Goal: Task Accomplishment & Management: Complete application form

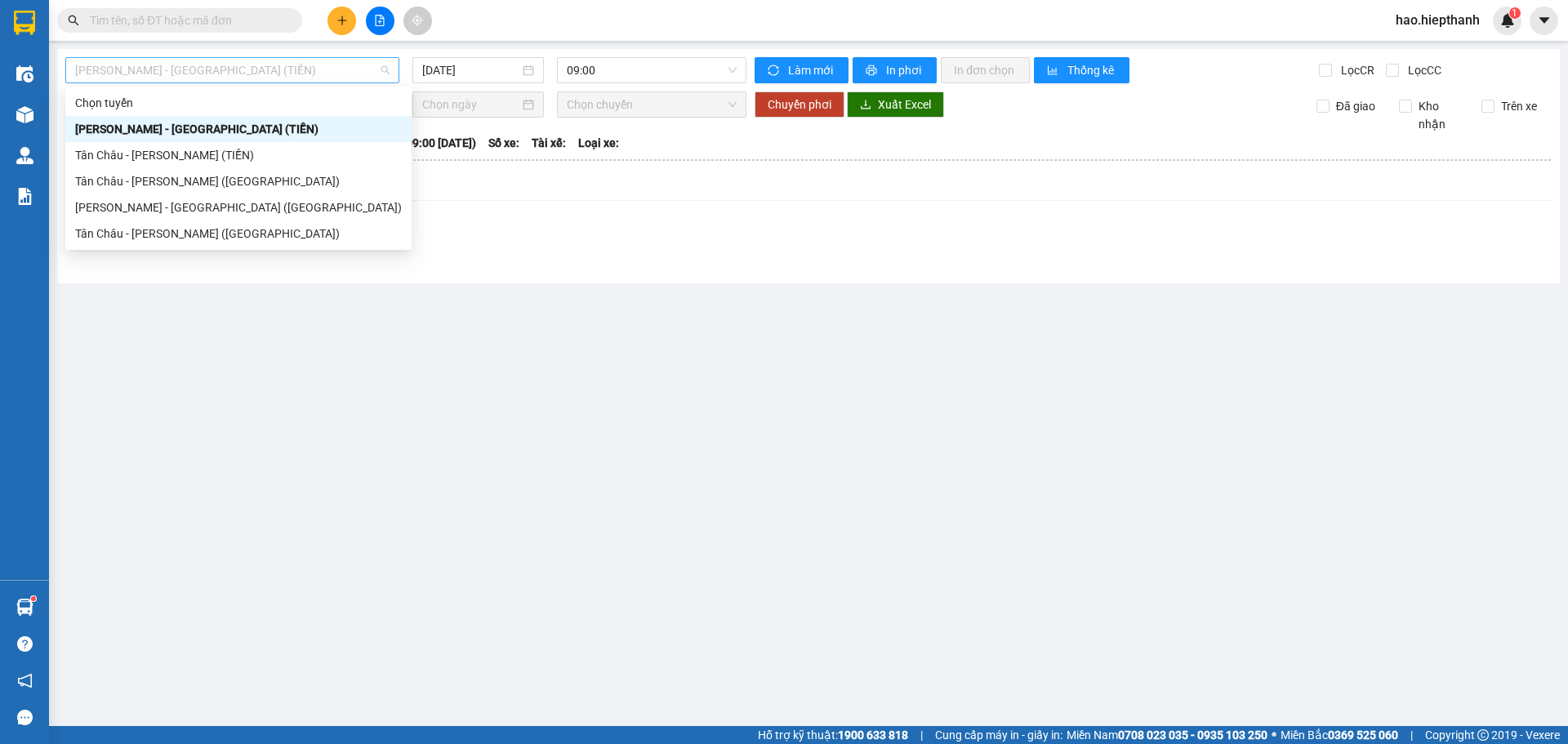
click at [252, 75] on span "[PERSON_NAME] - [GEOGRAPHIC_DATA] (TIỀN)" at bounding box center [232, 70] width 314 height 25
click at [97, 131] on div "[PERSON_NAME] - [GEOGRAPHIC_DATA] (TIỀN)" at bounding box center [238, 129] width 327 height 18
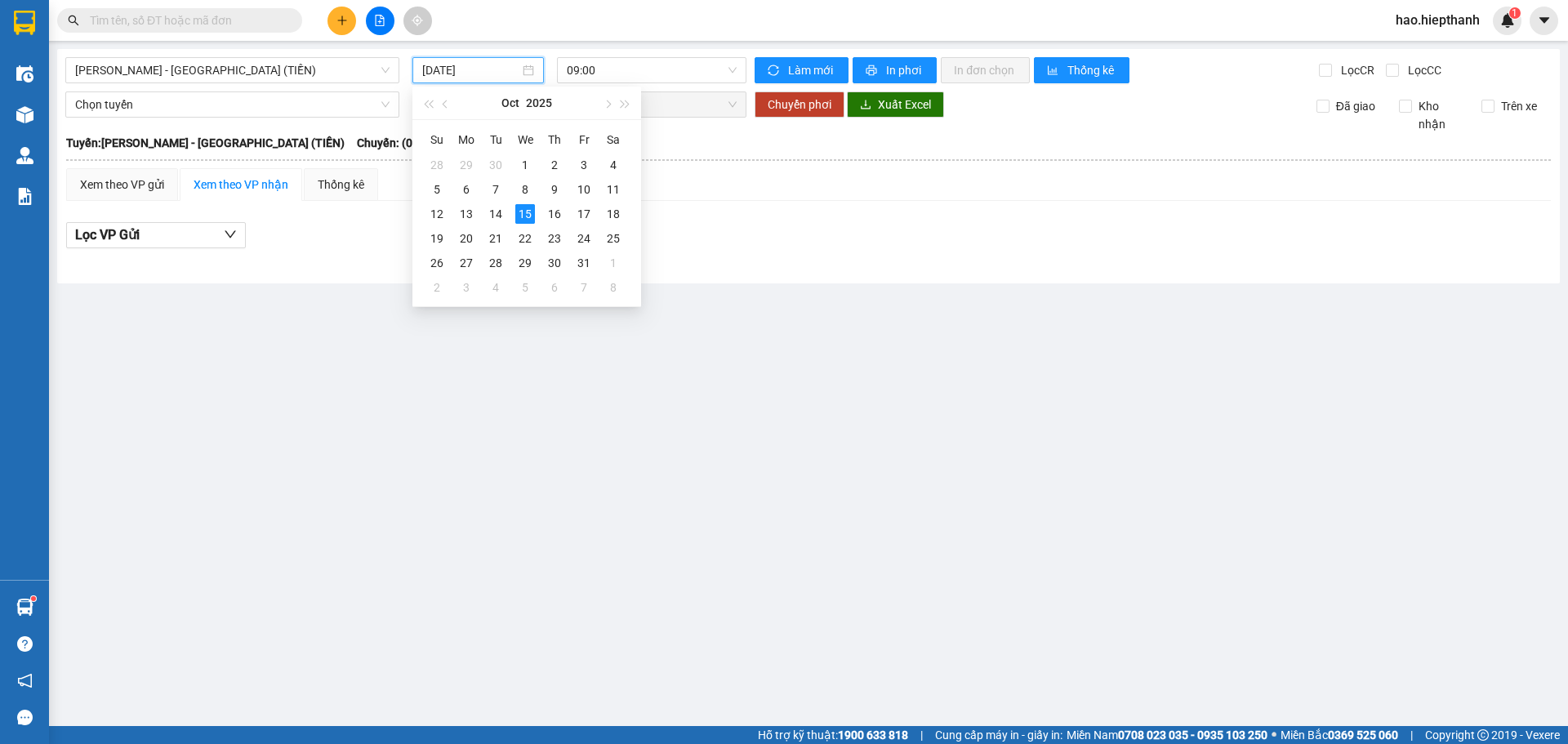
click at [474, 69] on input "[DATE]" at bounding box center [470, 70] width 97 height 18
click at [497, 216] on div "14" at bounding box center [496, 214] width 20 height 20
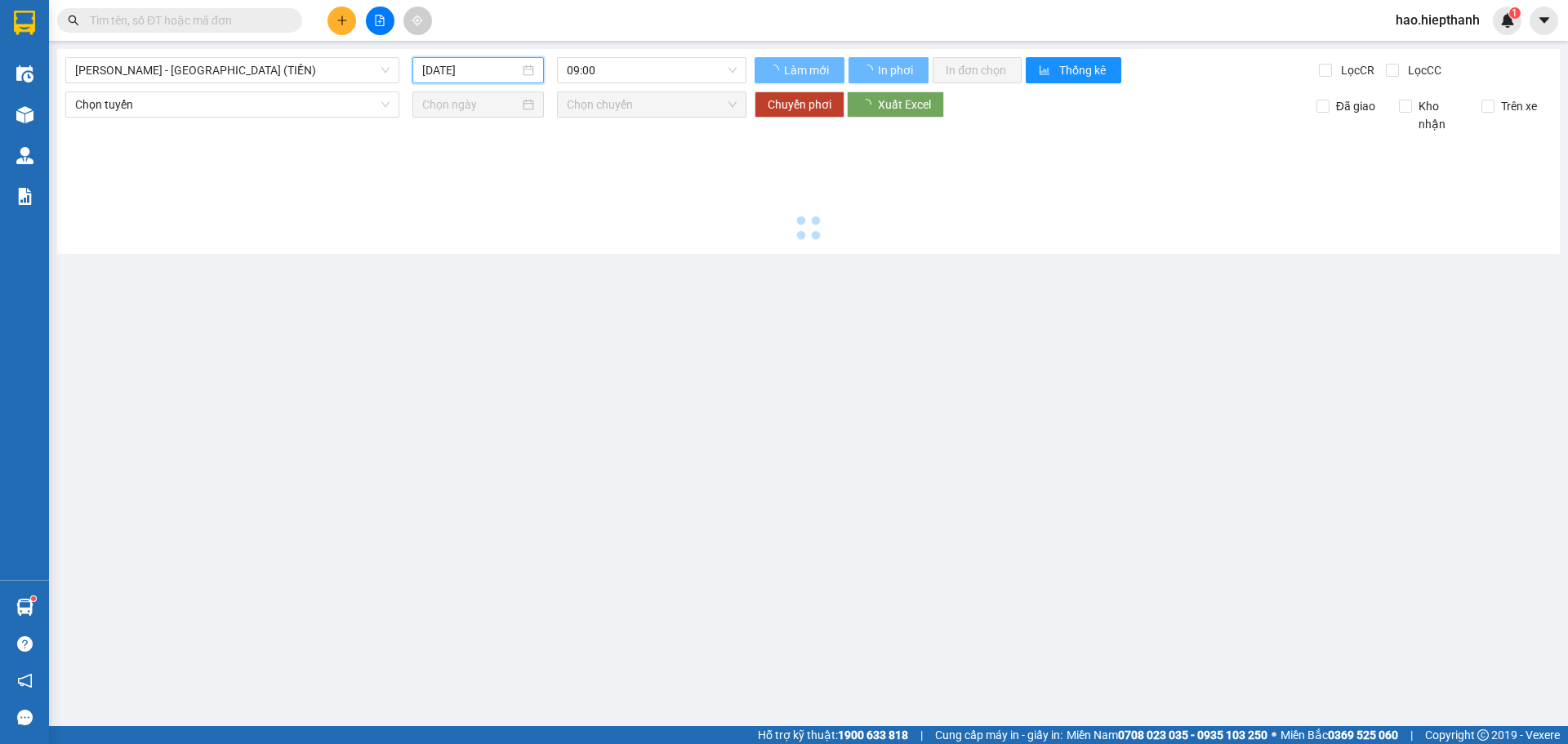
type input "[DATE]"
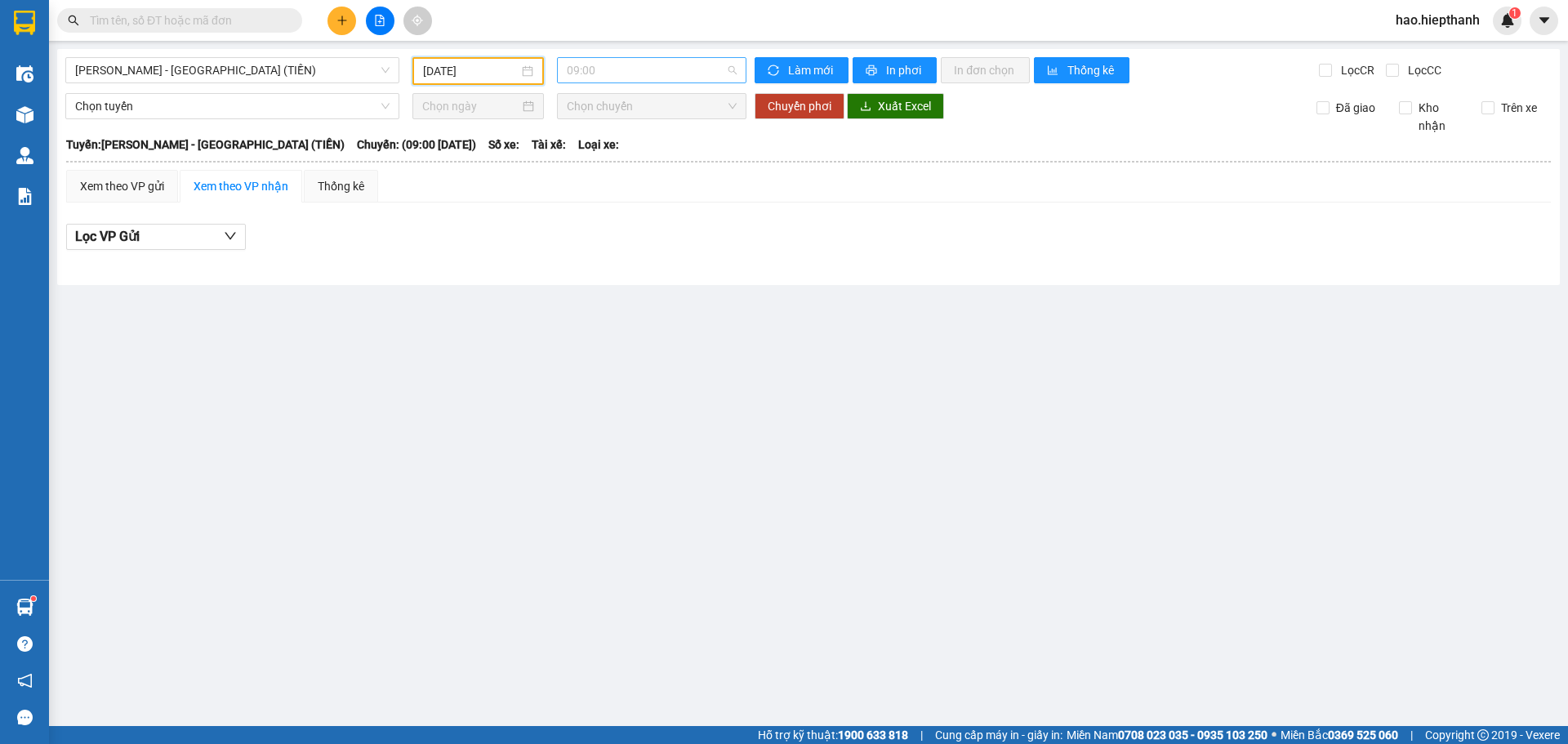
click at [670, 70] on span "09:00" at bounding box center [652, 70] width 170 height 25
click at [603, 182] on div "21:00" at bounding box center [630, 181] width 127 height 18
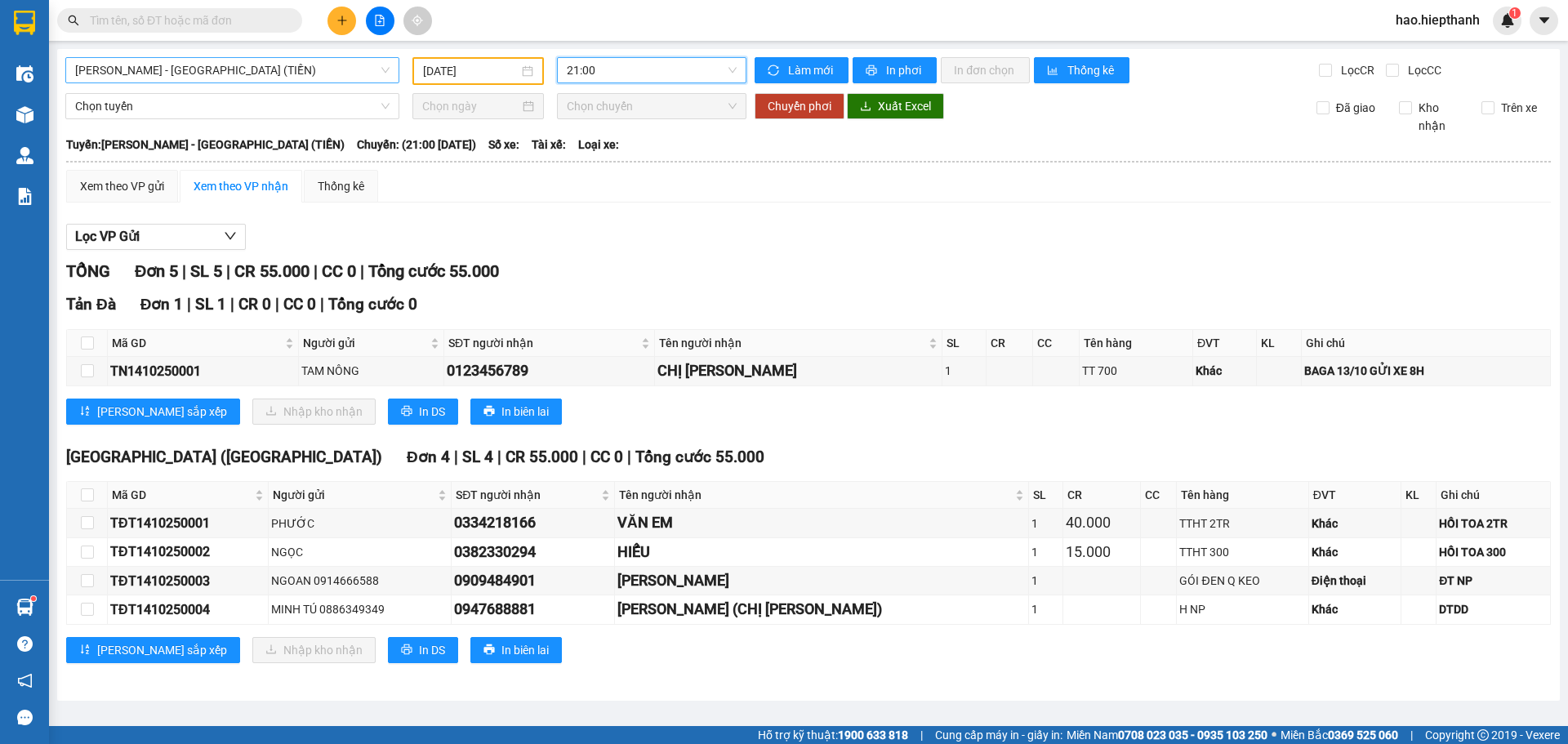
click at [348, 71] on span "[PERSON_NAME] - [GEOGRAPHIC_DATA] (TIỀN)" at bounding box center [232, 70] width 314 height 25
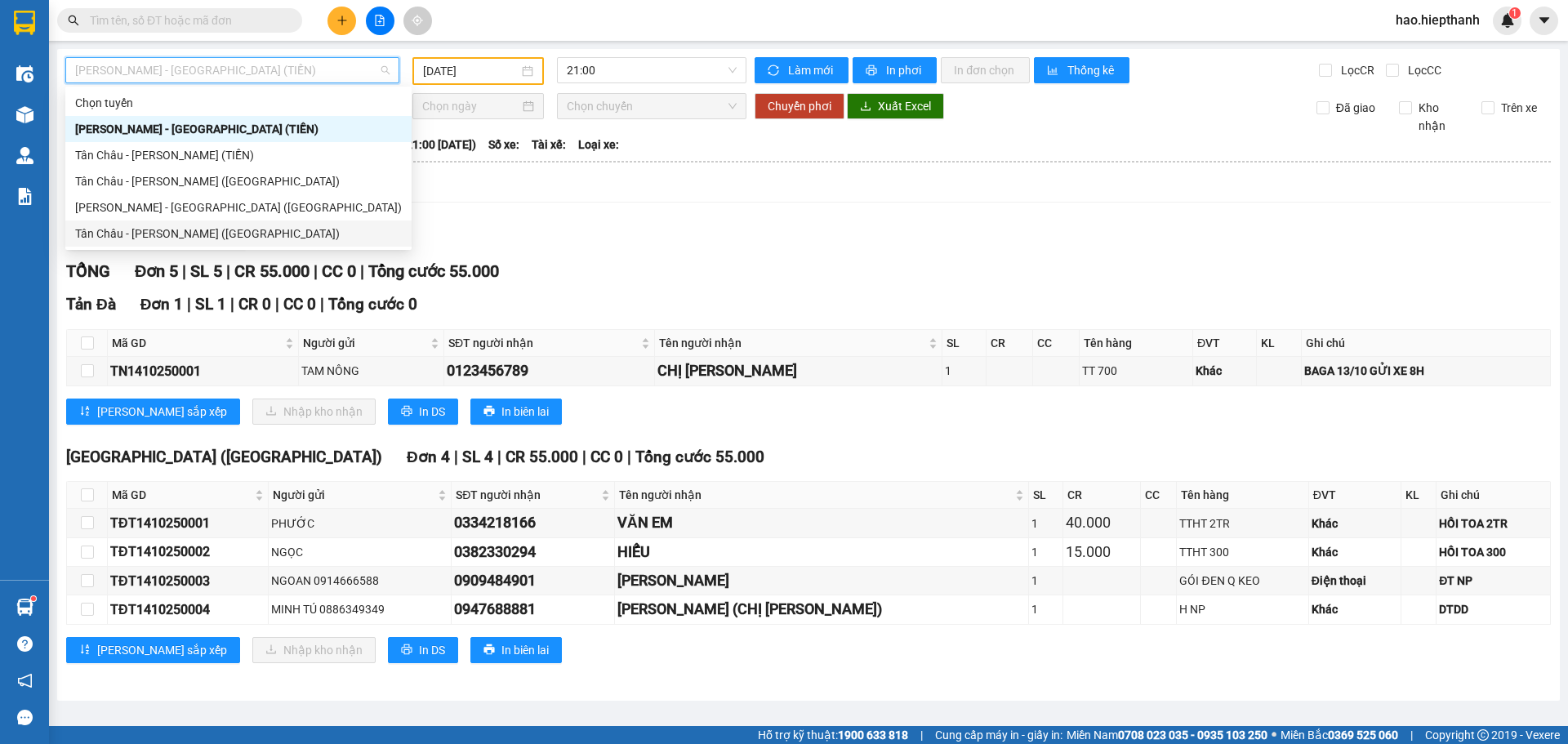
click at [115, 232] on div "Tân Châu - [PERSON_NAME] ([GEOGRAPHIC_DATA])" at bounding box center [238, 234] width 327 height 18
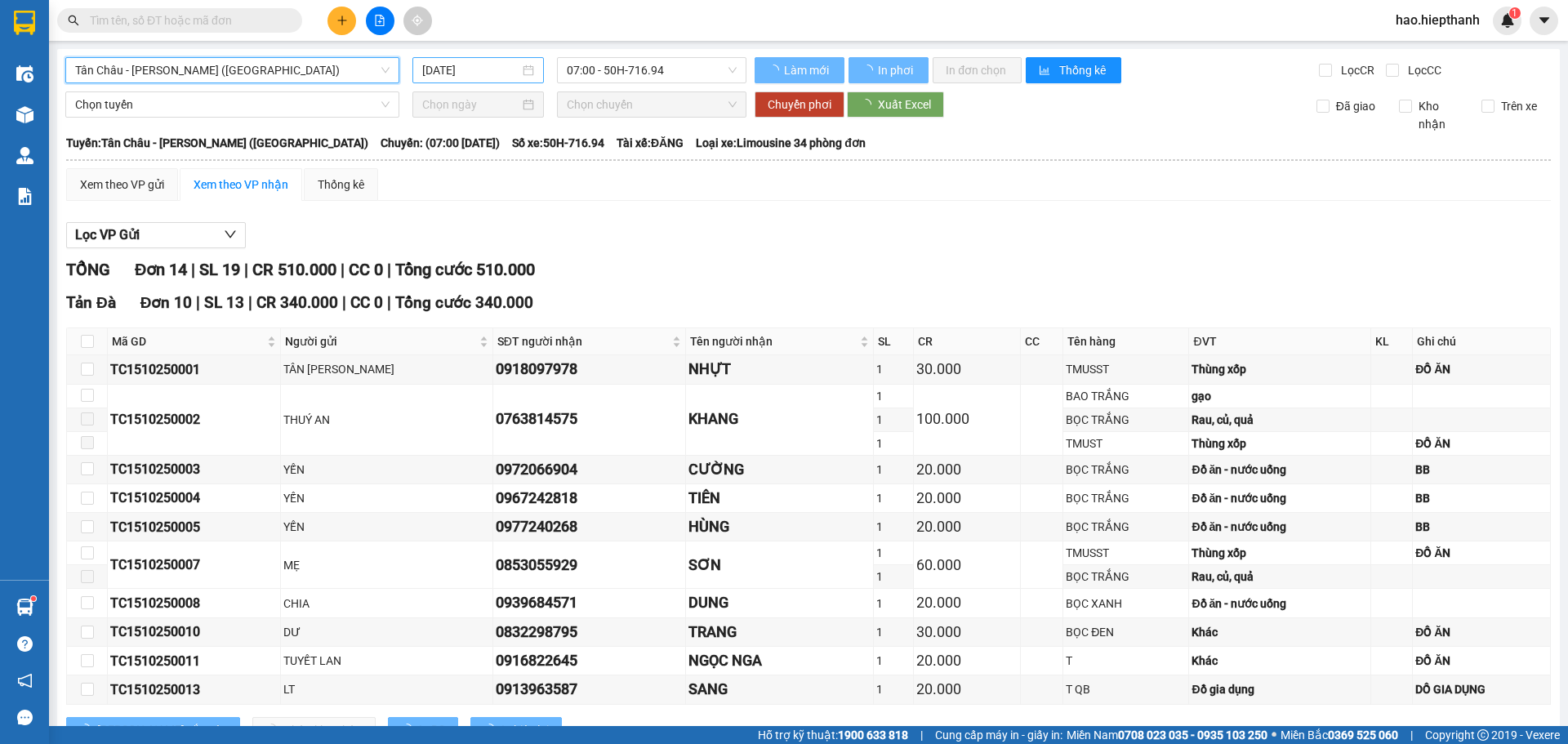
click at [491, 65] on input "[DATE]" at bounding box center [470, 70] width 97 height 18
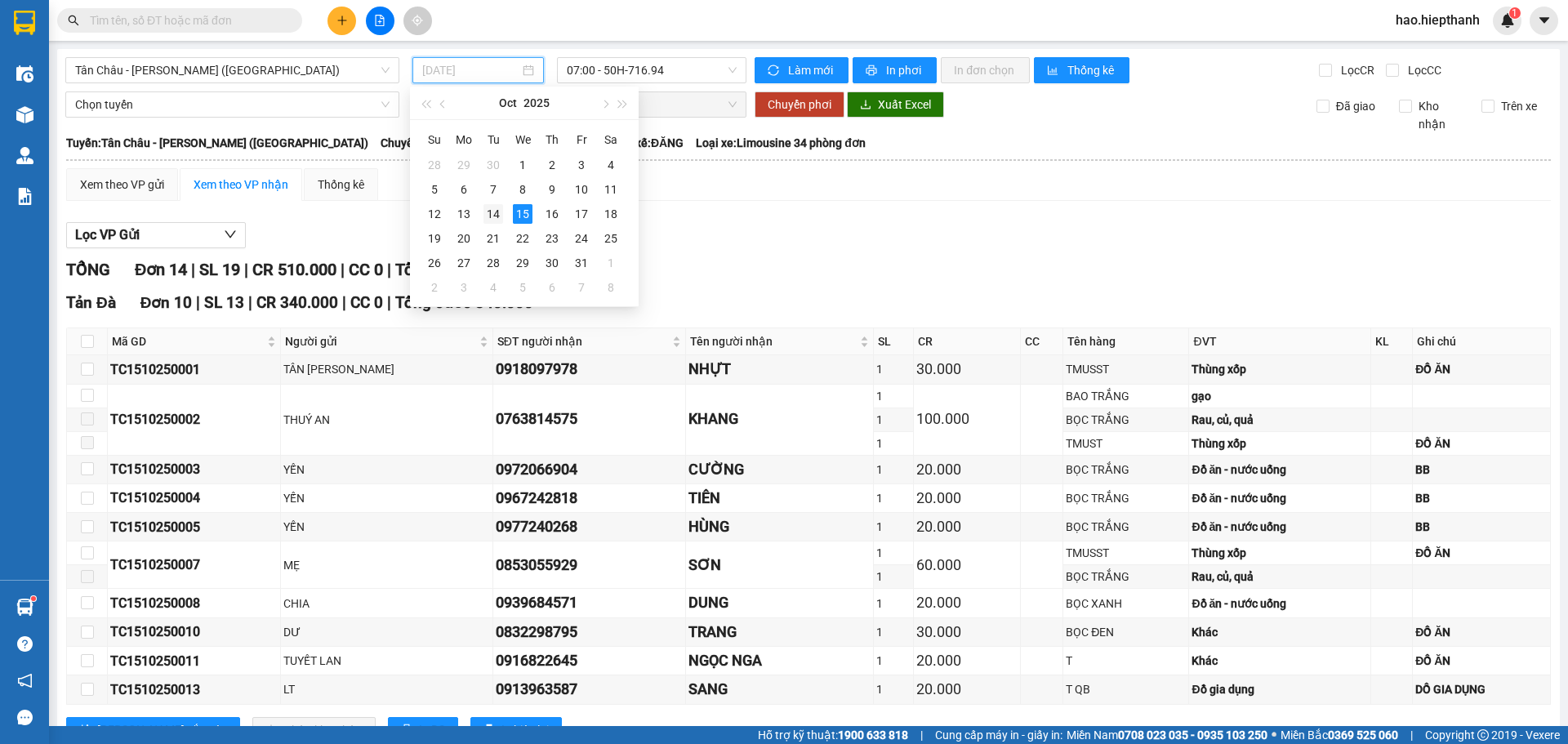
click at [496, 214] on div "14" at bounding box center [493, 214] width 20 height 20
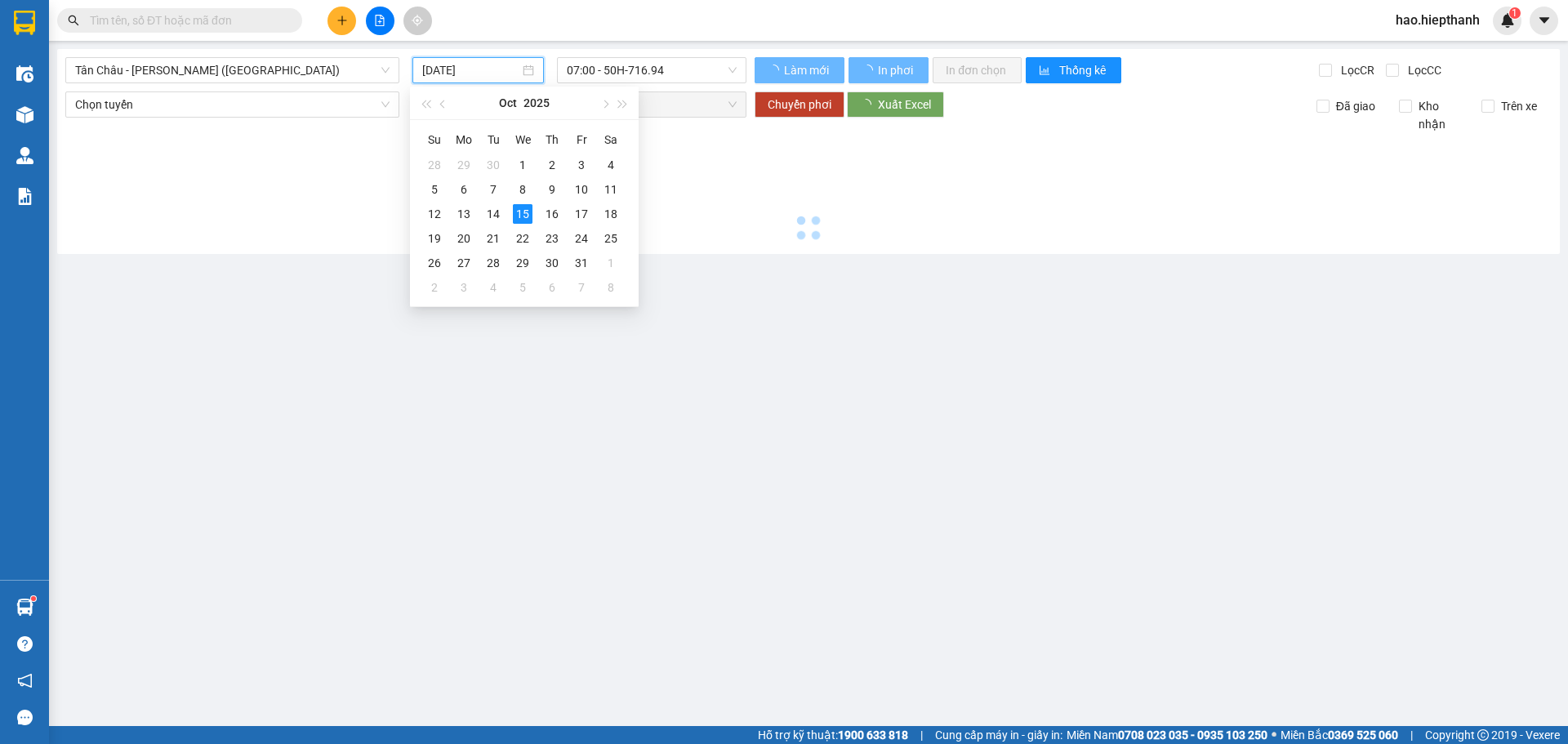
type input "[DATE]"
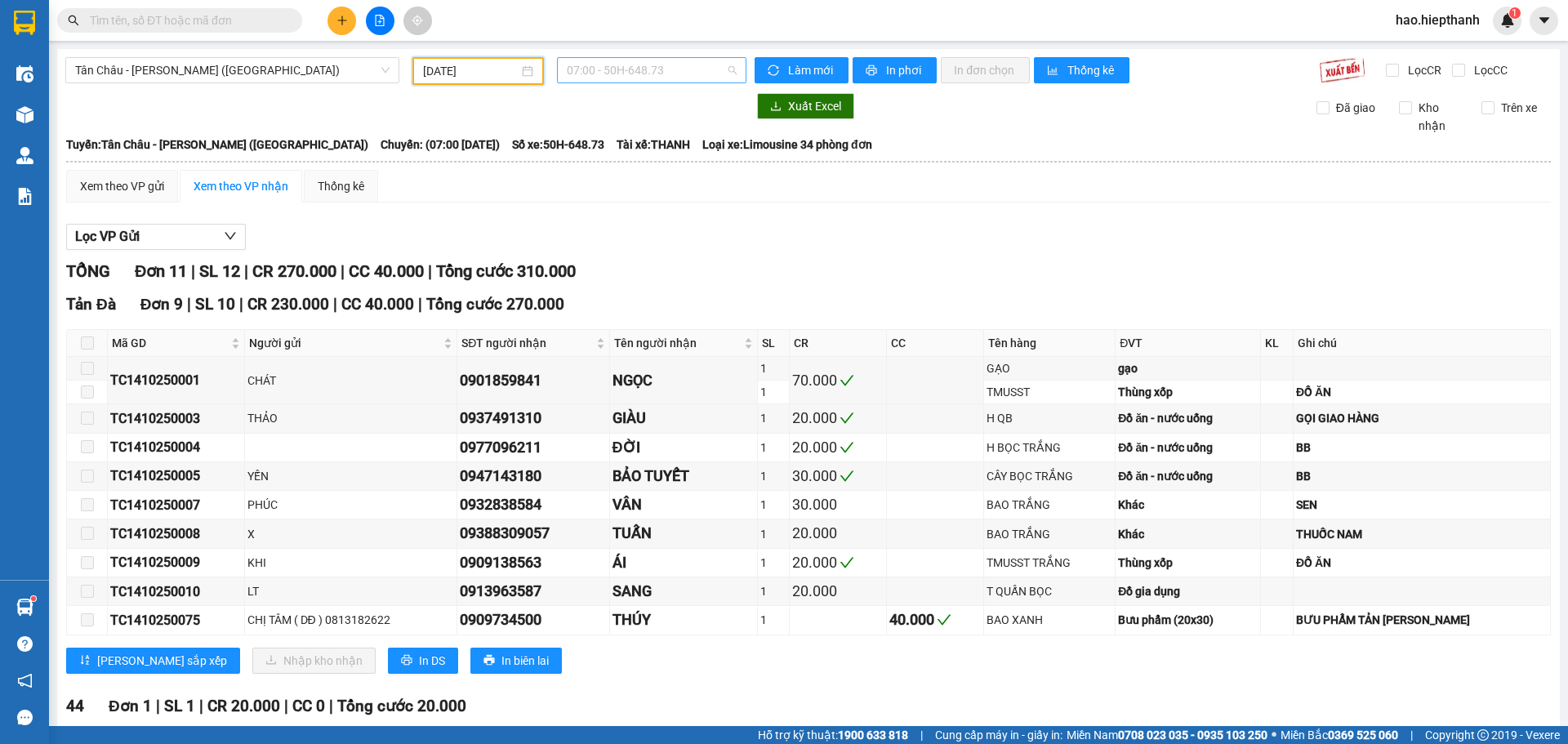
click at [659, 70] on span "07:00 - 50H-648.73" at bounding box center [652, 70] width 170 height 25
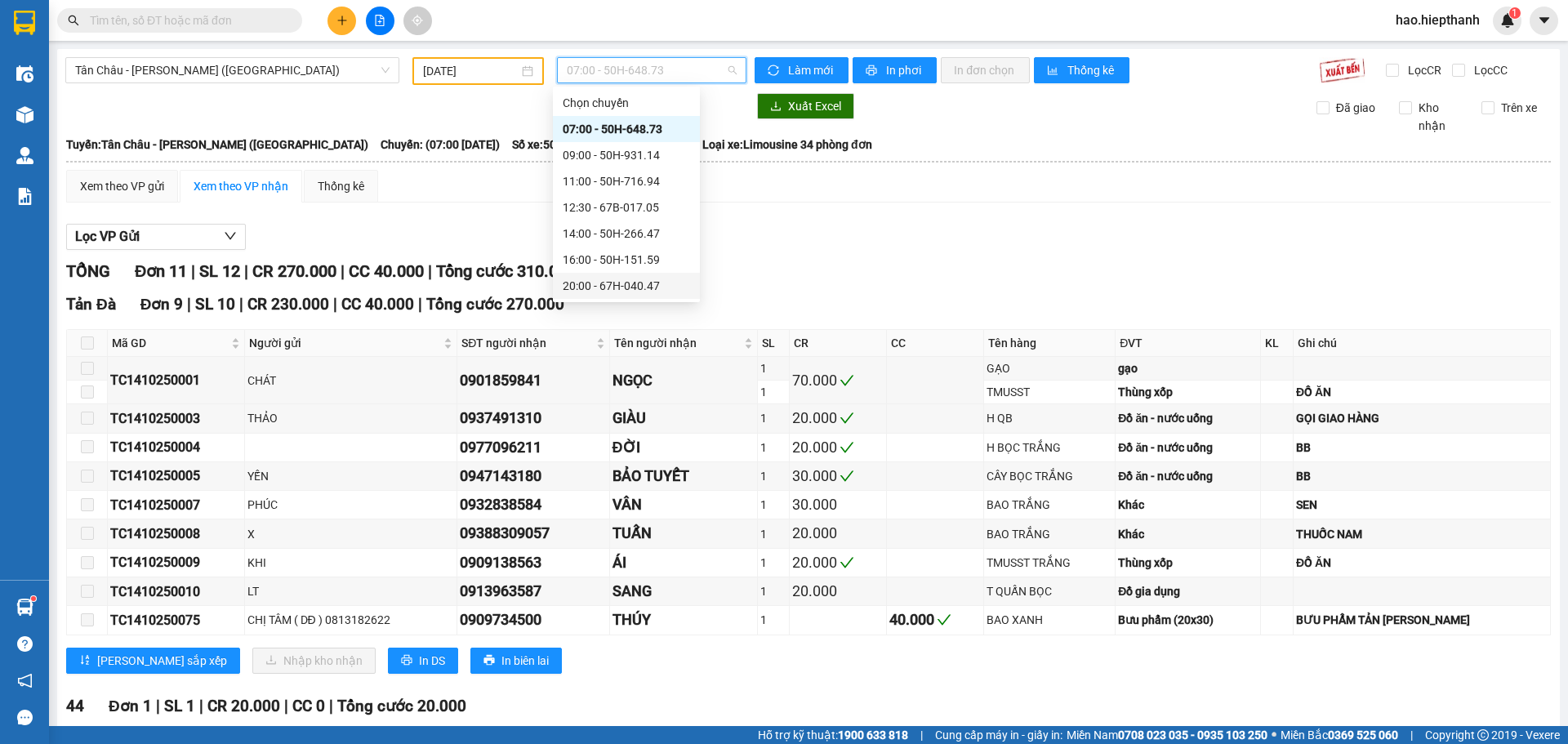
click at [573, 286] on div "20:00 - 67H-040.47" at bounding box center [626, 286] width 127 height 18
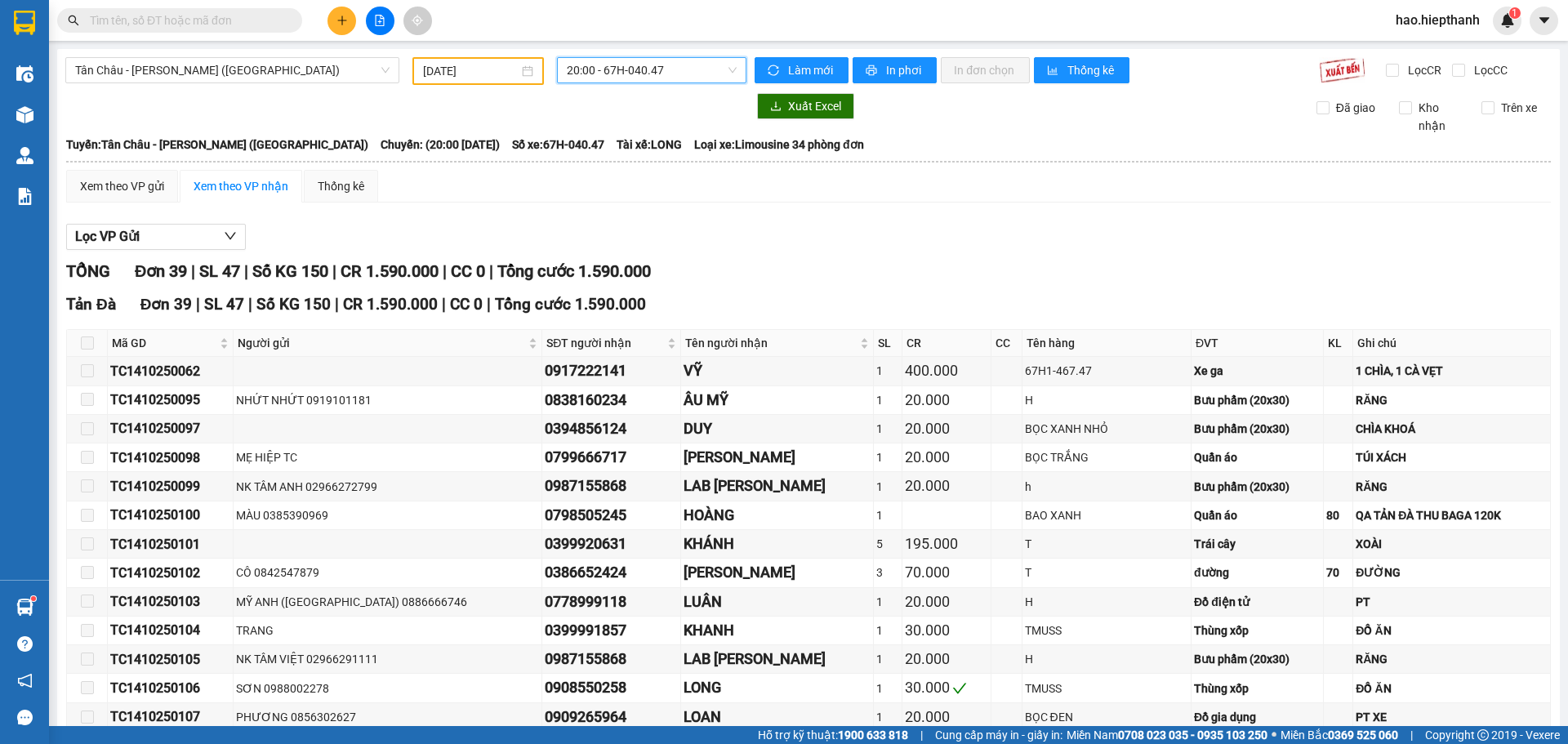
click at [698, 69] on span "20:00 - 67H-040.47" at bounding box center [652, 70] width 170 height 25
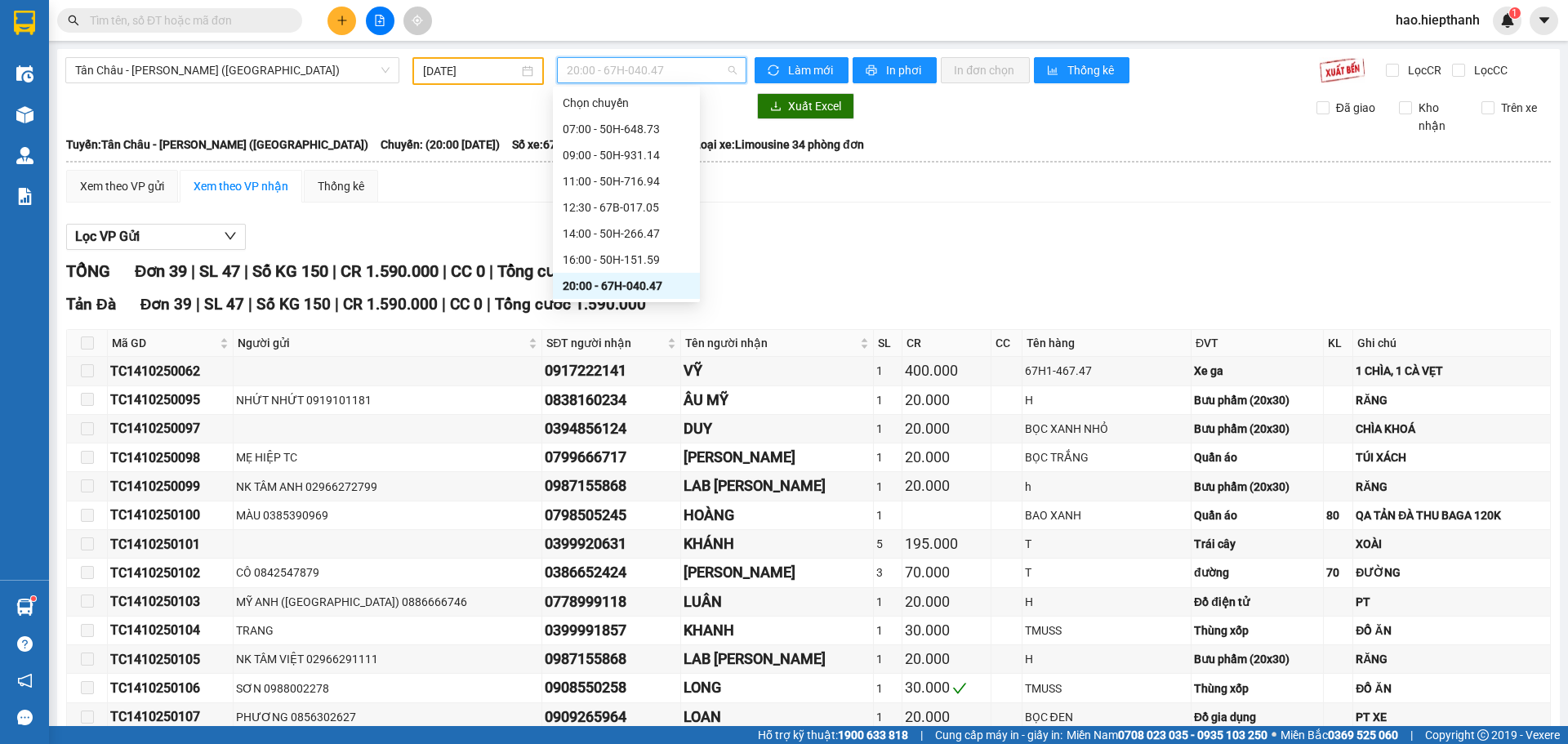
scroll to position [82, 0]
click at [571, 233] on div "22:00 - 67B-019.38" at bounding box center [626, 230] width 127 height 18
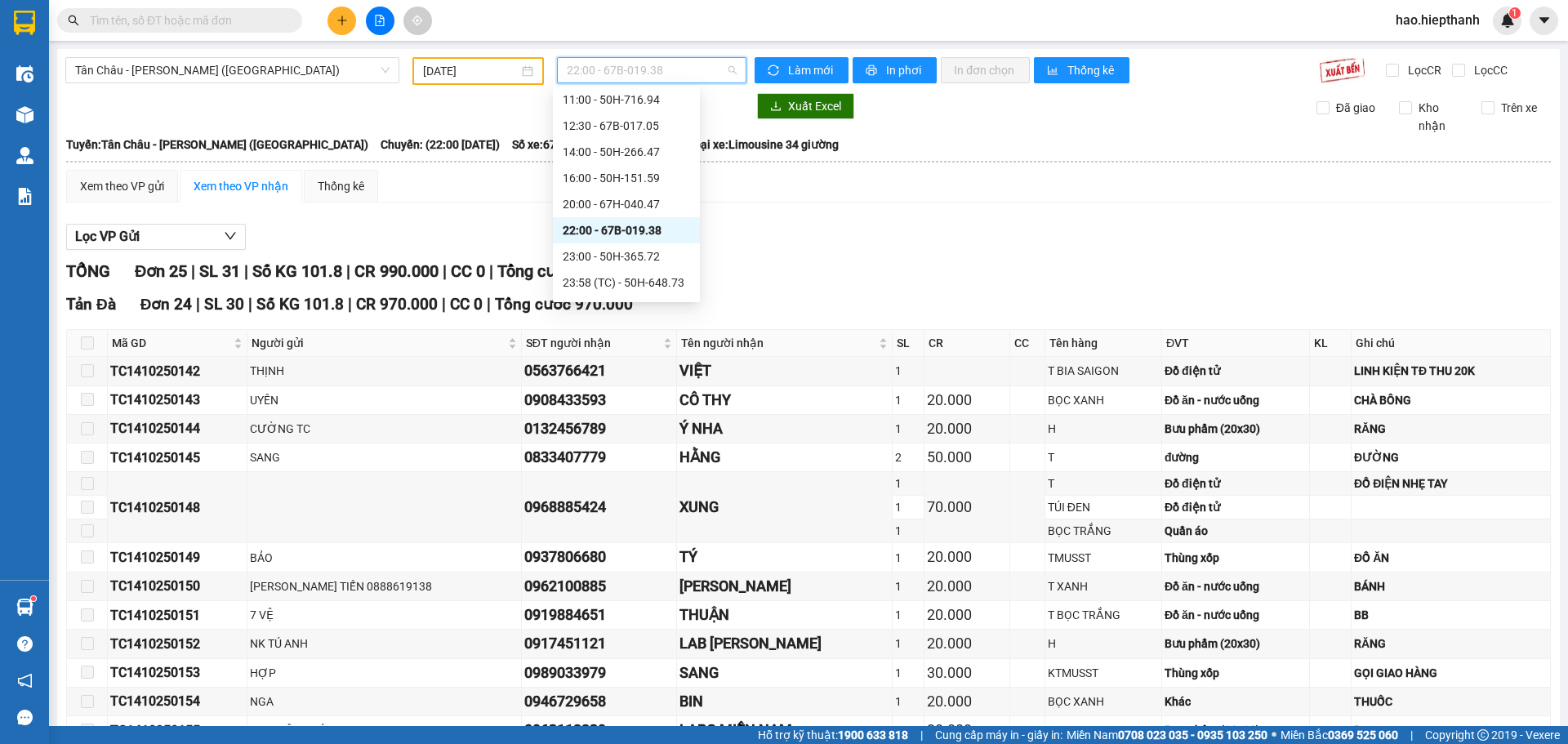
click at [684, 74] on span "22:00 - 67B-019.38" at bounding box center [652, 70] width 170 height 25
click at [577, 249] on div "23:00 - 50H-365.72" at bounding box center [626, 256] width 127 height 18
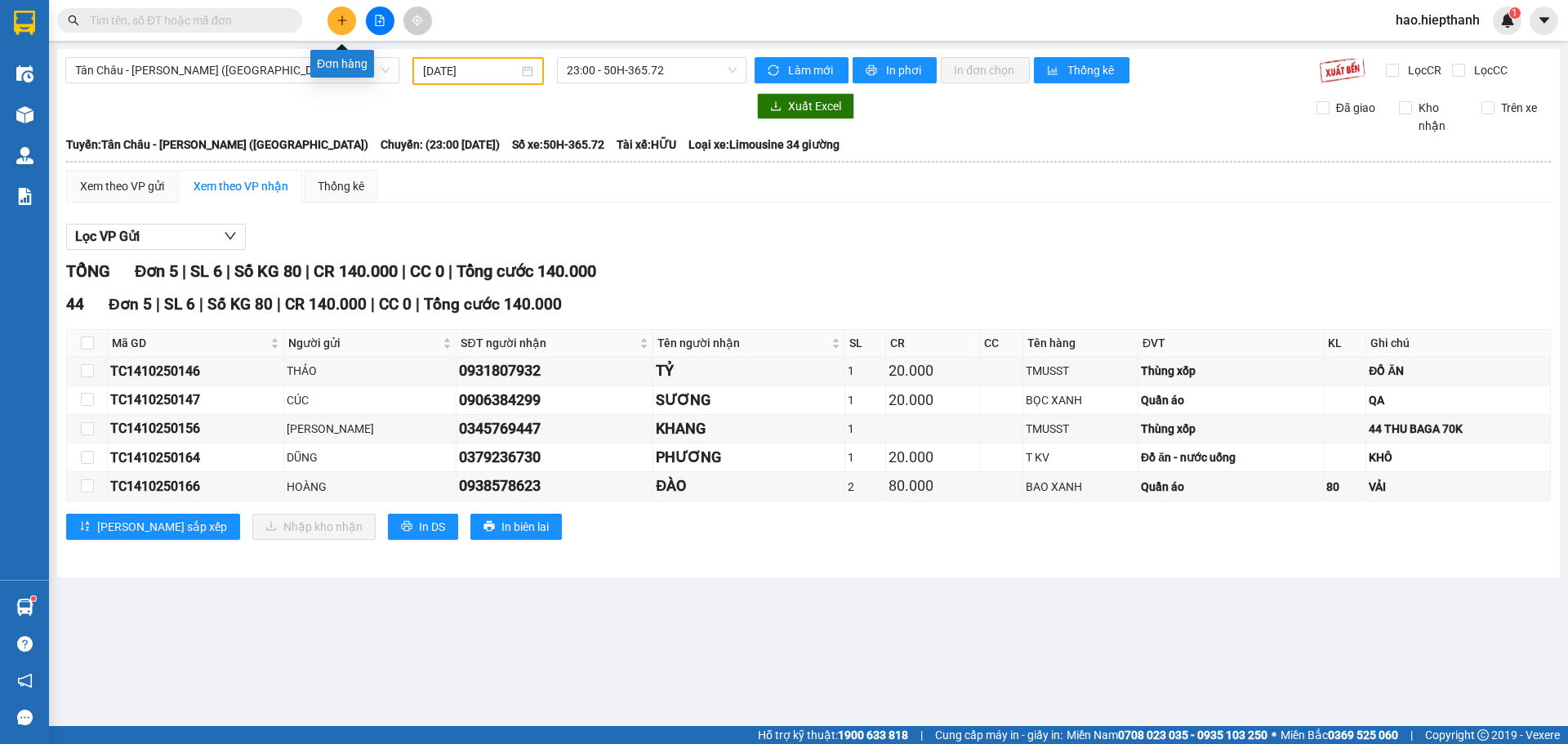
click at [340, 19] on icon "plus" at bounding box center [342, 20] width 11 height 11
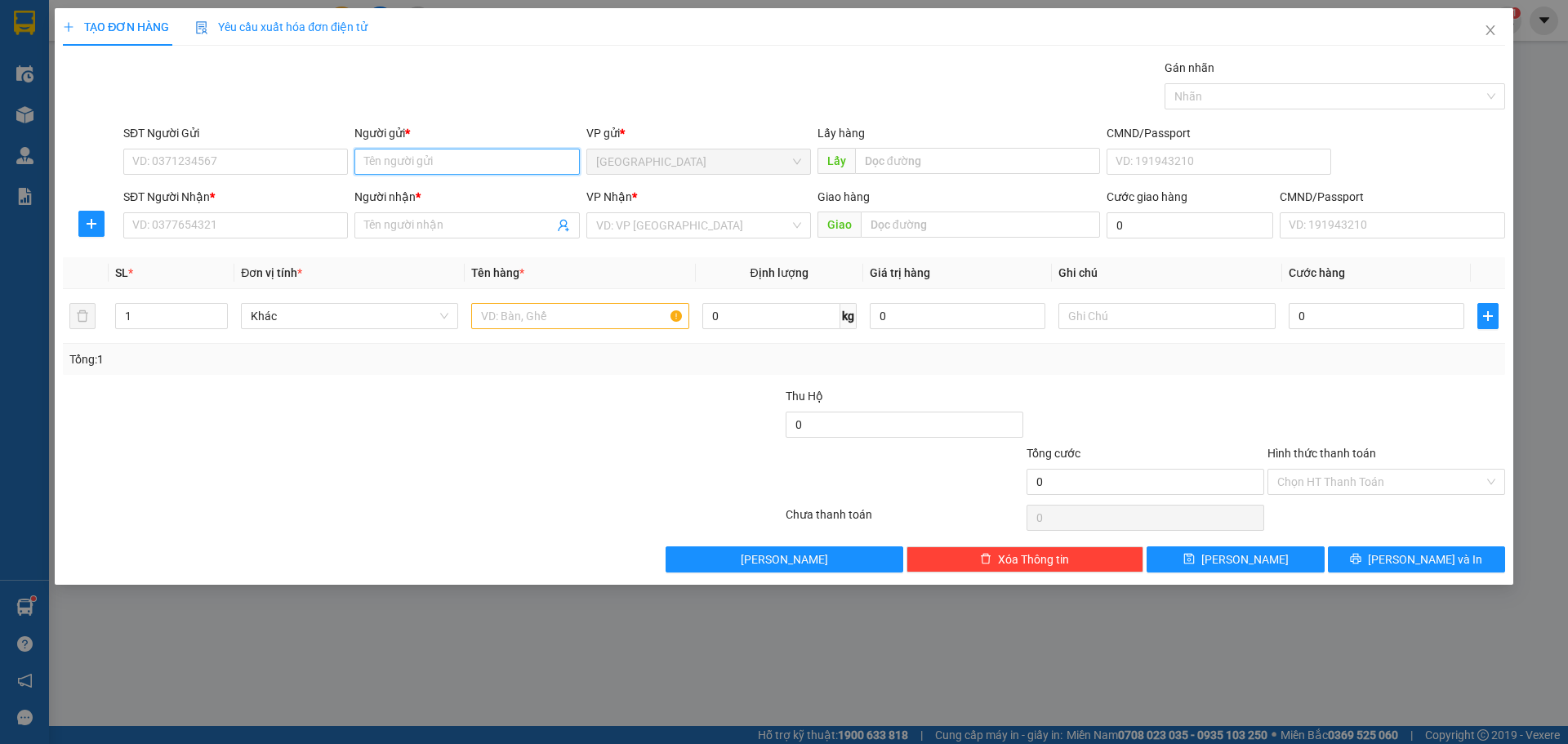
click at [388, 157] on input "Người gửi *" at bounding box center [466, 162] width 225 height 26
click at [412, 158] on input "Người gửi *" at bounding box center [466, 162] width 225 height 26
type input "MƯỜI ĐE"
click at [206, 234] on input "SĐT Người Nhận *" at bounding box center [235, 225] width 225 height 26
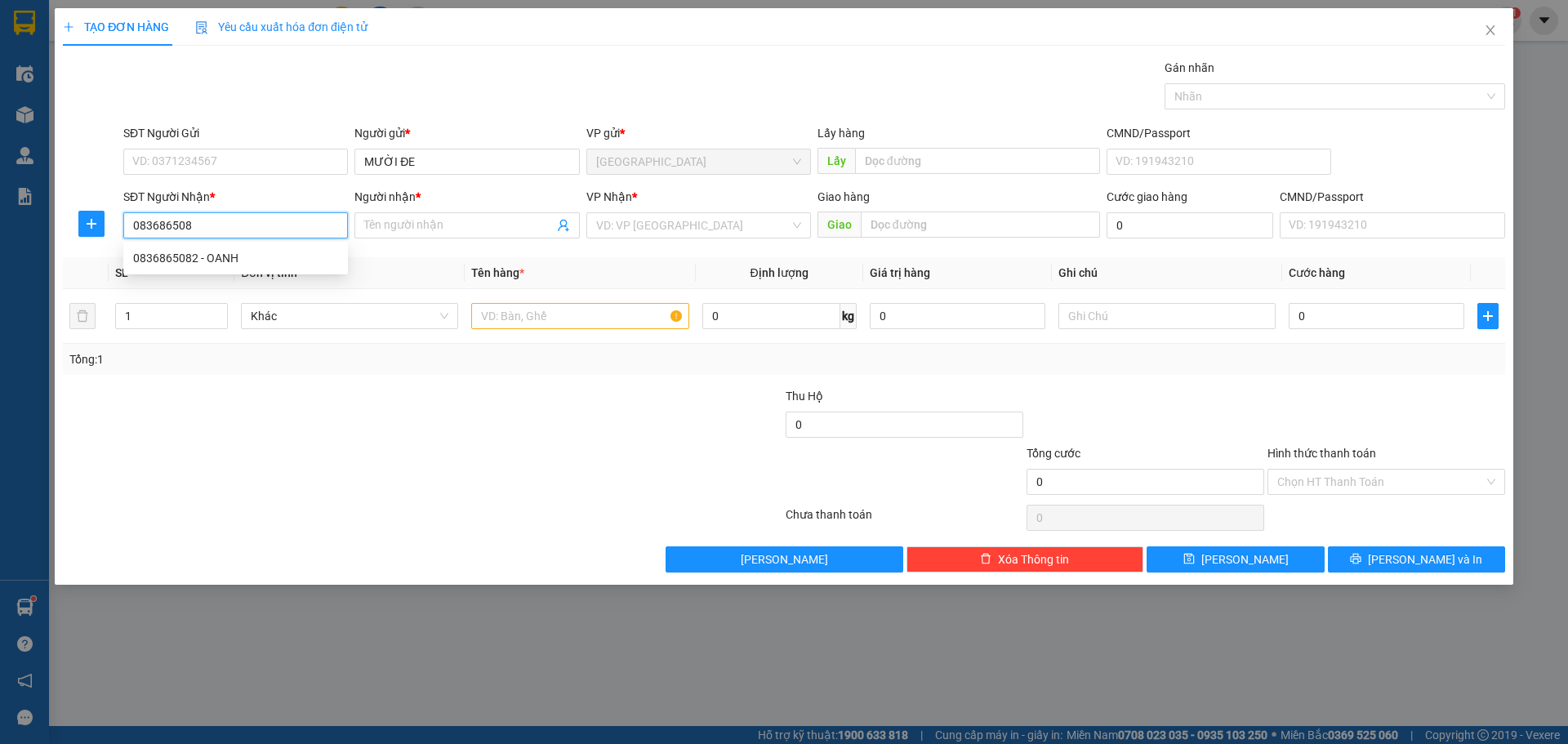
type input "0836865082"
click at [221, 260] on div "0836865082 - OANH" at bounding box center [235, 258] width 205 height 18
type input "OANH"
type input "0836865082"
click at [367, 225] on input "OANH" at bounding box center [458, 225] width 189 height 18
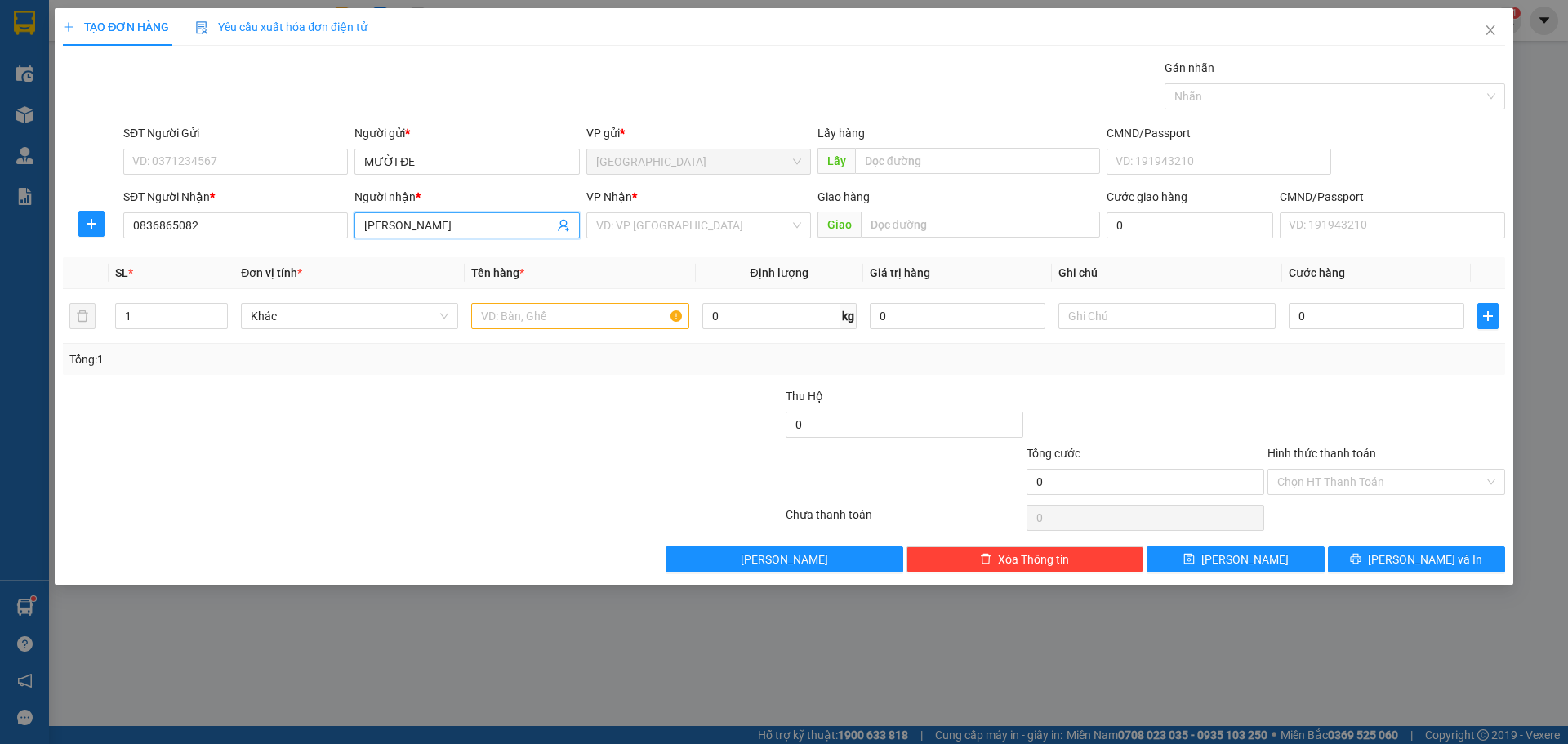
type input "[PERSON_NAME]"
click at [668, 207] on div "VP Nhận *" at bounding box center [698, 200] width 225 height 25
click at [667, 222] on input "search" at bounding box center [693, 225] width 194 height 25
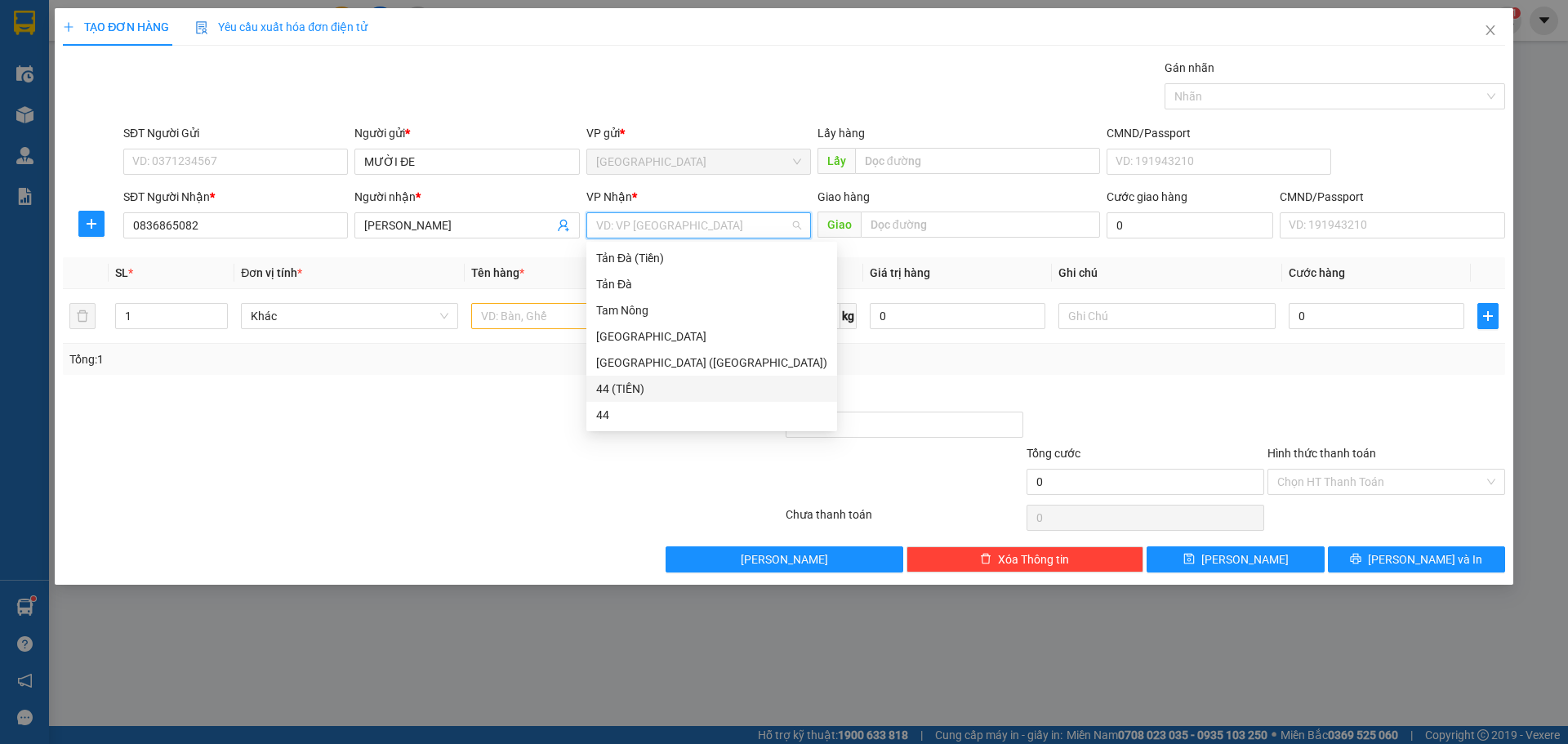
click at [681, 390] on div "44 (TIỀN)" at bounding box center [711, 389] width 231 height 18
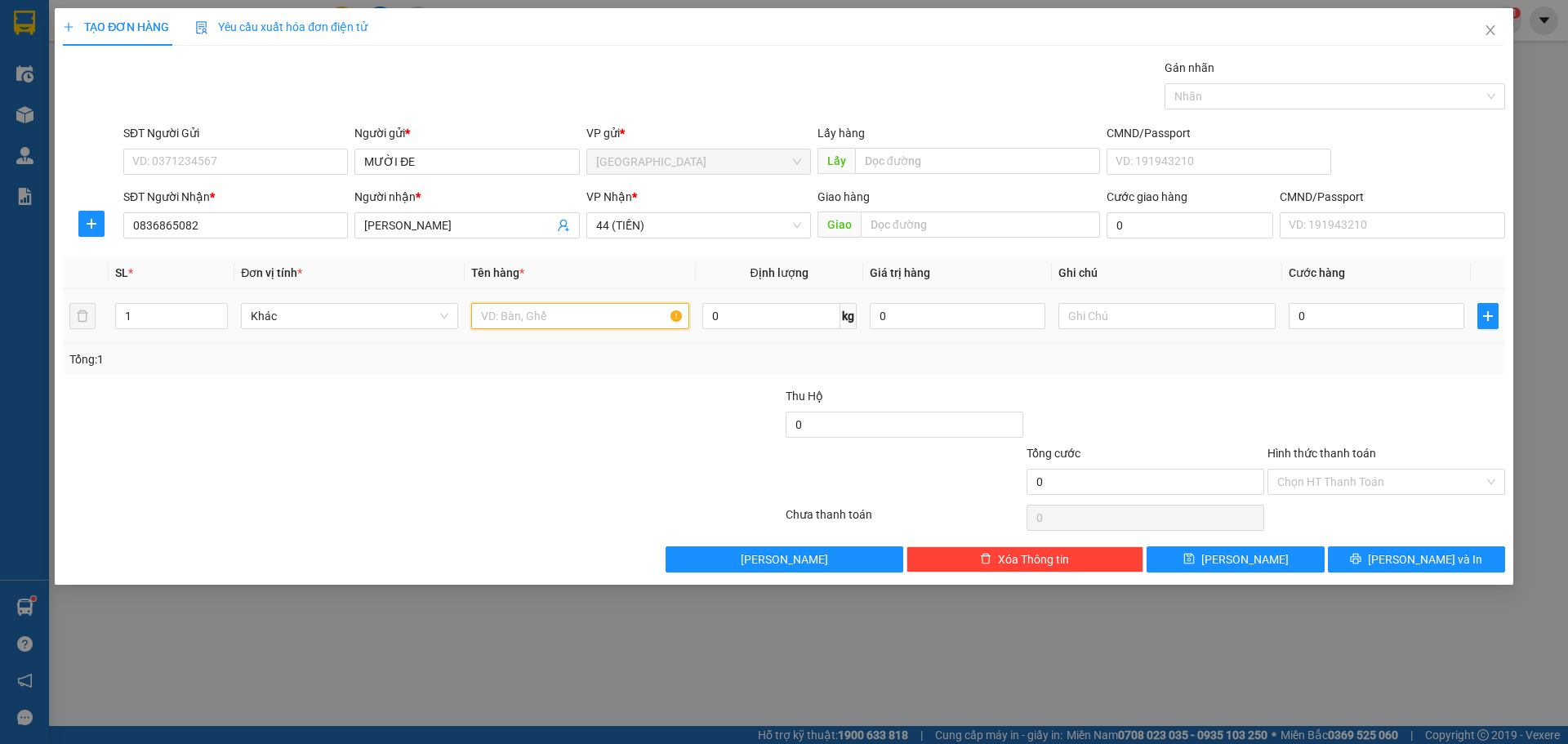
click at [527, 317] on input "text" at bounding box center [580, 316] width 217 height 26
type input "D"
type input "Đ"
type input "D"
type input "ĐTDD"
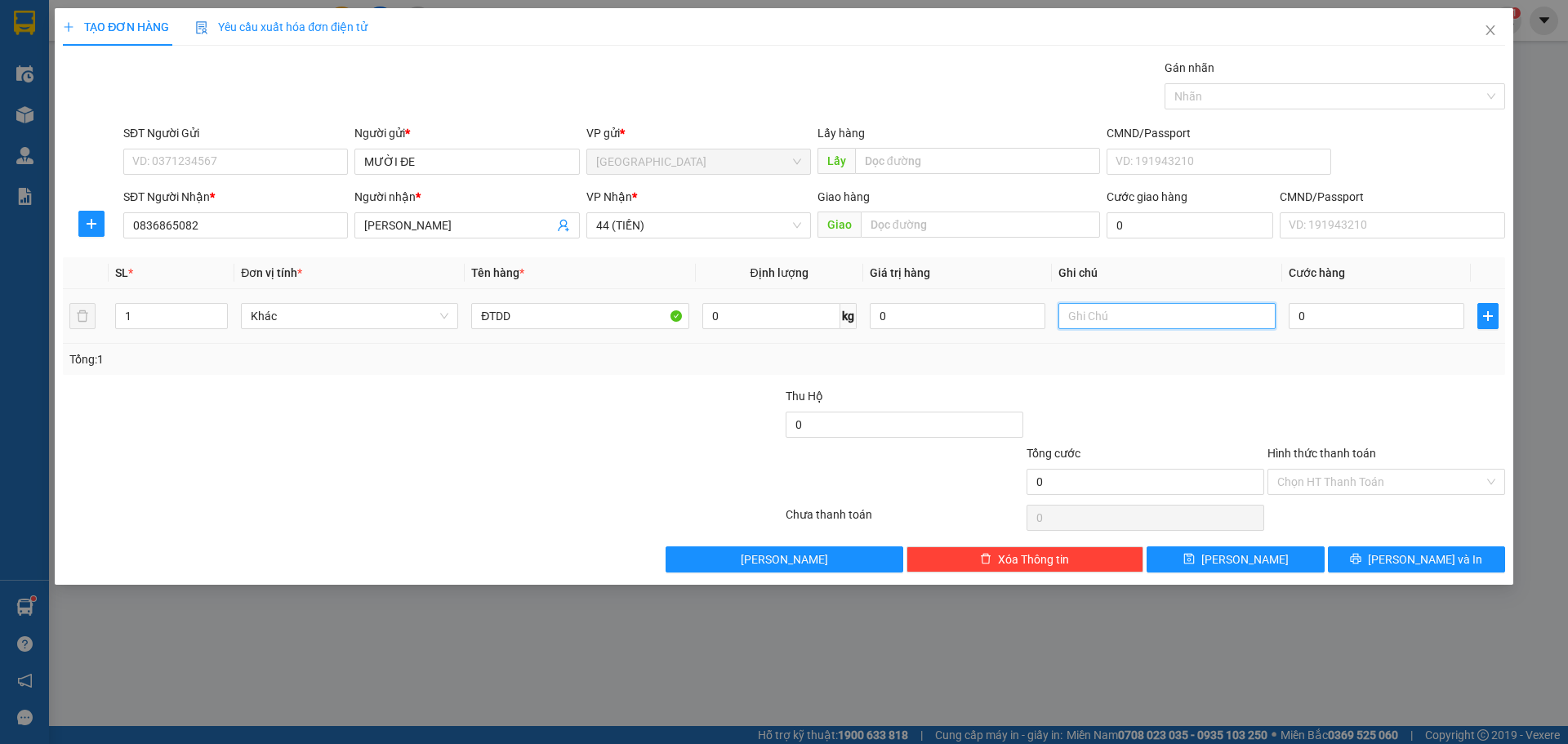
click at [1132, 316] on input "text" at bounding box center [1167, 316] width 217 height 26
type input "GỬI XE 9H"
click at [1392, 314] on input "0" at bounding box center [1376, 316] width 176 height 26
type input "3"
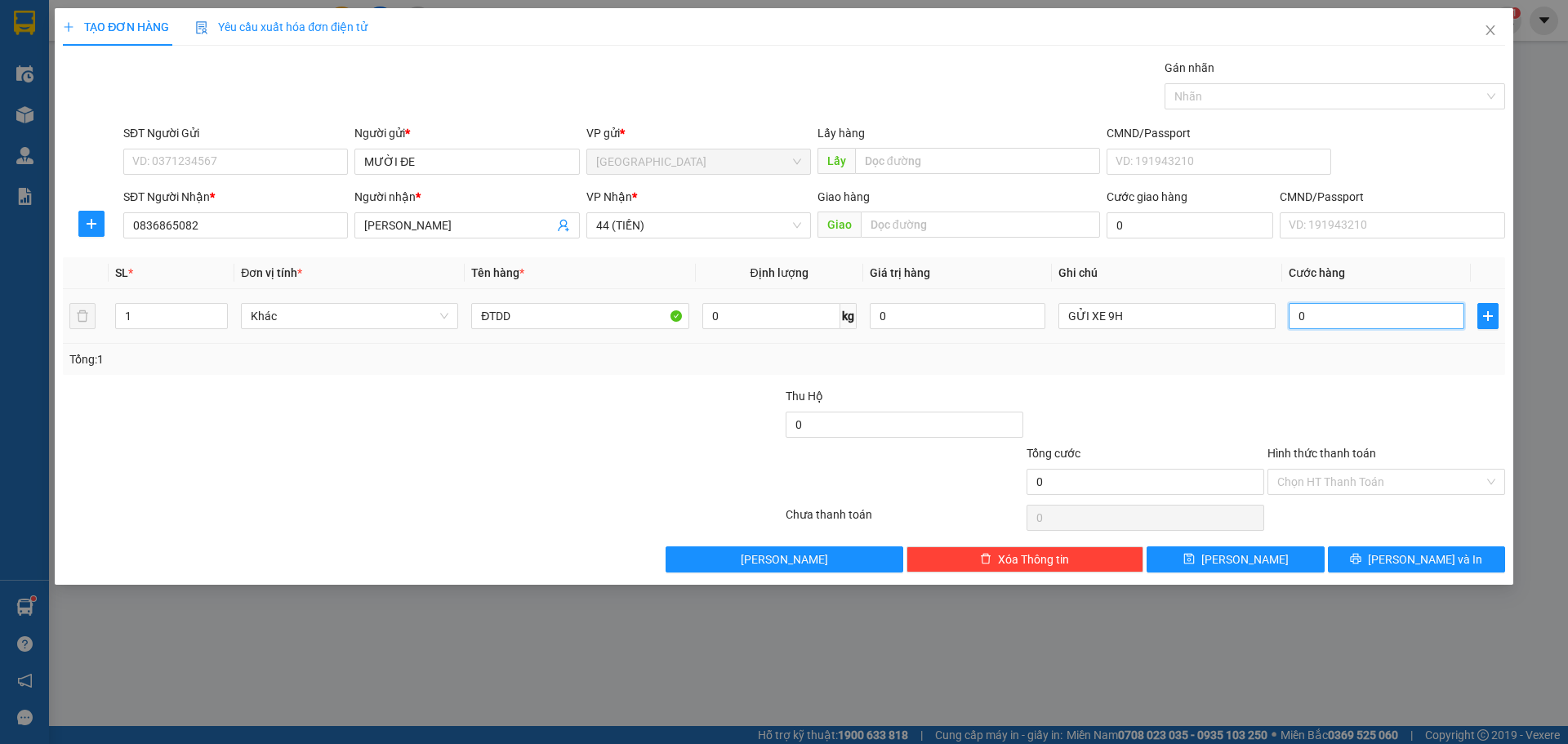
type input "3"
type input "30"
type input "30.000"
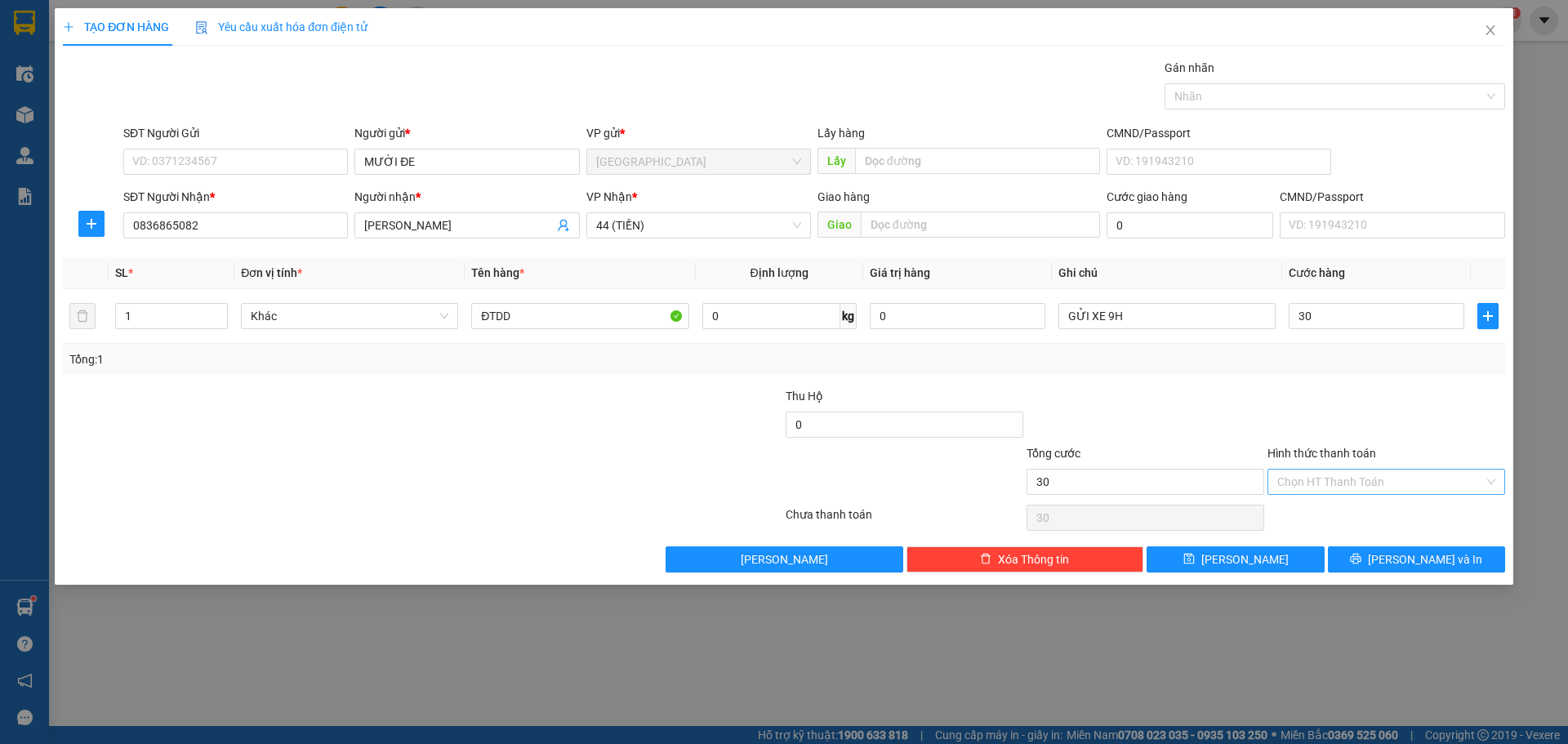
type input "30.000"
drag, startPoint x: 1382, startPoint y: 483, endPoint x: 1351, endPoint y: 510, distance: 41.1
click at [1379, 484] on input "Hình thức thanh toán" at bounding box center [1380, 482] width 207 height 25
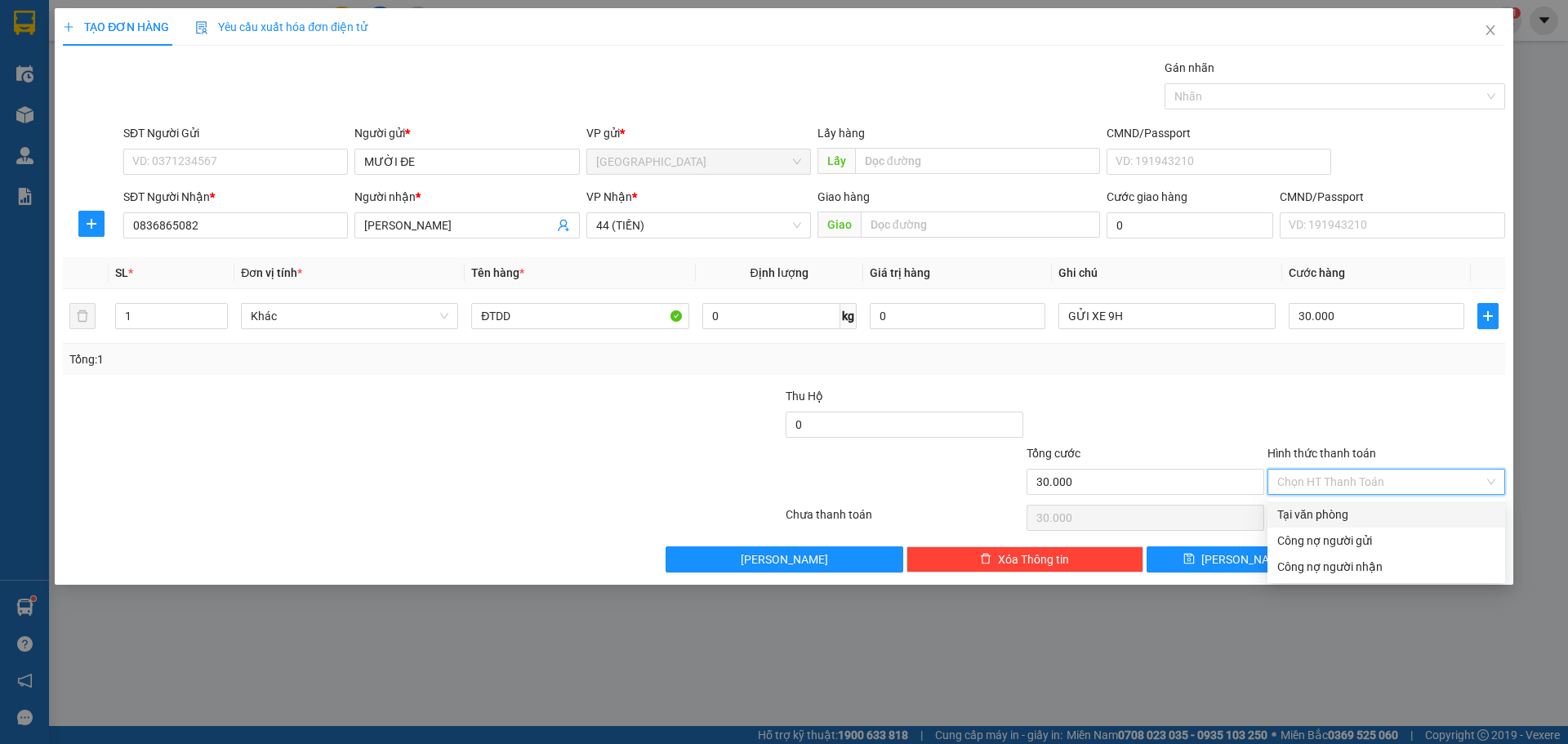
click at [1334, 512] on div "Tại văn phòng" at bounding box center [1386, 515] width 218 height 18
type input "0"
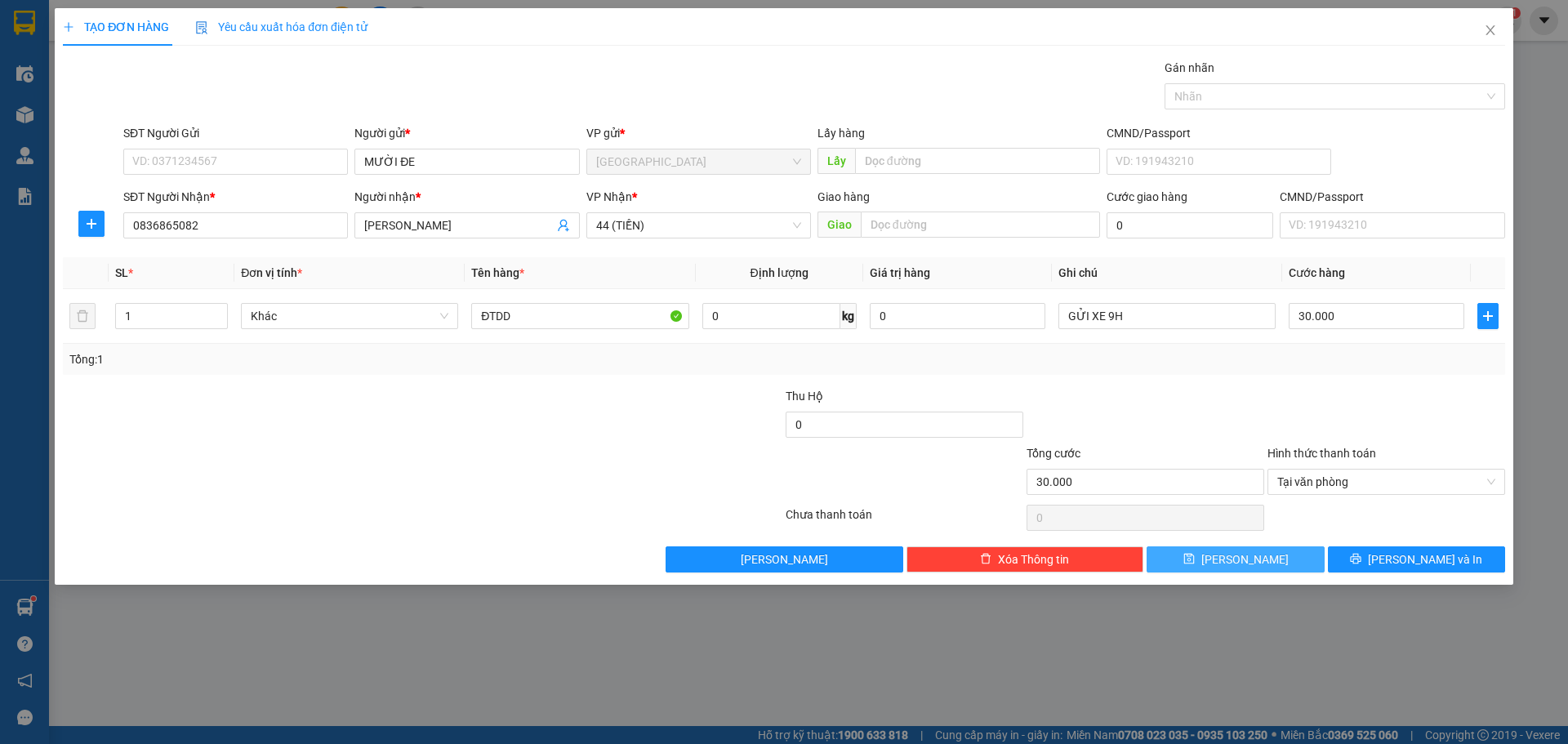
click at [1263, 558] on button "Lưu" at bounding box center [1235, 559] width 177 height 26
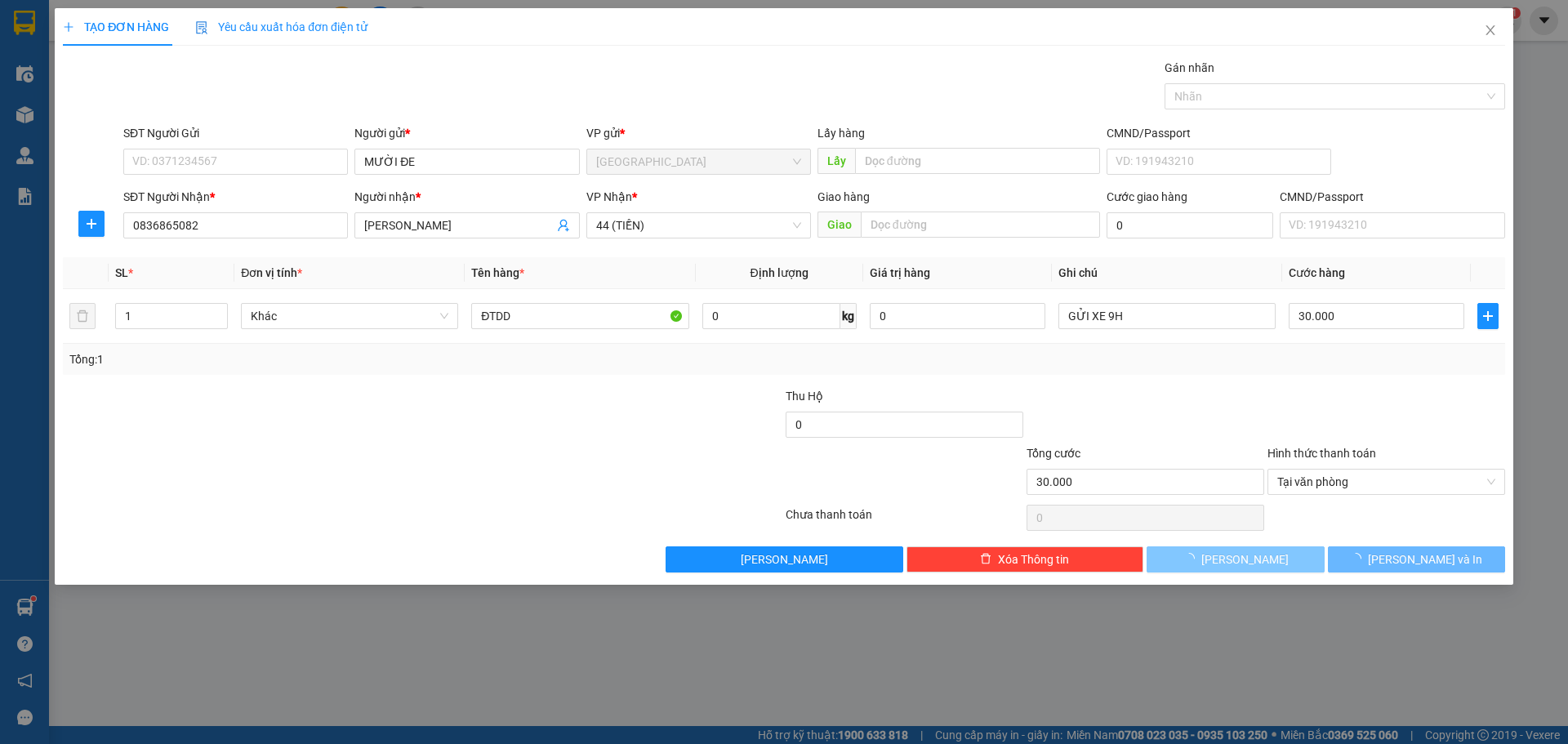
type input "0"
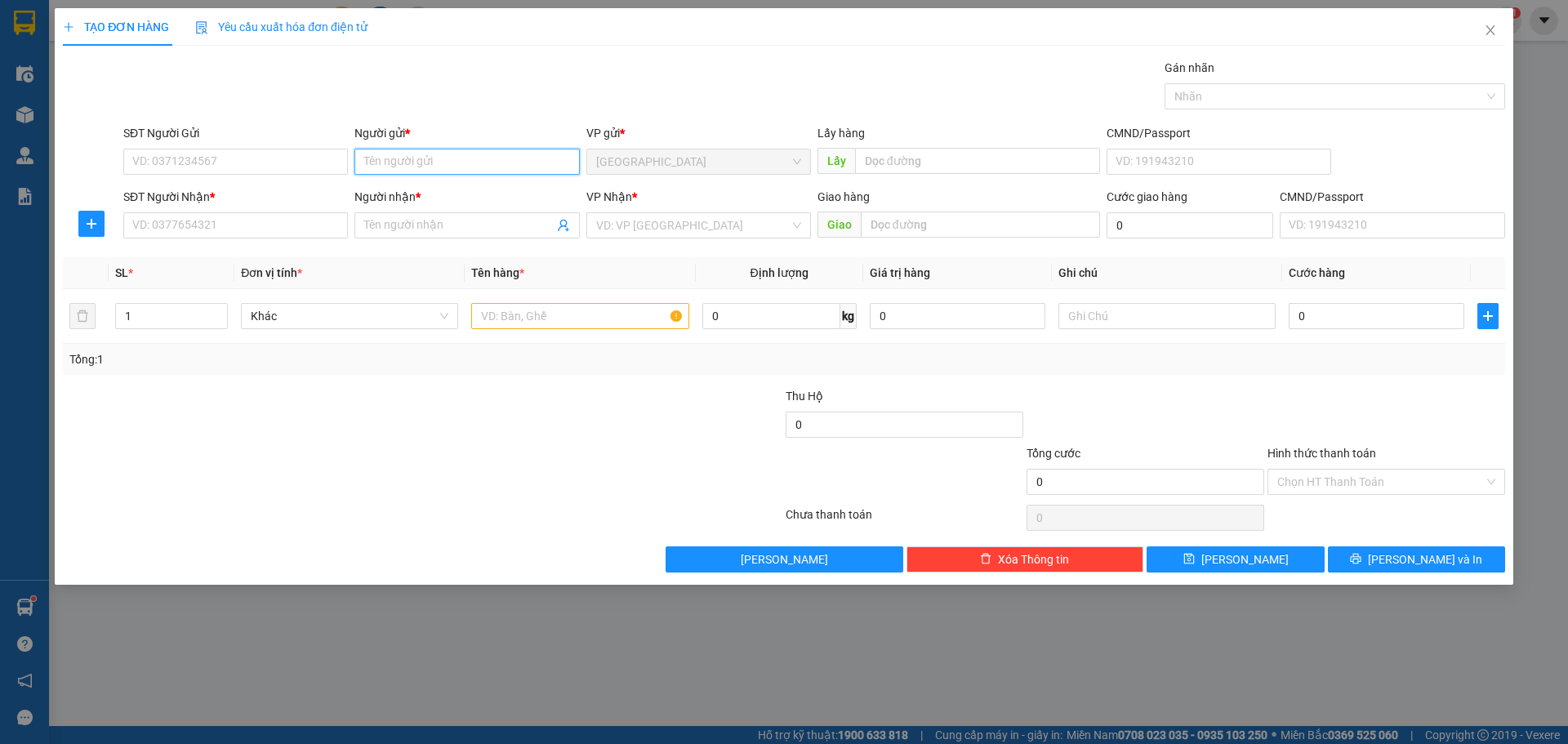
click at [470, 155] on input "Người gửi *" at bounding box center [466, 162] width 225 height 26
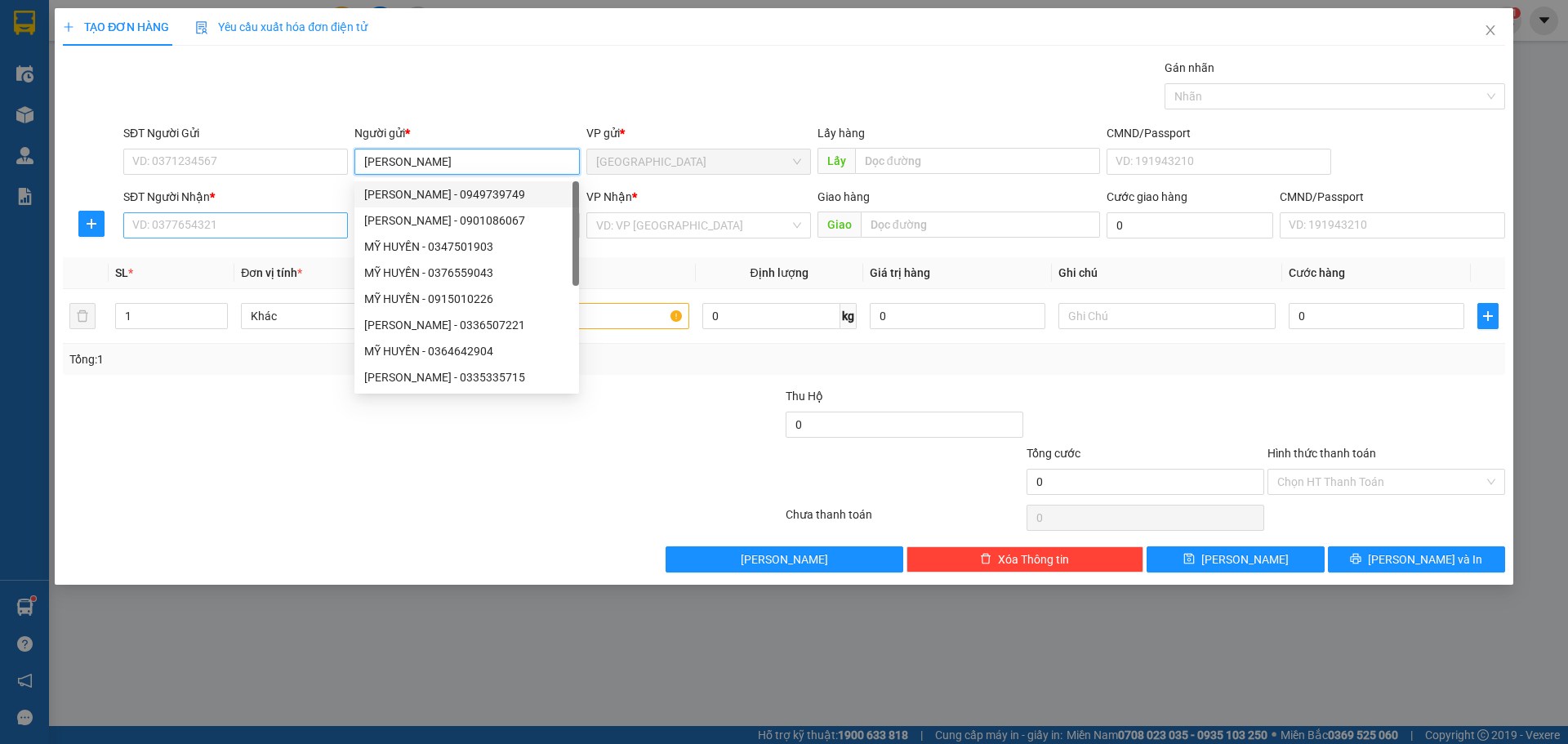
type input "[PERSON_NAME]"
click at [262, 231] on input "SĐT Người Nhận *" at bounding box center [235, 225] width 225 height 26
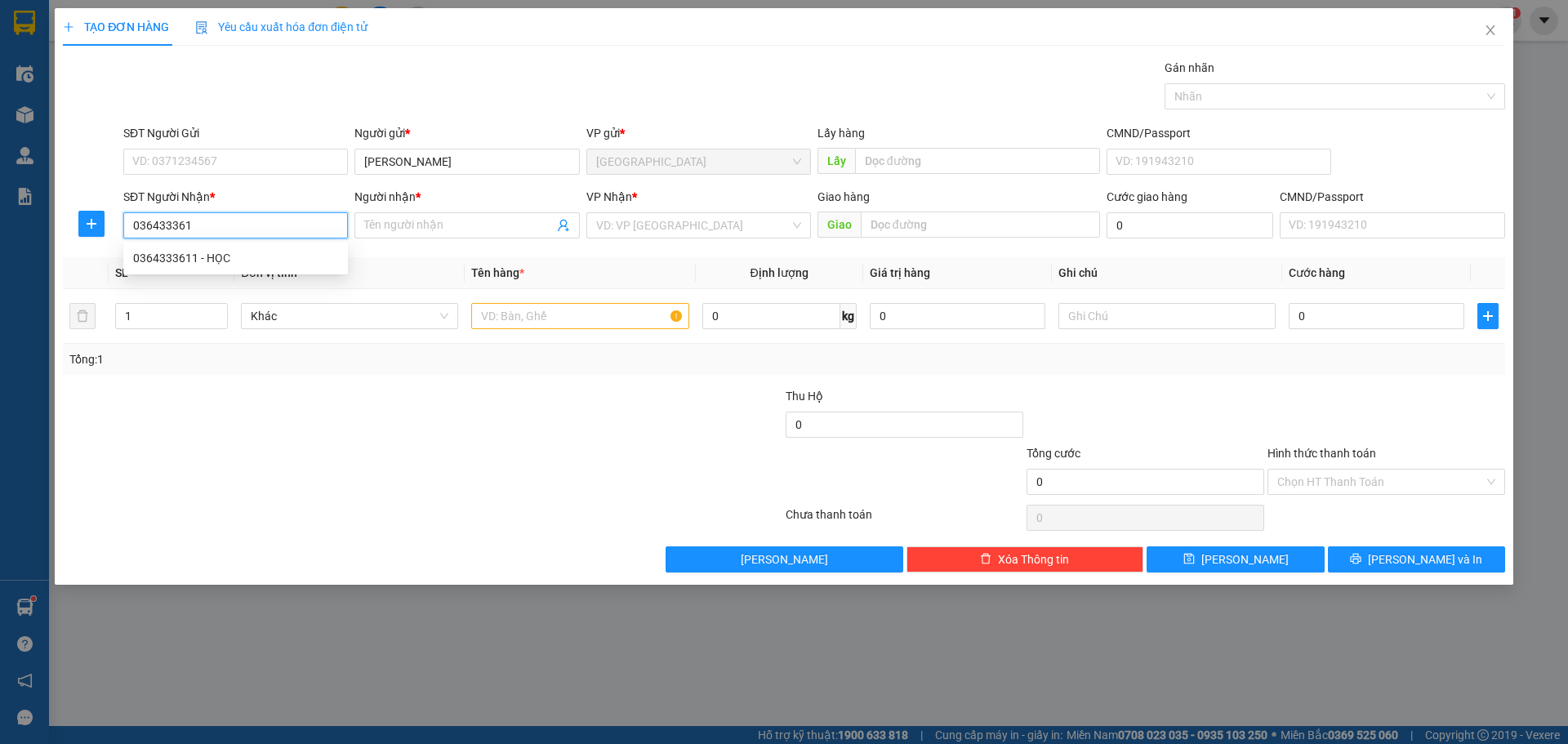
type input "0364333611"
drag, startPoint x: 243, startPoint y: 265, endPoint x: 408, endPoint y: 189, distance: 181.7
click at [246, 263] on div "0364333611 - HỌC" at bounding box center [235, 258] width 205 height 18
type input "HỌC"
type input "0364333611"
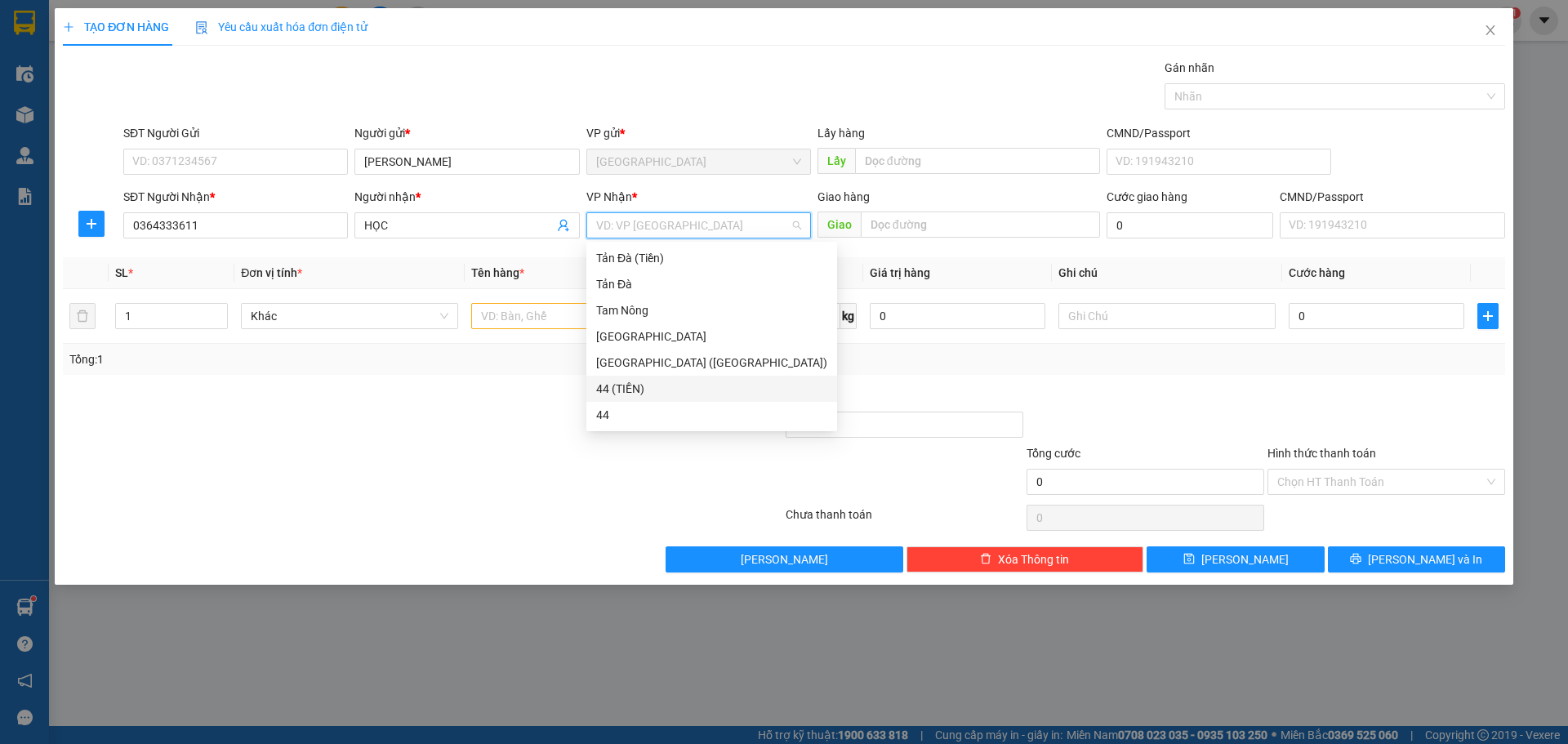
click at [625, 221] on input "search" at bounding box center [693, 225] width 194 height 25
click at [625, 260] on div "Tản Đà (Tiền)" at bounding box center [711, 258] width 231 height 18
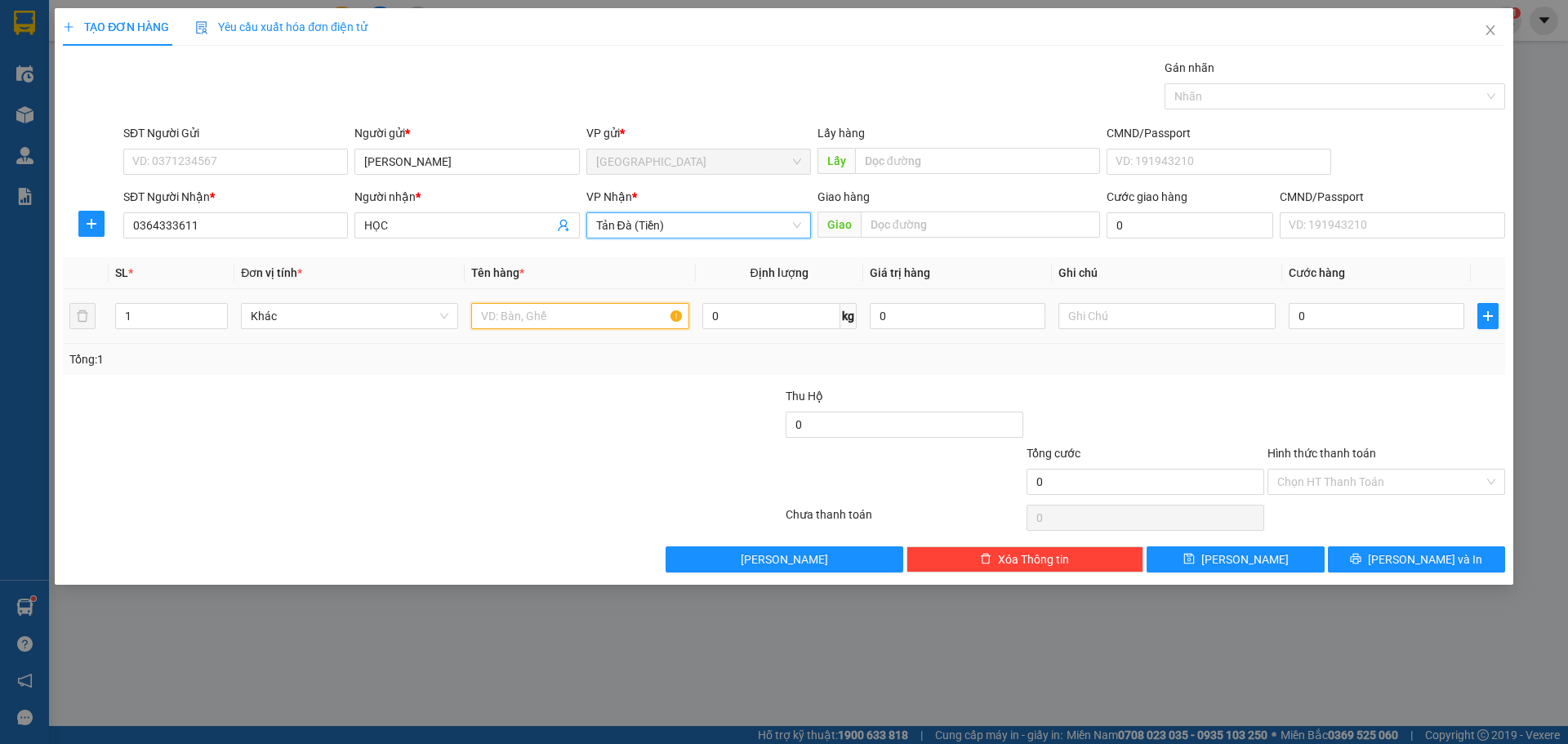
click at [573, 318] on input "text" at bounding box center [580, 316] width 217 height 26
type input "THU HỘ 2TR040"
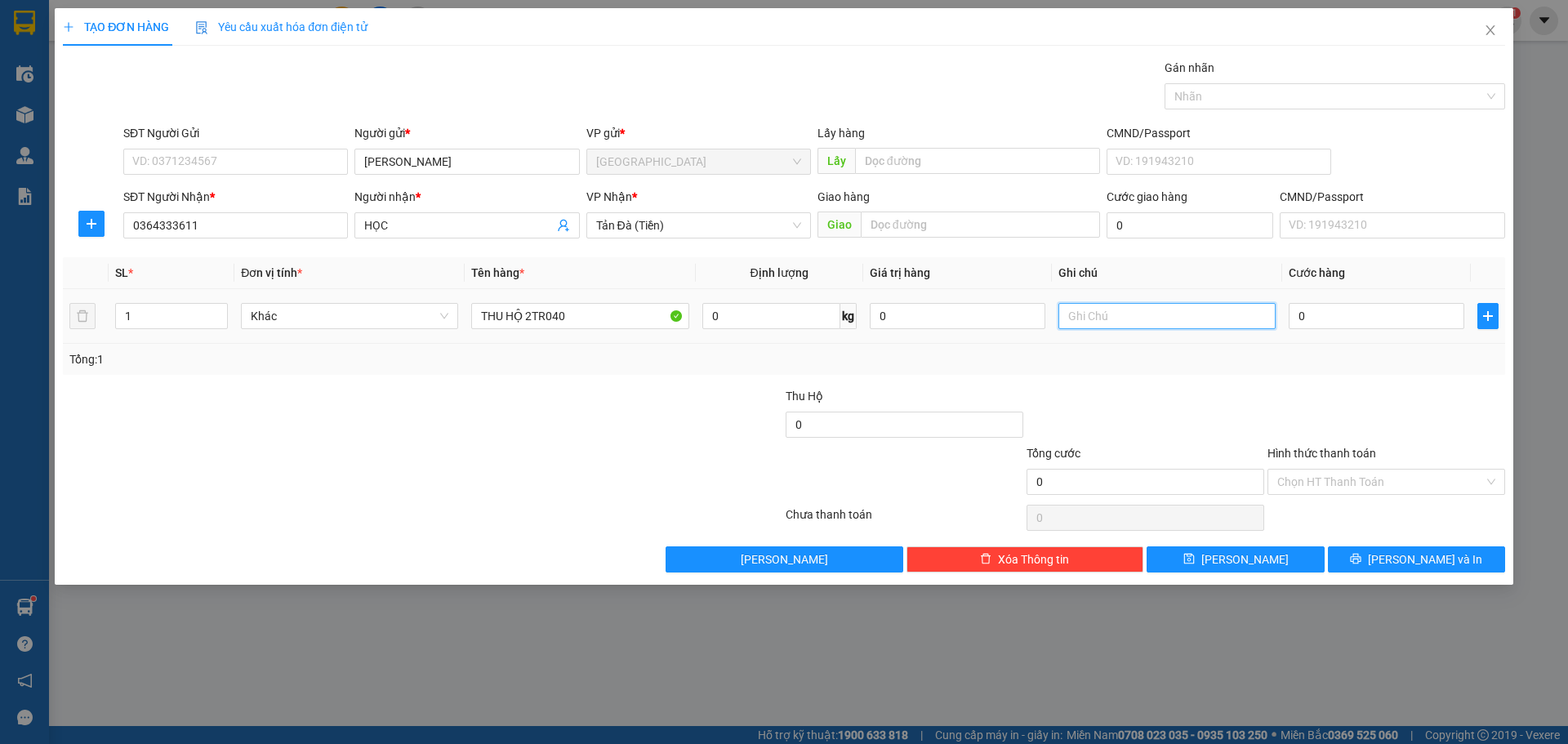
click at [1125, 313] on input "text" at bounding box center [1167, 316] width 217 height 26
type input "GỬI XE 9H"
click at [1421, 318] on input "0" at bounding box center [1376, 316] width 176 height 26
type input "2"
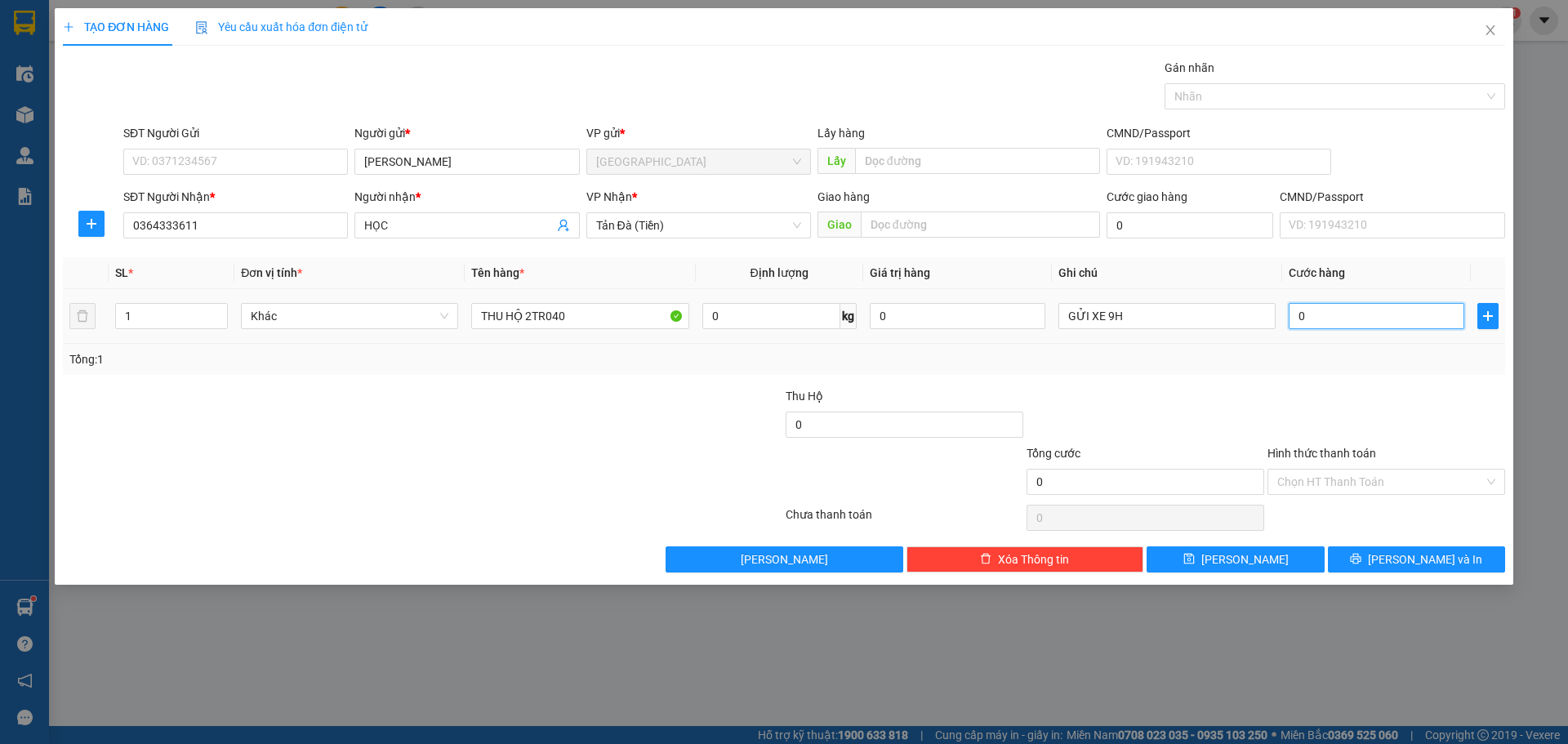
type input "2"
type input "20"
type input "20.000"
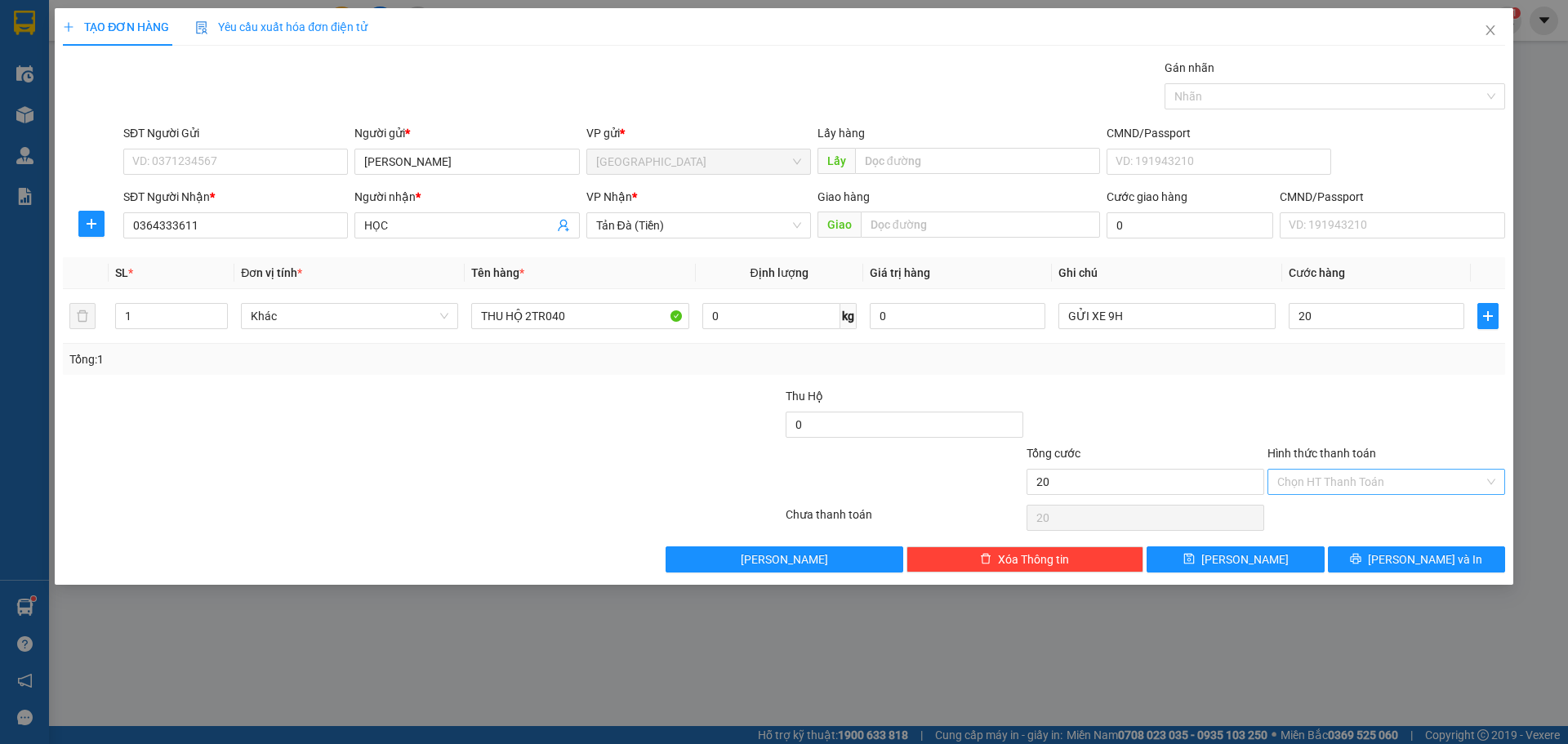
type input "20.000"
click at [1412, 478] on input "Hình thức thanh toán" at bounding box center [1380, 482] width 207 height 25
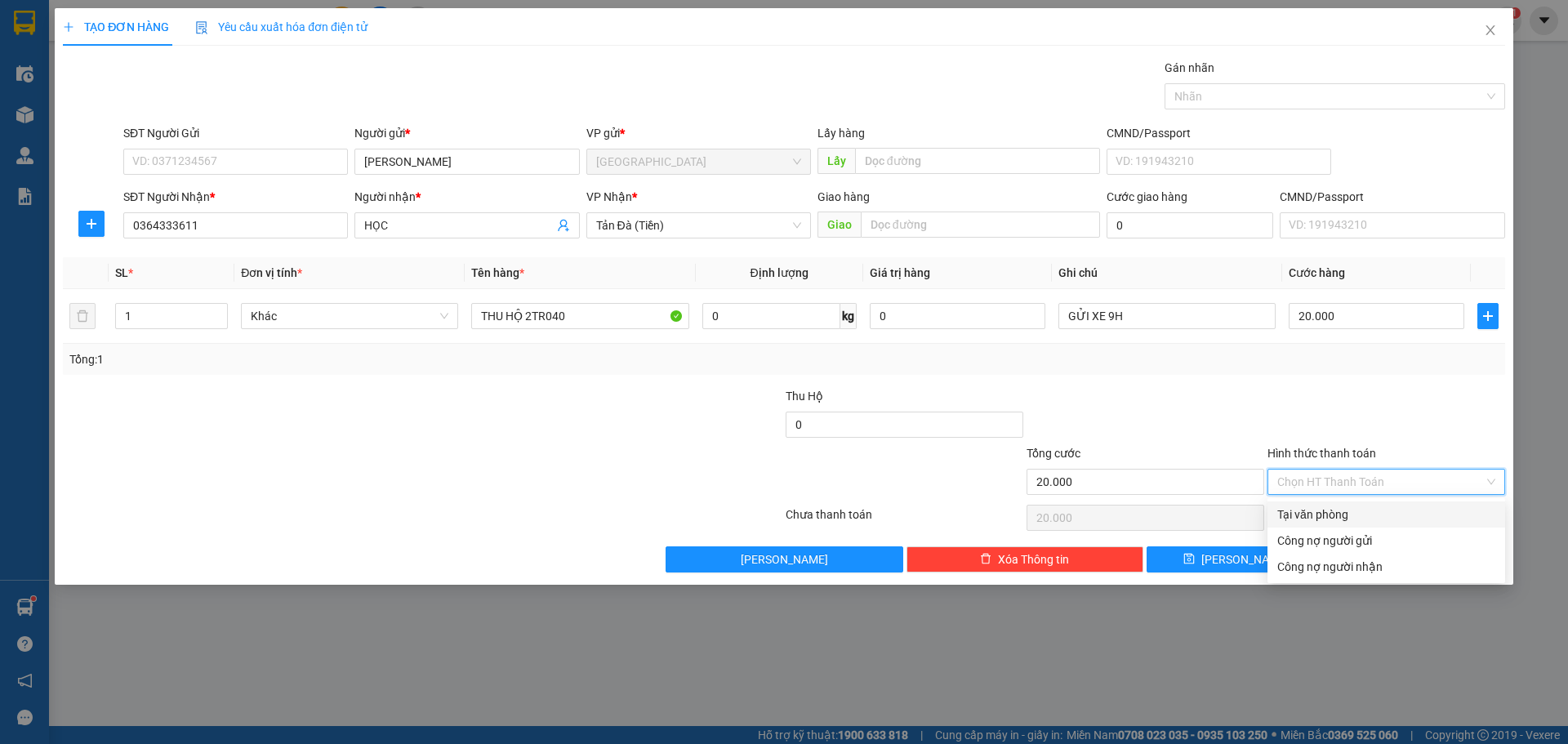
click at [1375, 519] on div "Tại văn phòng" at bounding box center [1386, 515] width 218 height 18
type input "0"
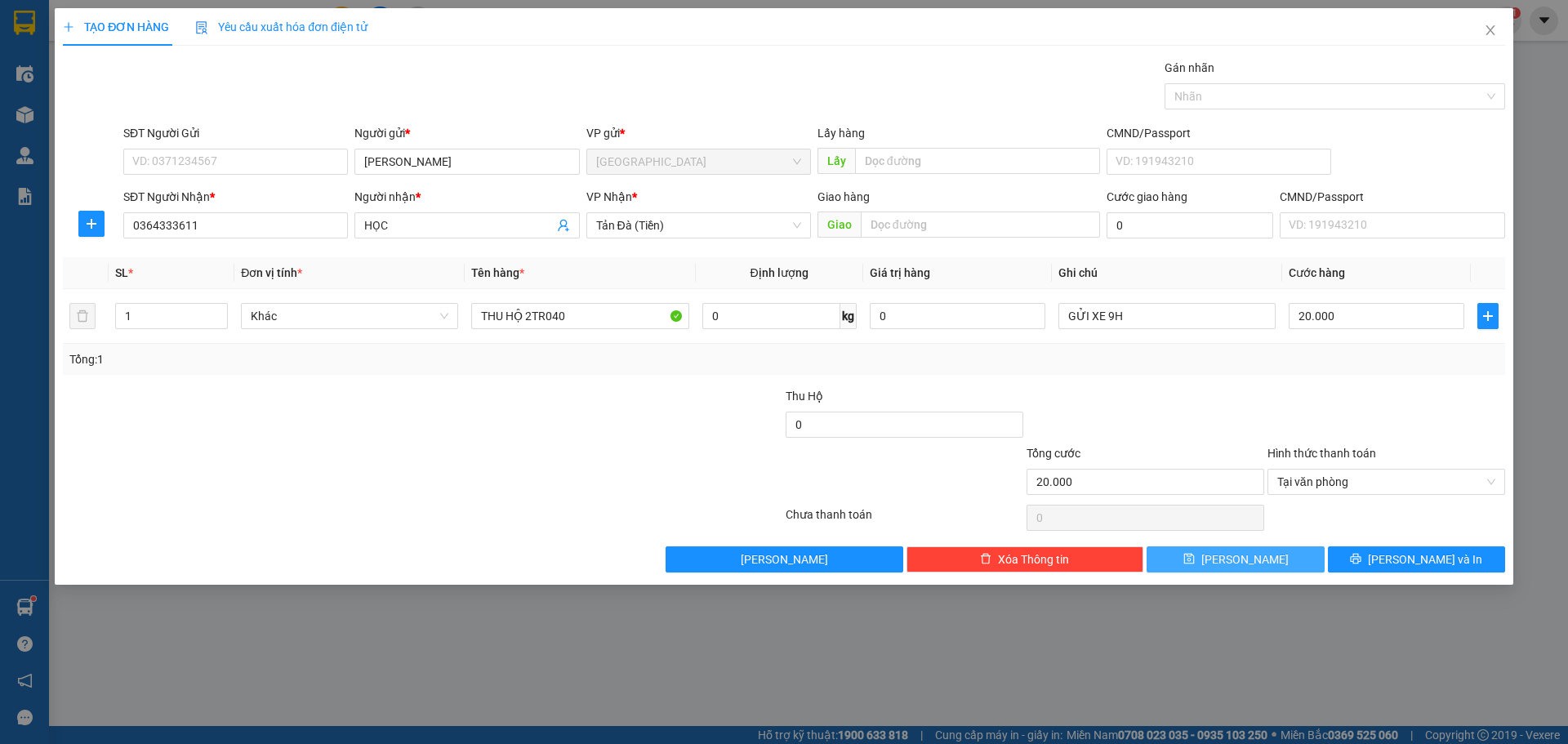
click at [1297, 557] on button "Lưu" at bounding box center [1235, 559] width 177 height 26
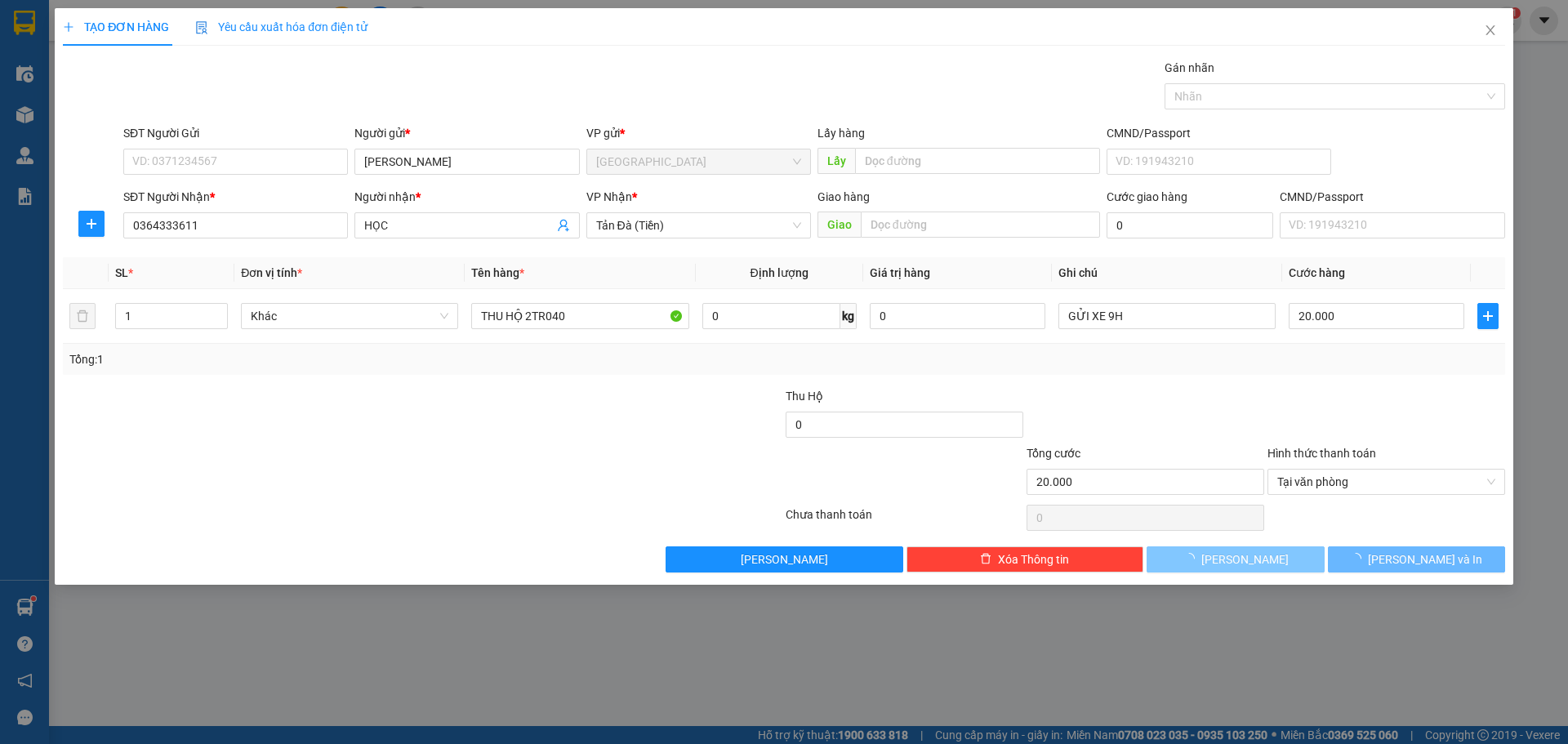
type input "0"
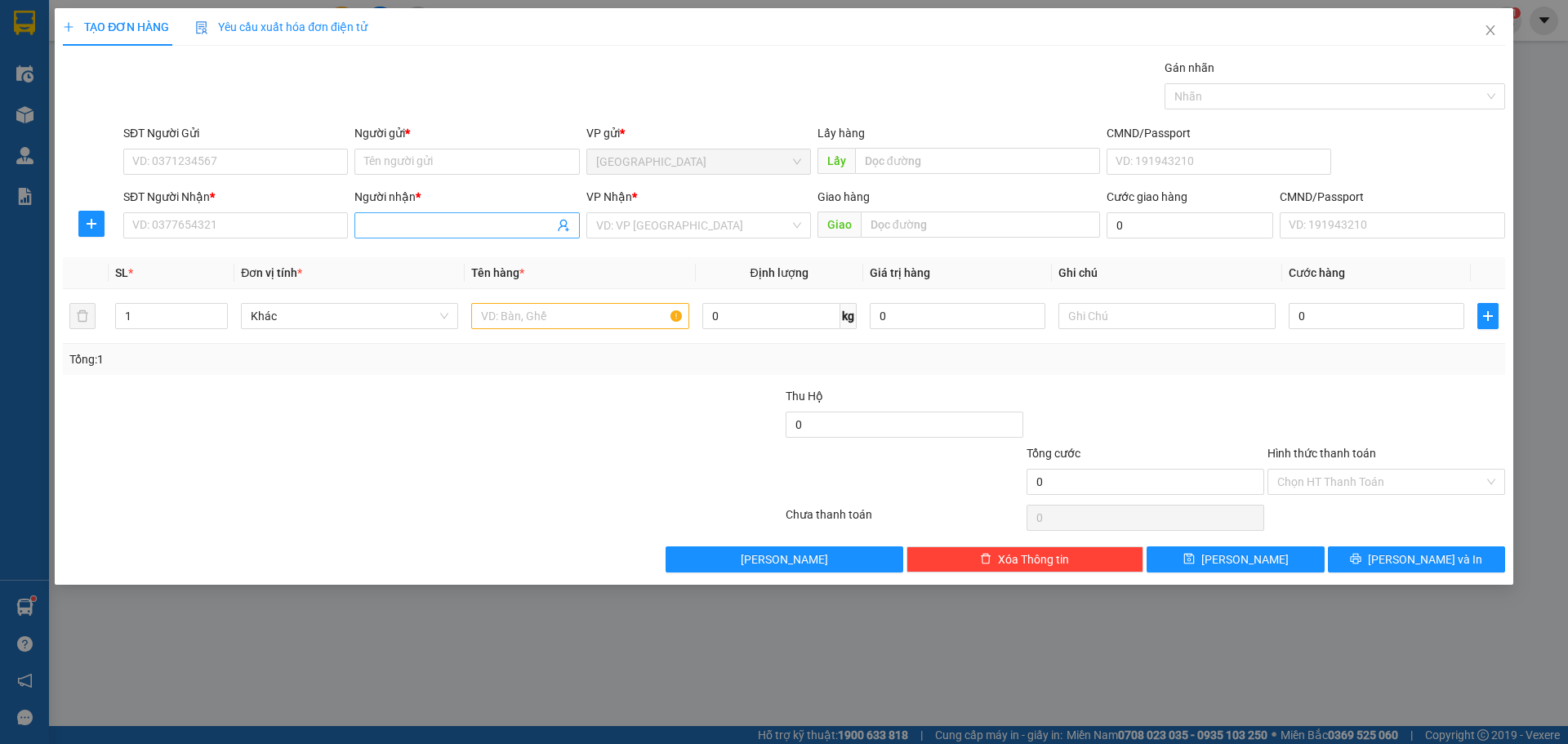
click at [386, 213] on span at bounding box center [466, 225] width 225 height 26
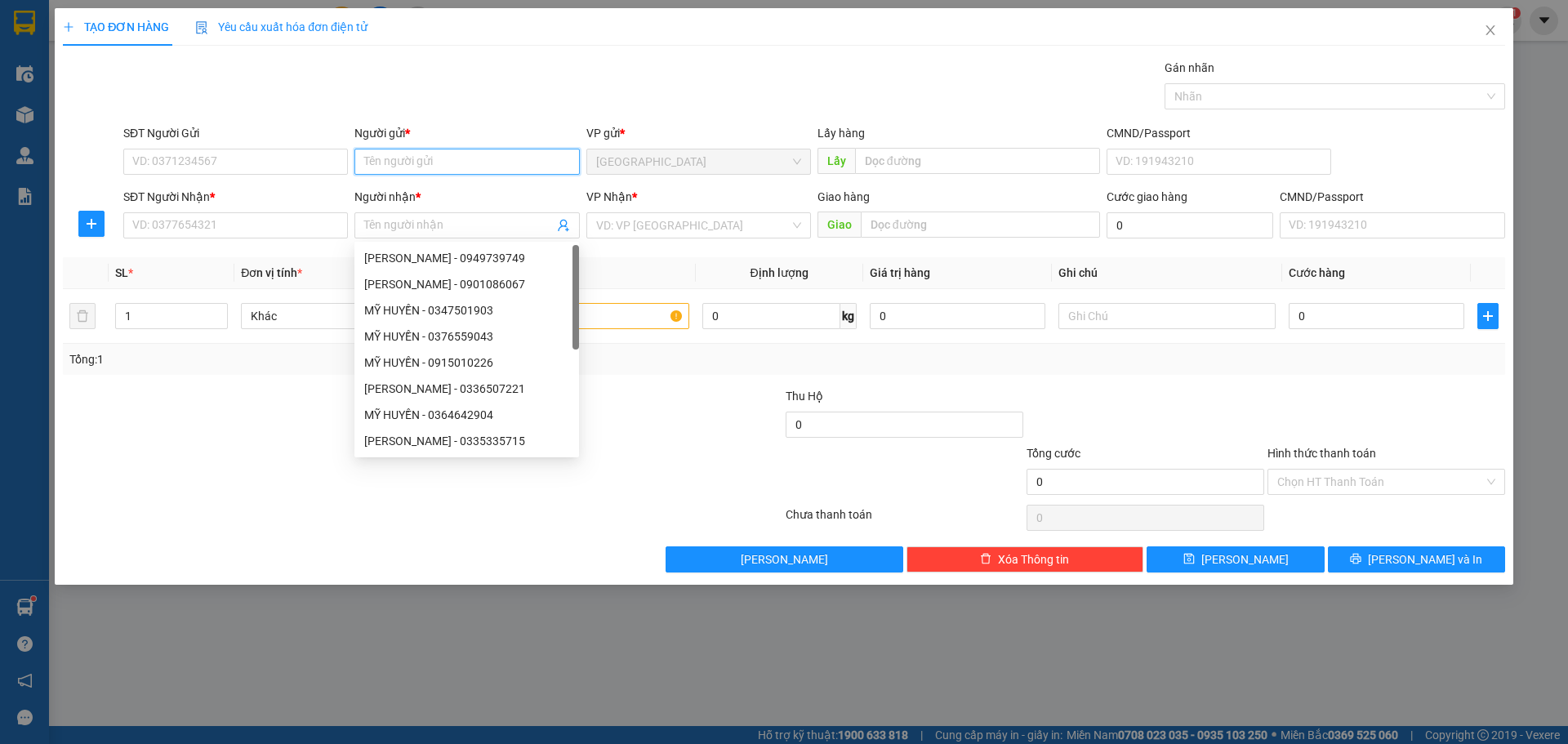
click at [407, 162] on input "Người gửi *" at bounding box center [466, 162] width 225 height 26
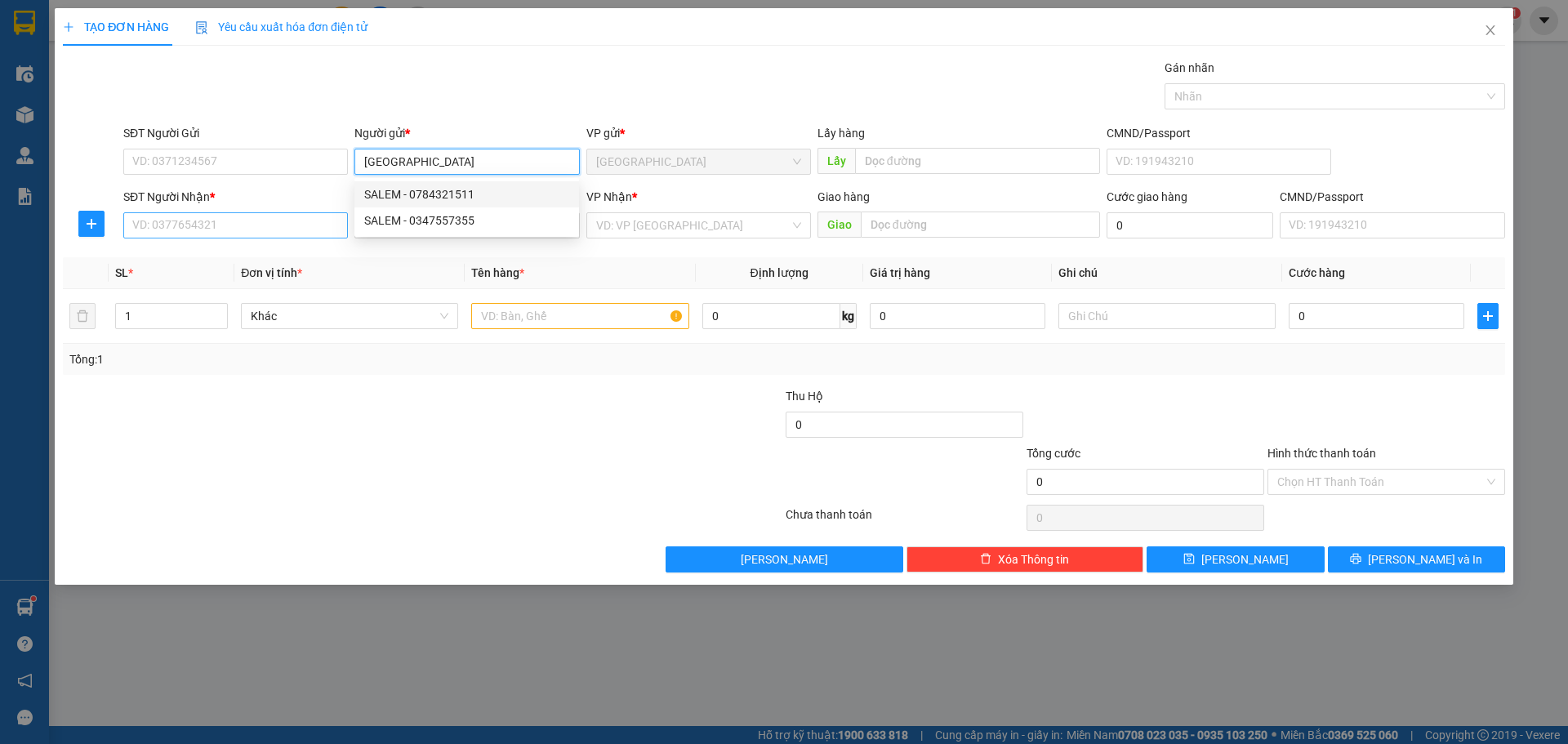
type input "[GEOGRAPHIC_DATA]"
click at [244, 228] on input "SĐT Người Nhận *" at bounding box center [235, 225] width 225 height 26
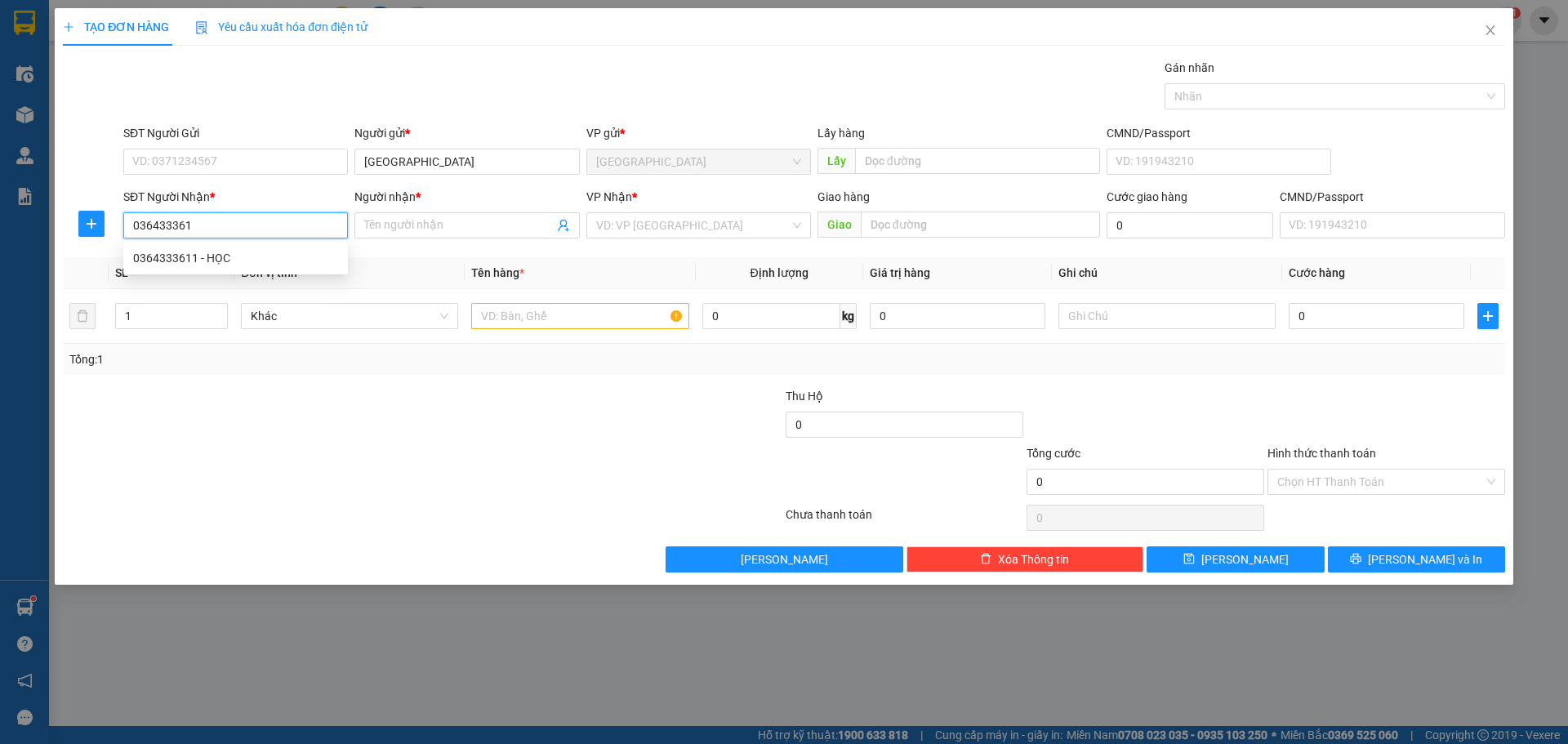
type input "0364333611"
click at [276, 266] on div "0364333611 - HỌC" at bounding box center [235, 258] width 205 height 18
type input "HỌC"
type input "0364333611"
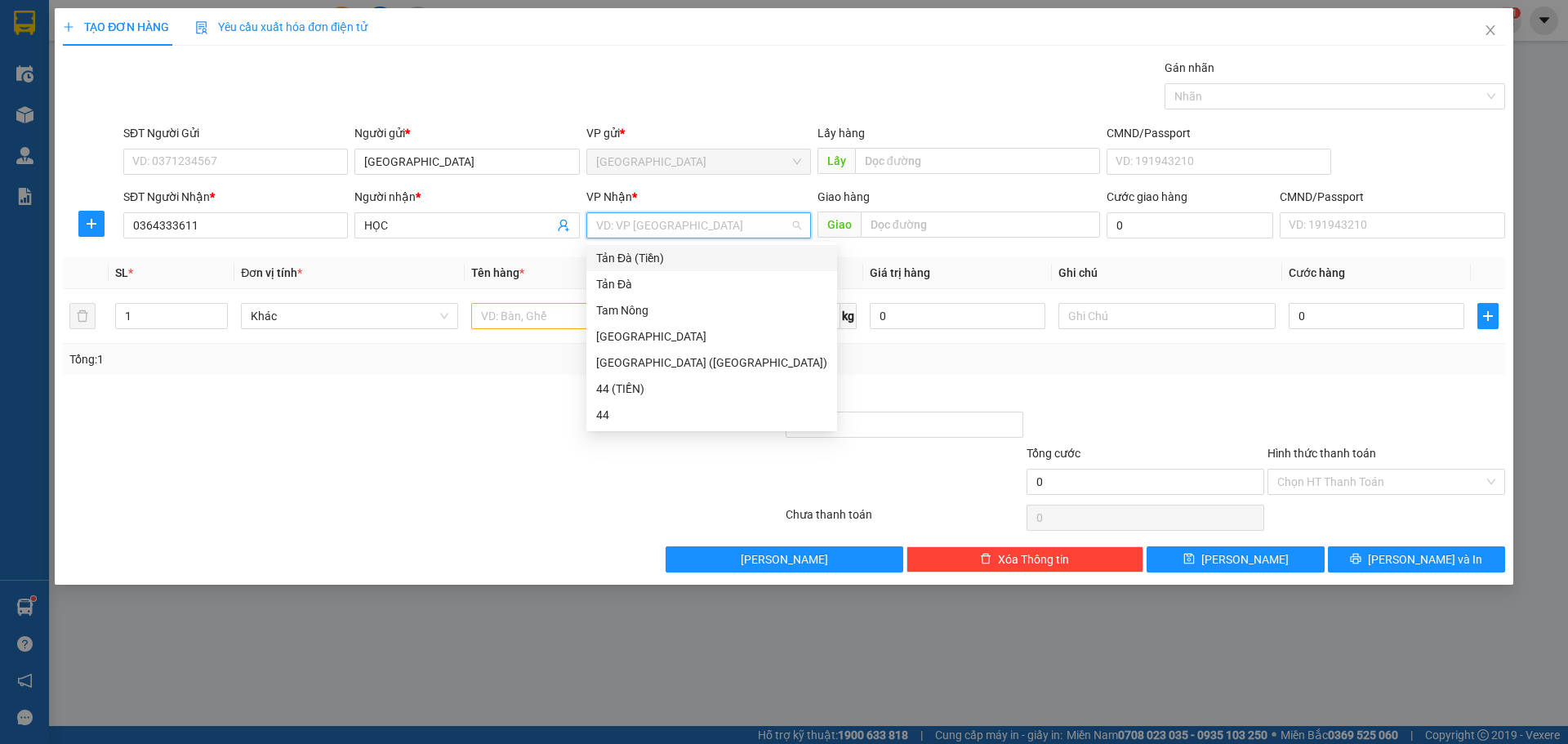
click at [672, 219] on input "search" at bounding box center [693, 225] width 194 height 25
drag, startPoint x: 653, startPoint y: 252, endPoint x: 588, endPoint y: 303, distance: 82.6
click at [653, 254] on div "Tản Đà (Tiền)" at bounding box center [711, 258] width 231 height 18
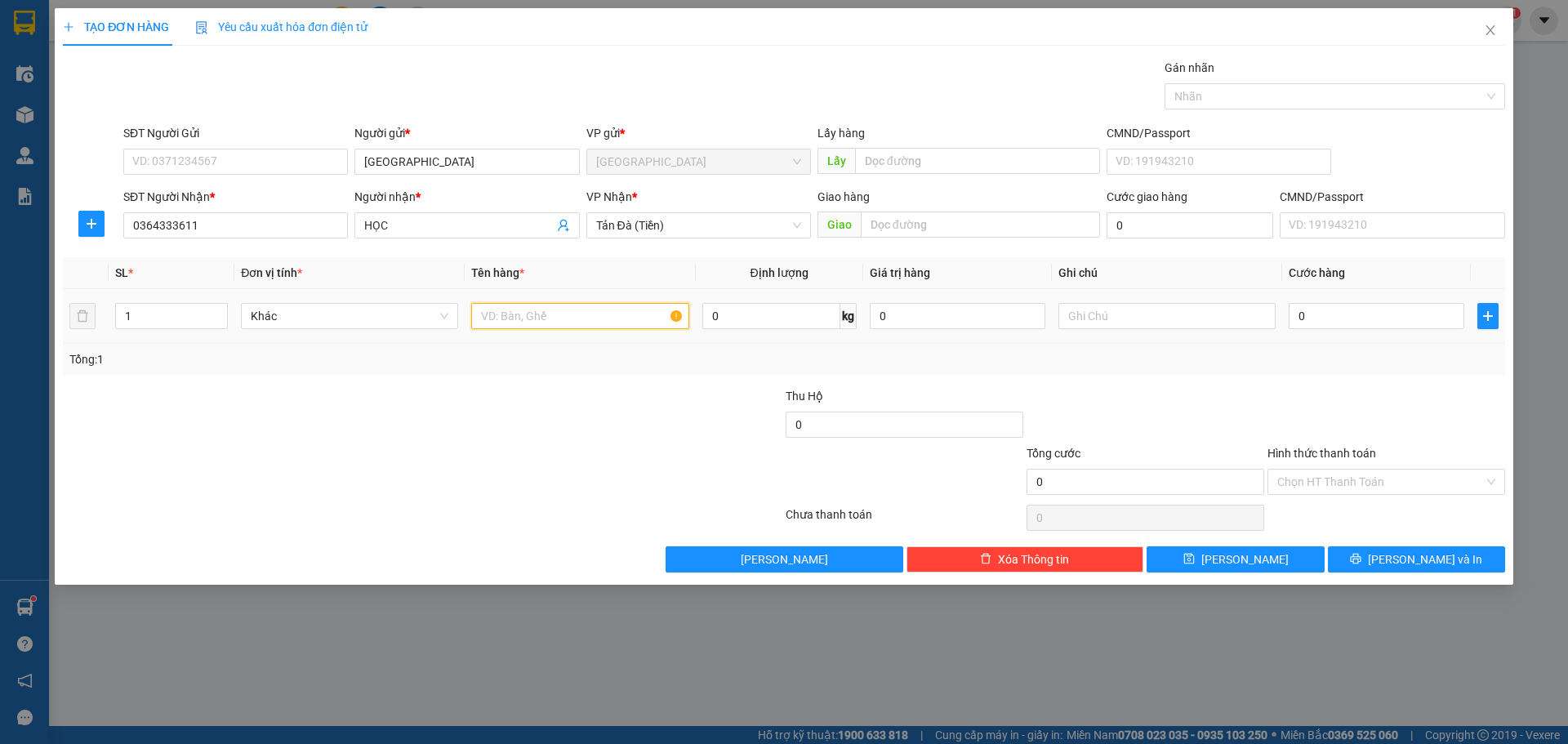
click at [581, 317] on input "text" at bounding box center [580, 316] width 217 height 26
type input "THU HỘ 1TR360"
click at [1195, 308] on input "text" at bounding box center [1167, 316] width 217 height 26
type input "GỬI XE 9H"
click at [1353, 312] on input "0" at bounding box center [1376, 316] width 176 height 26
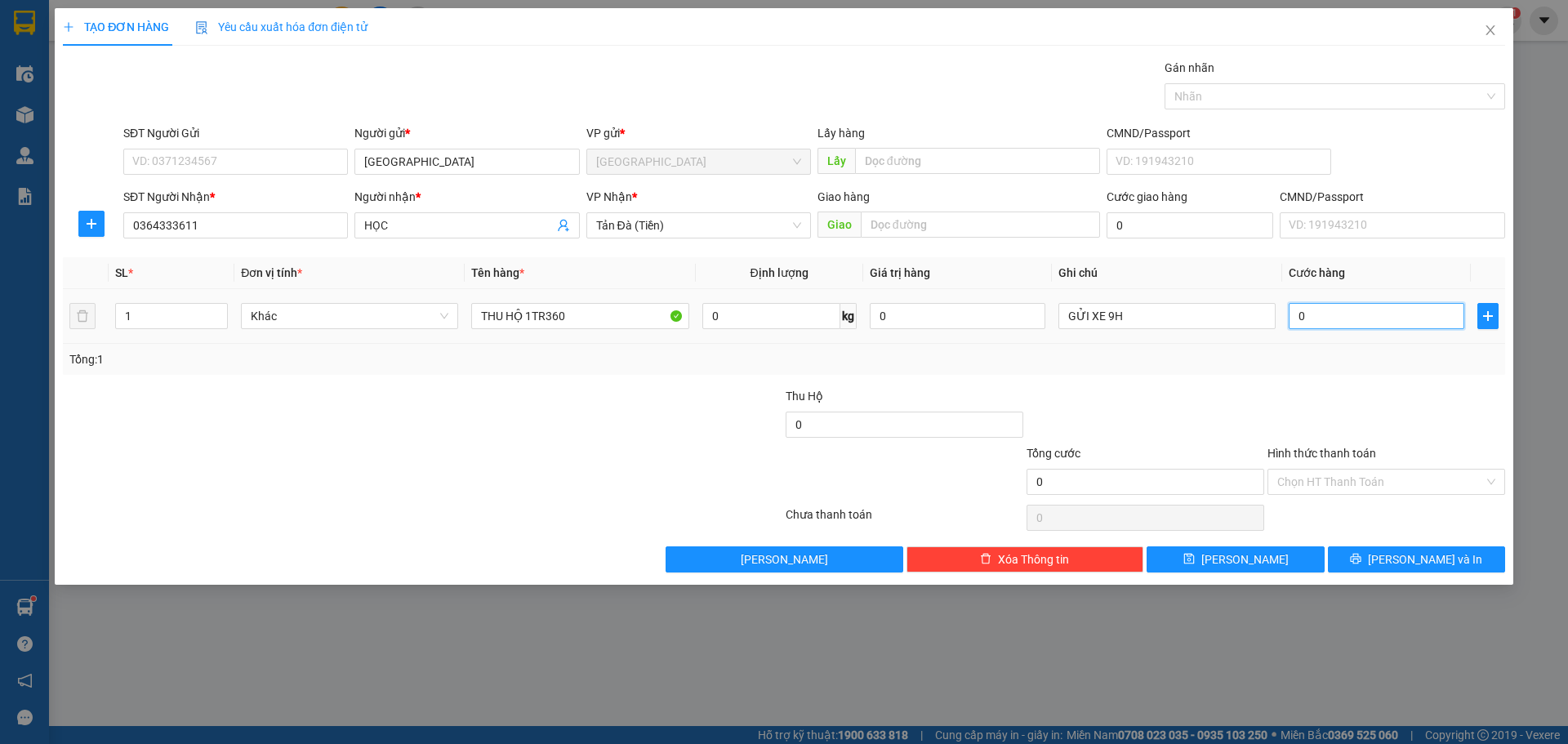
type input "2"
type input "20"
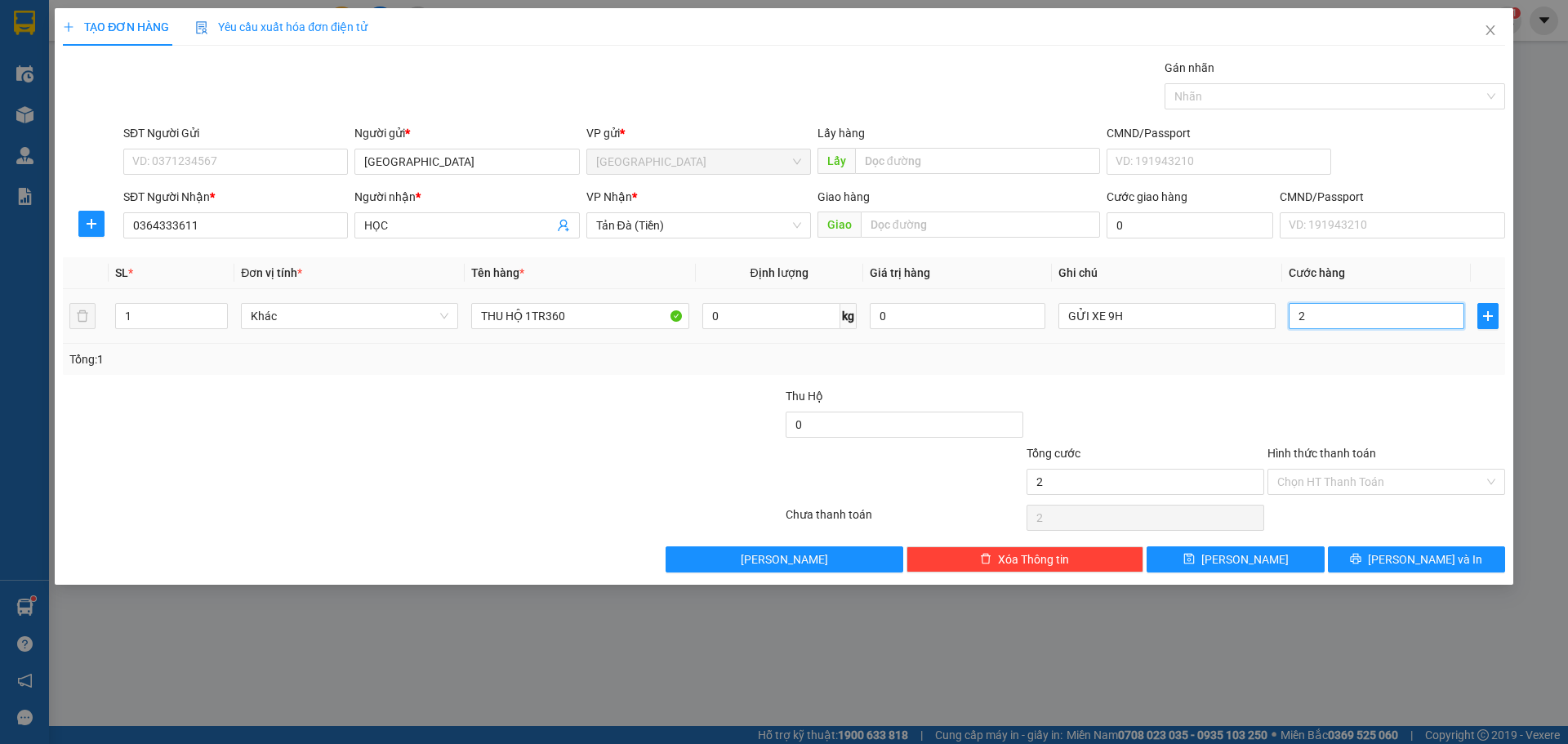
type input "20"
type input "20.000"
click at [1339, 473] on input "Hình thức thanh toán" at bounding box center [1380, 482] width 207 height 25
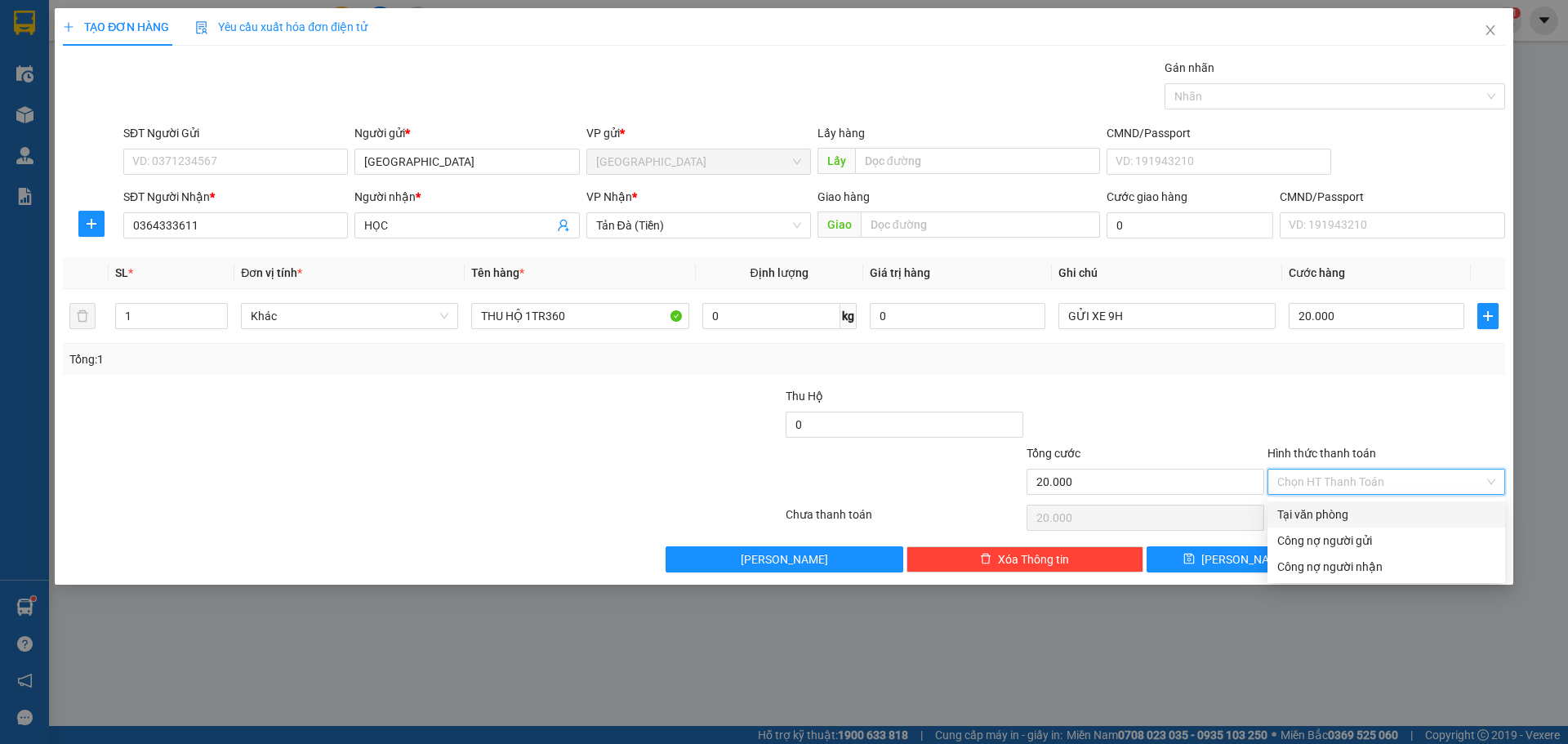
click at [1330, 509] on div "Tại văn phòng" at bounding box center [1386, 515] width 218 height 18
type input "0"
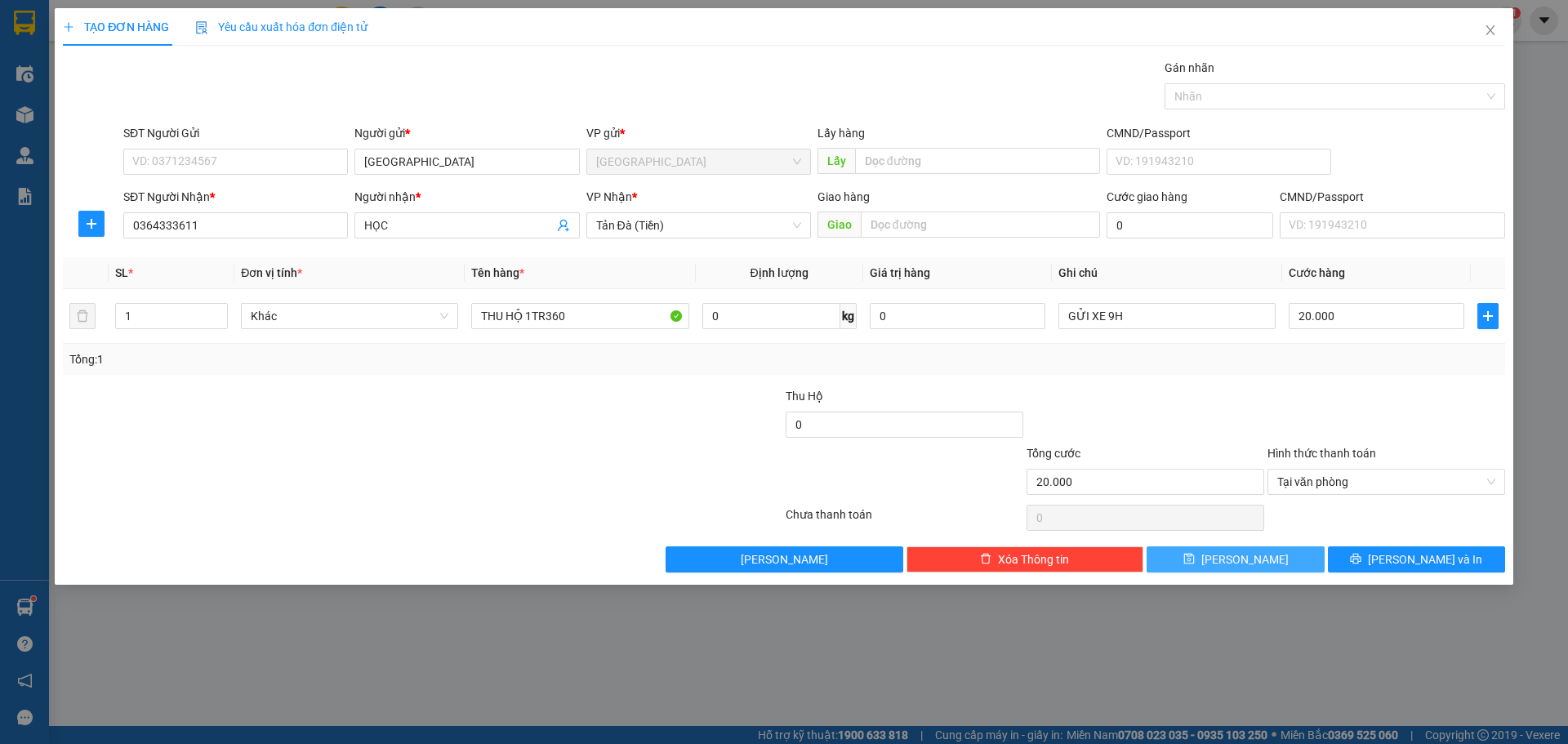
click at [1284, 564] on button "Lưu" at bounding box center [1235, 559] width 177 height 26
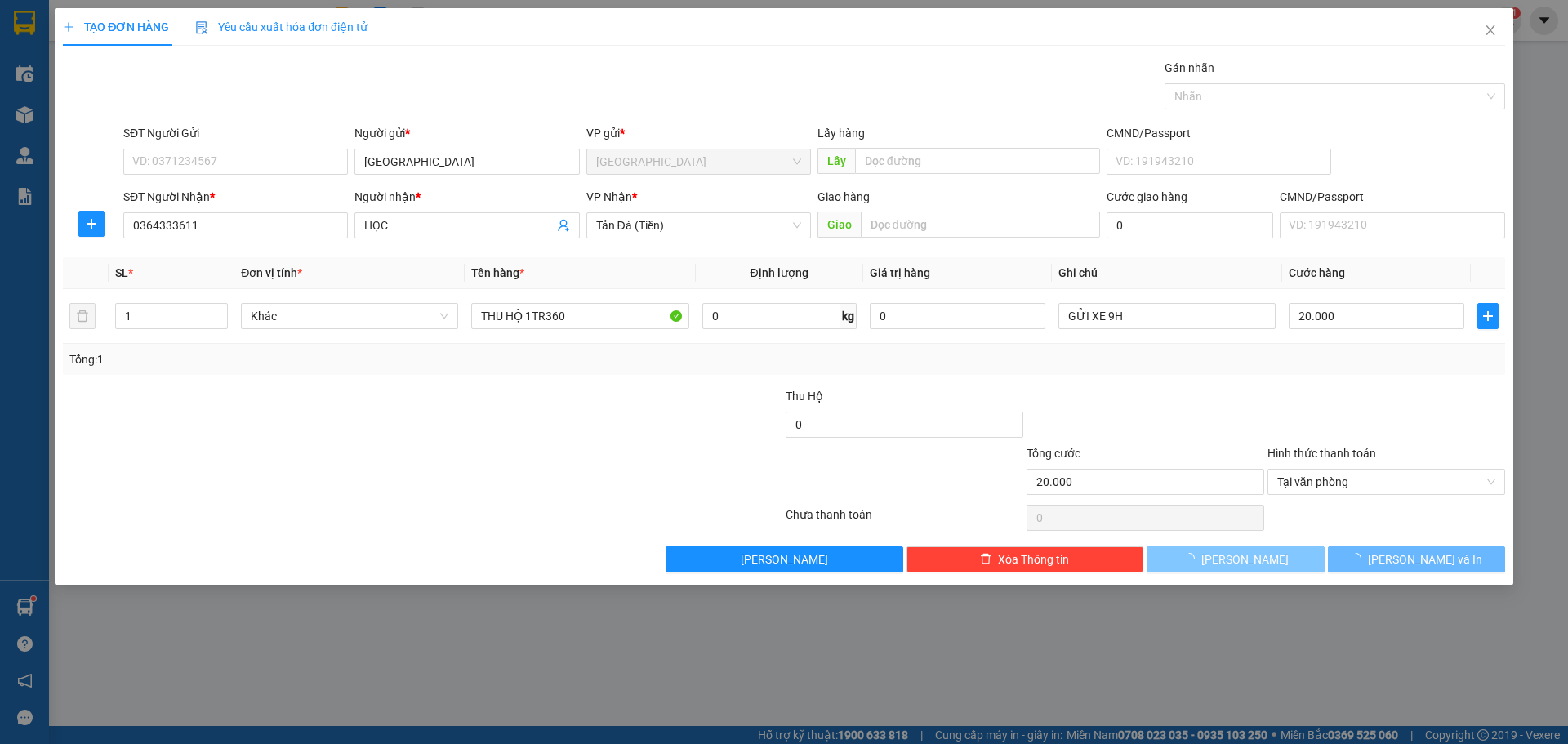
type input "0"
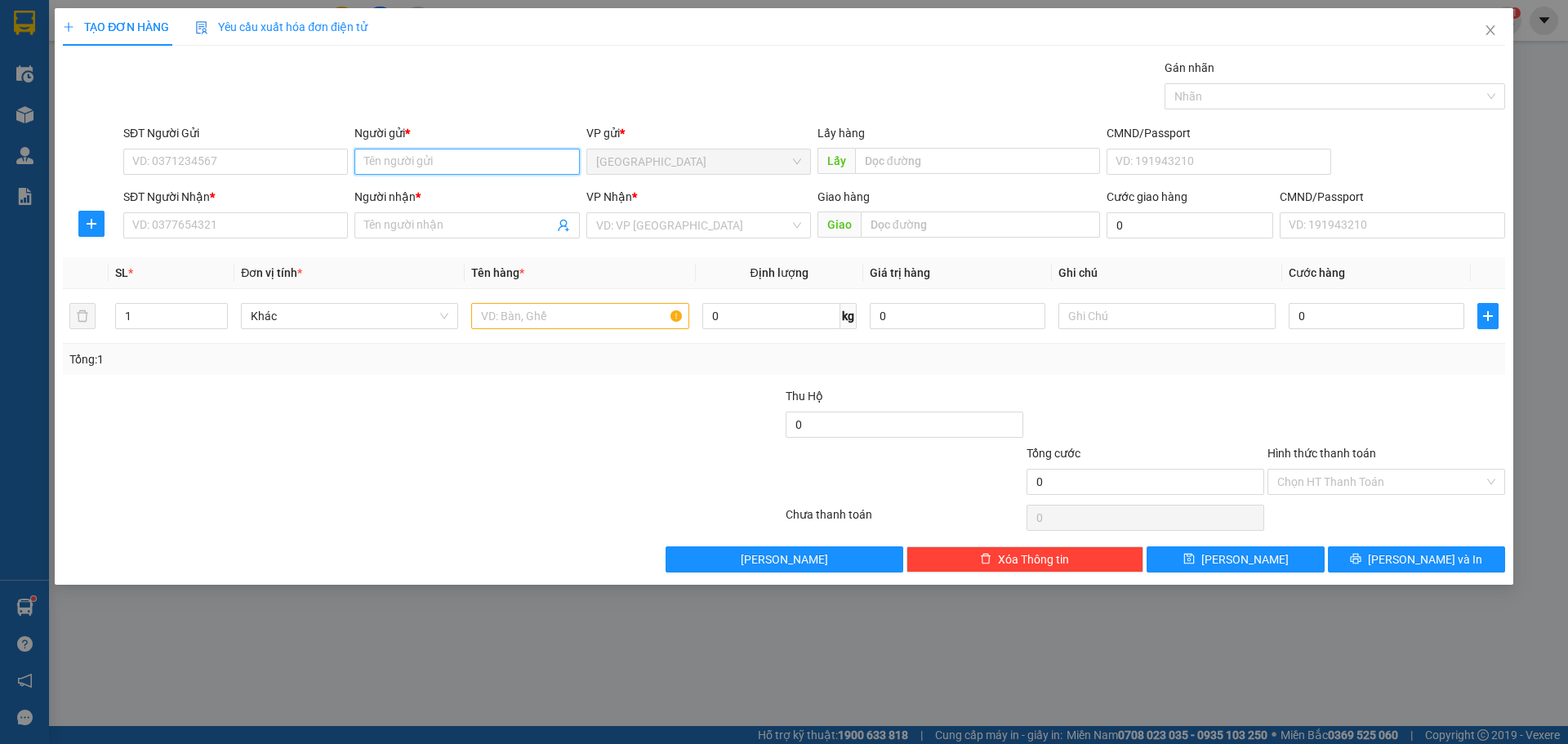
click at [412, 166] on input "Người gửi *" at bounding box center [466, 162] width 225 height 26
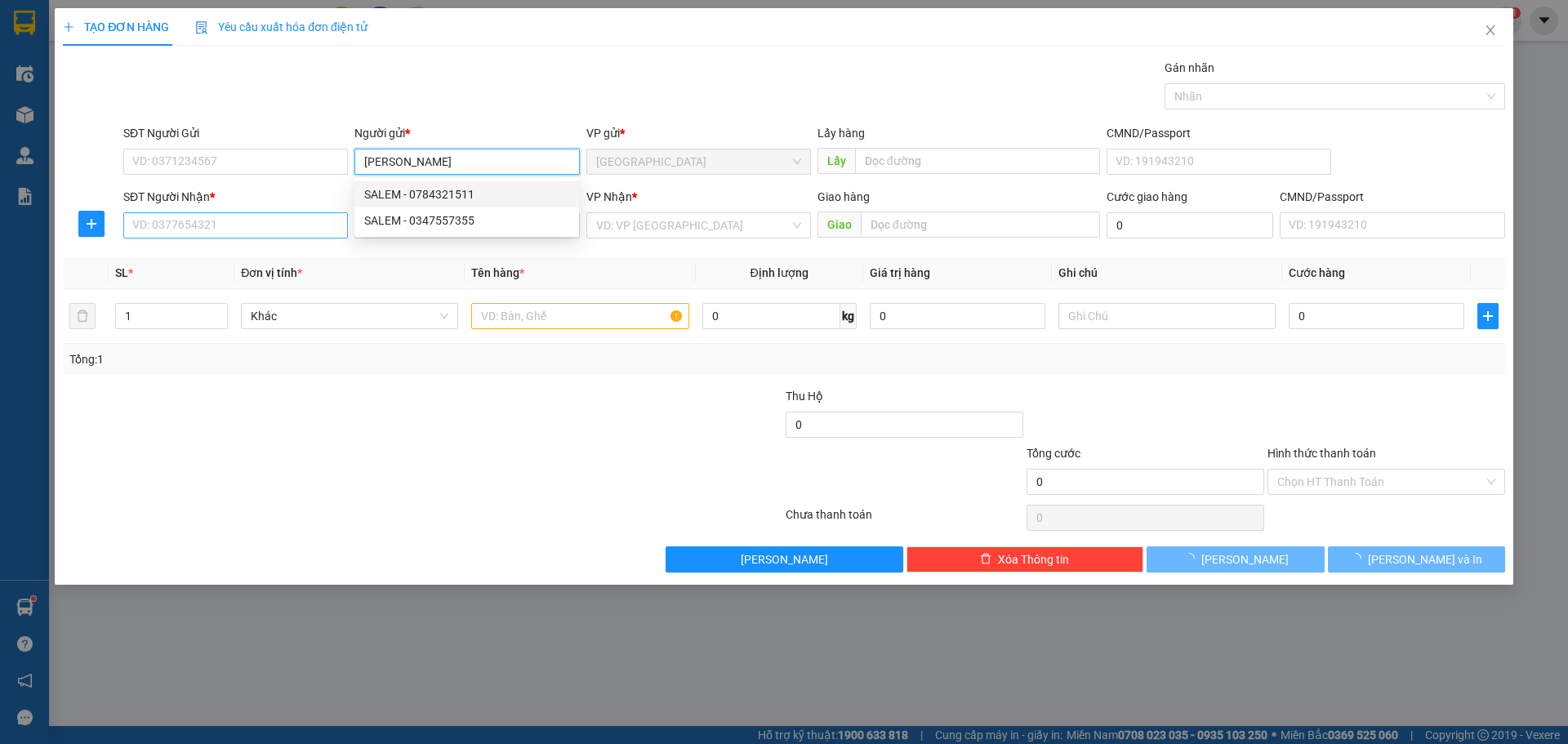
type input "[PERSON_NAME]"
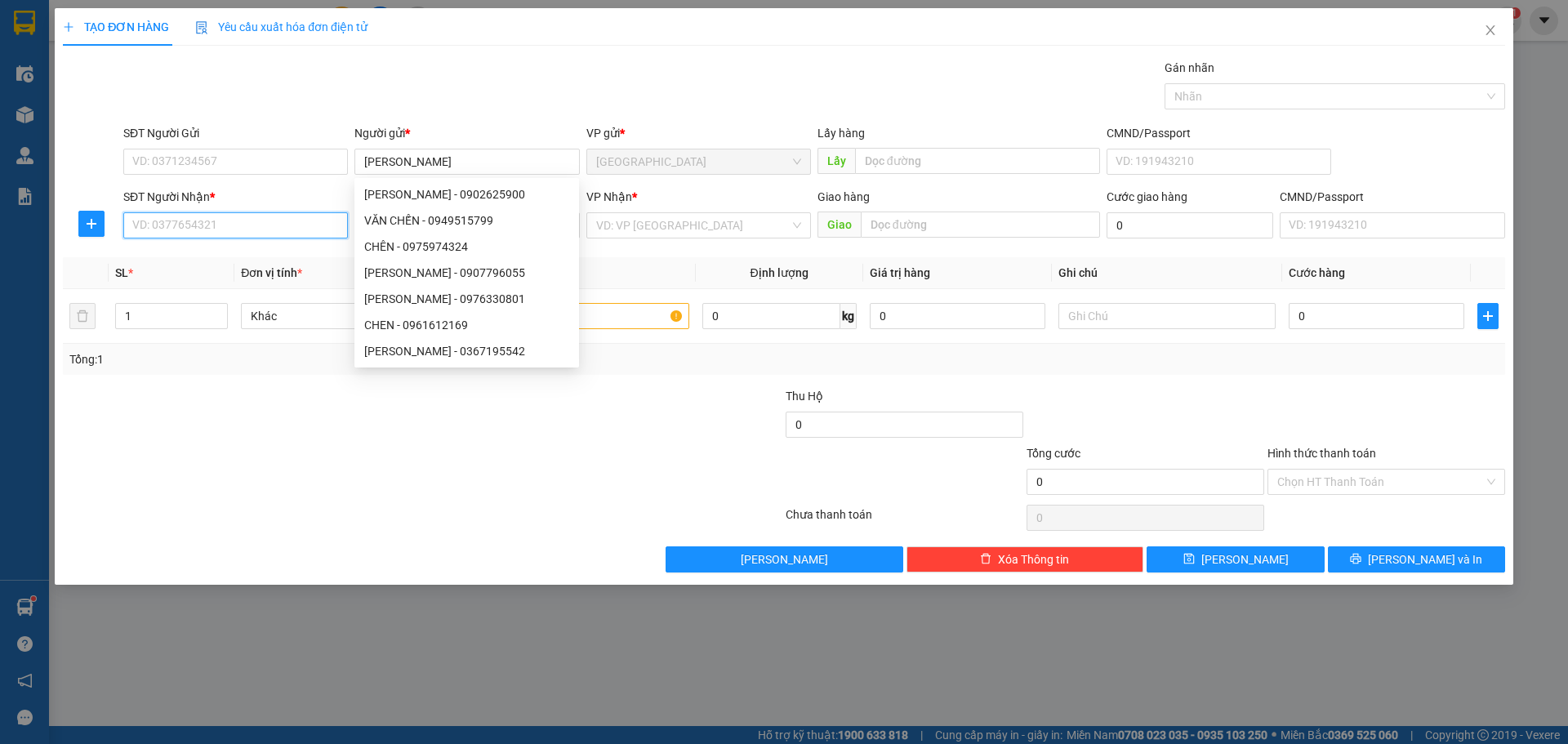
click at [200, 220] on input "SĐT Người Nhận *" at bounding box center [235, 225] width 225 height 26
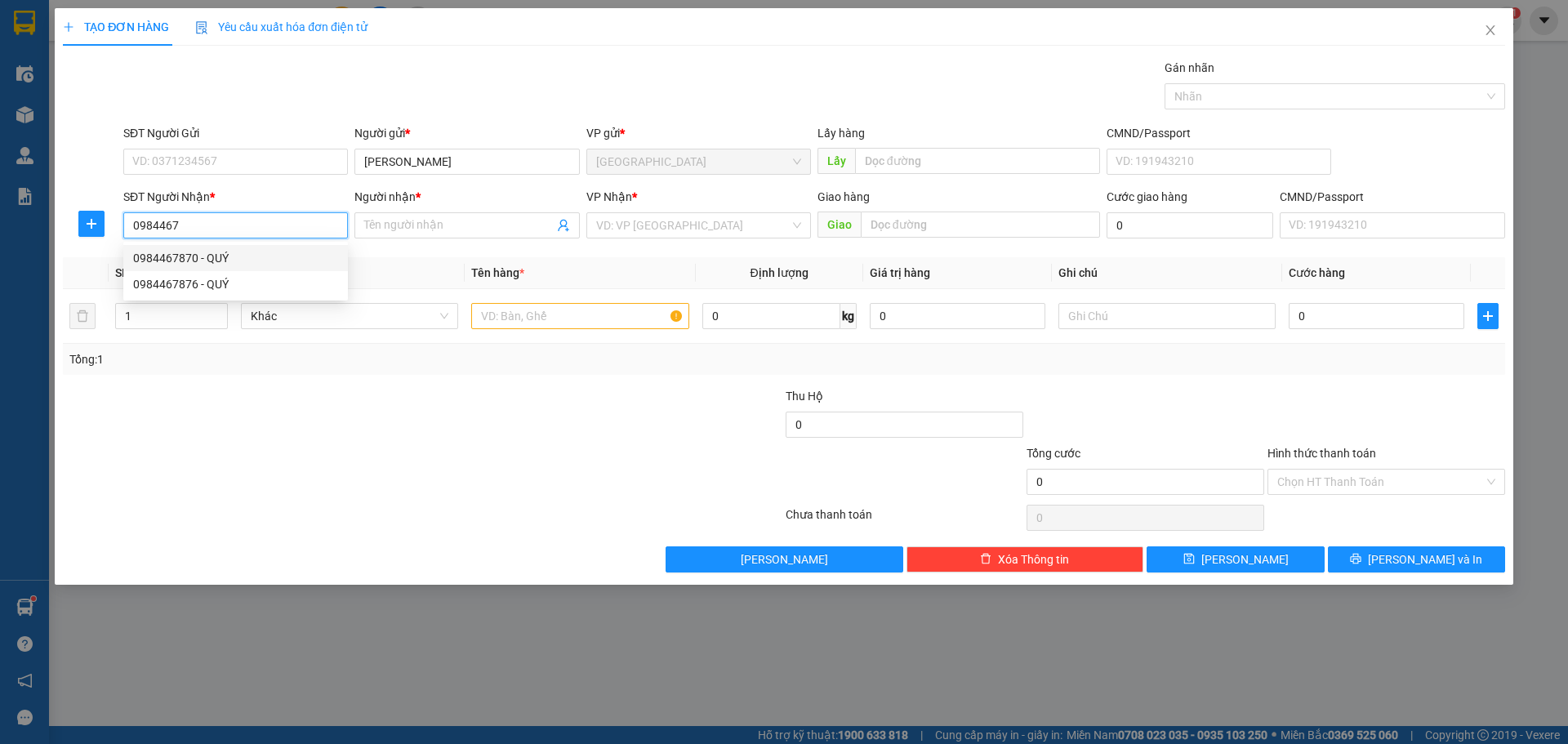
click at [252, 260] on div "0984467870 - QUÝ" at bounding box center [235, 258] width 205 height 18
type input "0984467870"
type input "QUÝ"
type input "0984467870"
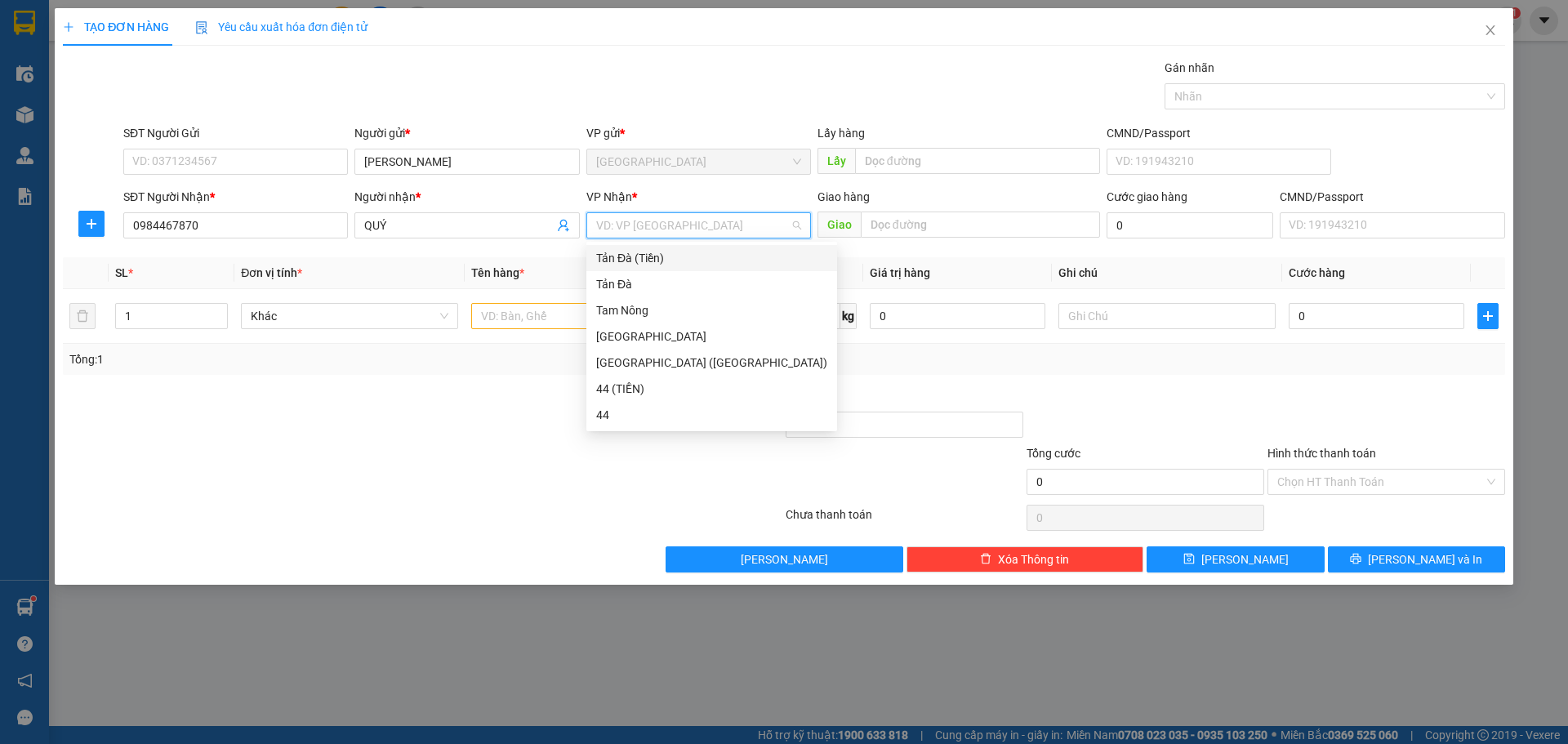
click at [636, 229] on input "search" at bounding box center [693, 225] width 194 height 25
drag, startPoint x: 629, startPoint y: 264, endPoint x: 601, endPoint y: 287, distance: 36.2
click at [628, 265] on div "Tản Đà (Tiền)" at bounding box center [711, 258] width 231 height 18
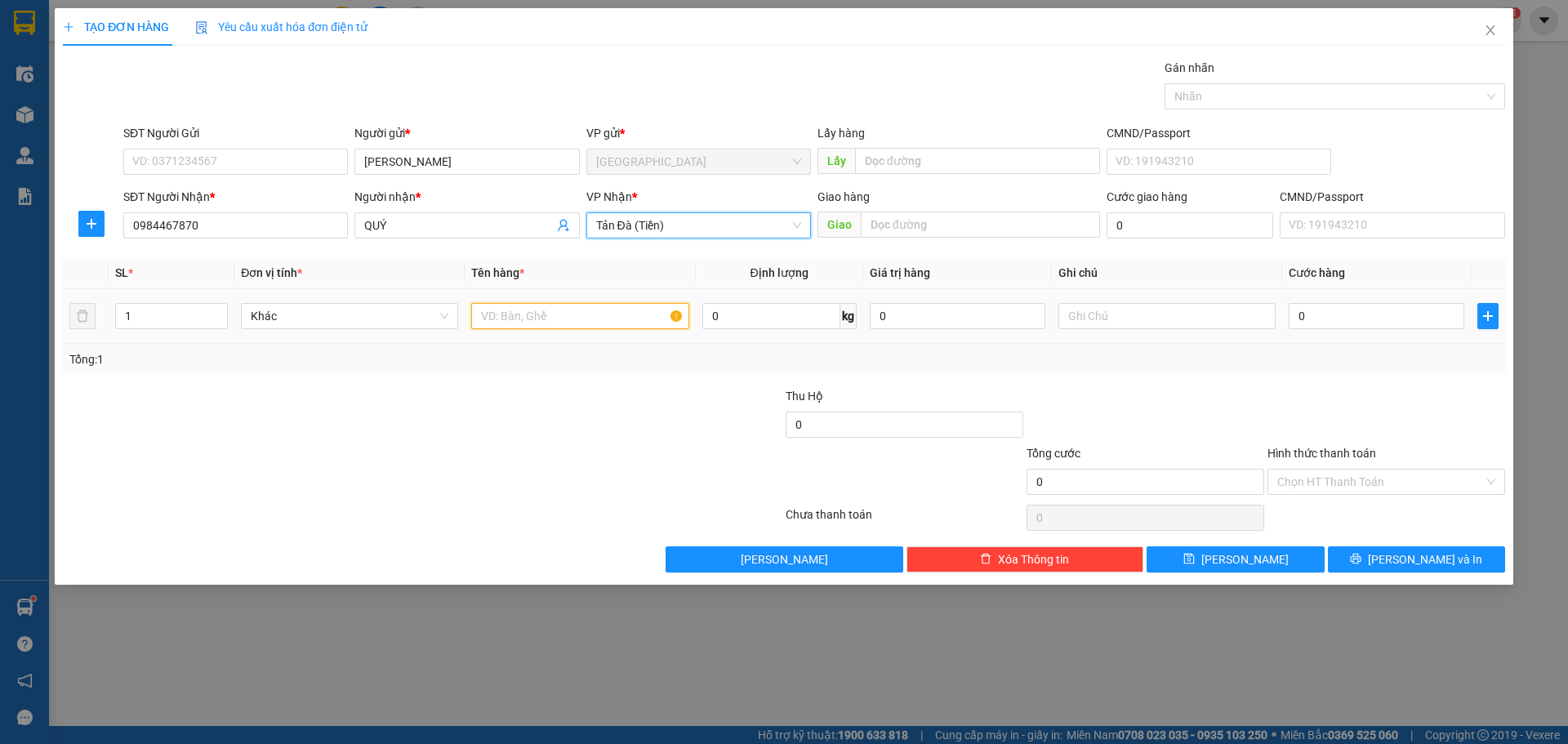
drag, startPoint x: 599, startPoint y: 316, endPoint x: 598, endPoint y: 305, distance: 11.0
click at [598, 310] on input "text" at bounding box center [580, 316] width 217 height 26
type input "LAPTOP"
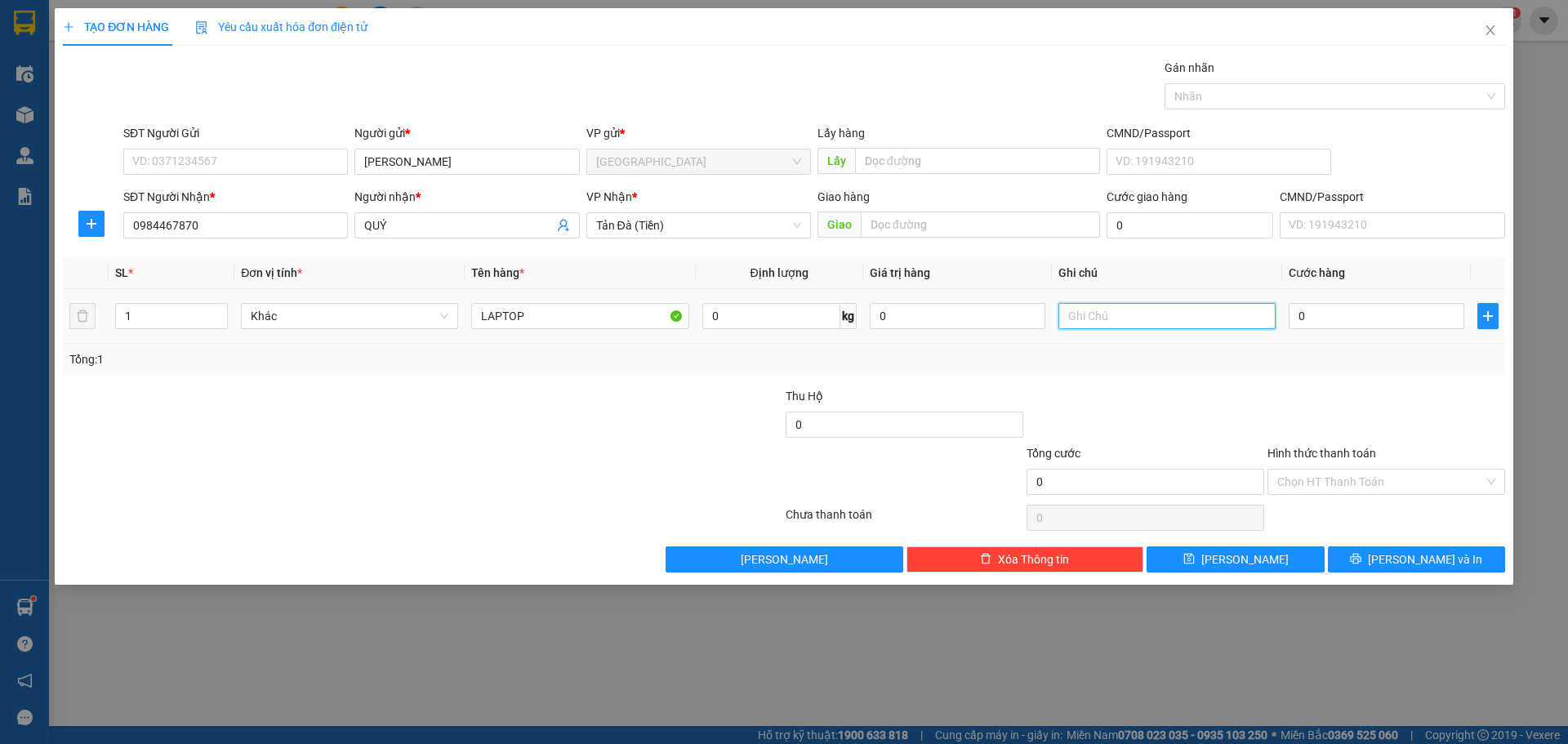
click at [1195, 320] on input "text" at bounding box center [1167, 316] width 217 height 26
type input "GỬI XE 9H"
click at [1341, 325] on input "0" at bounding box center [1376, 316] width 176 height 26
type input "5"
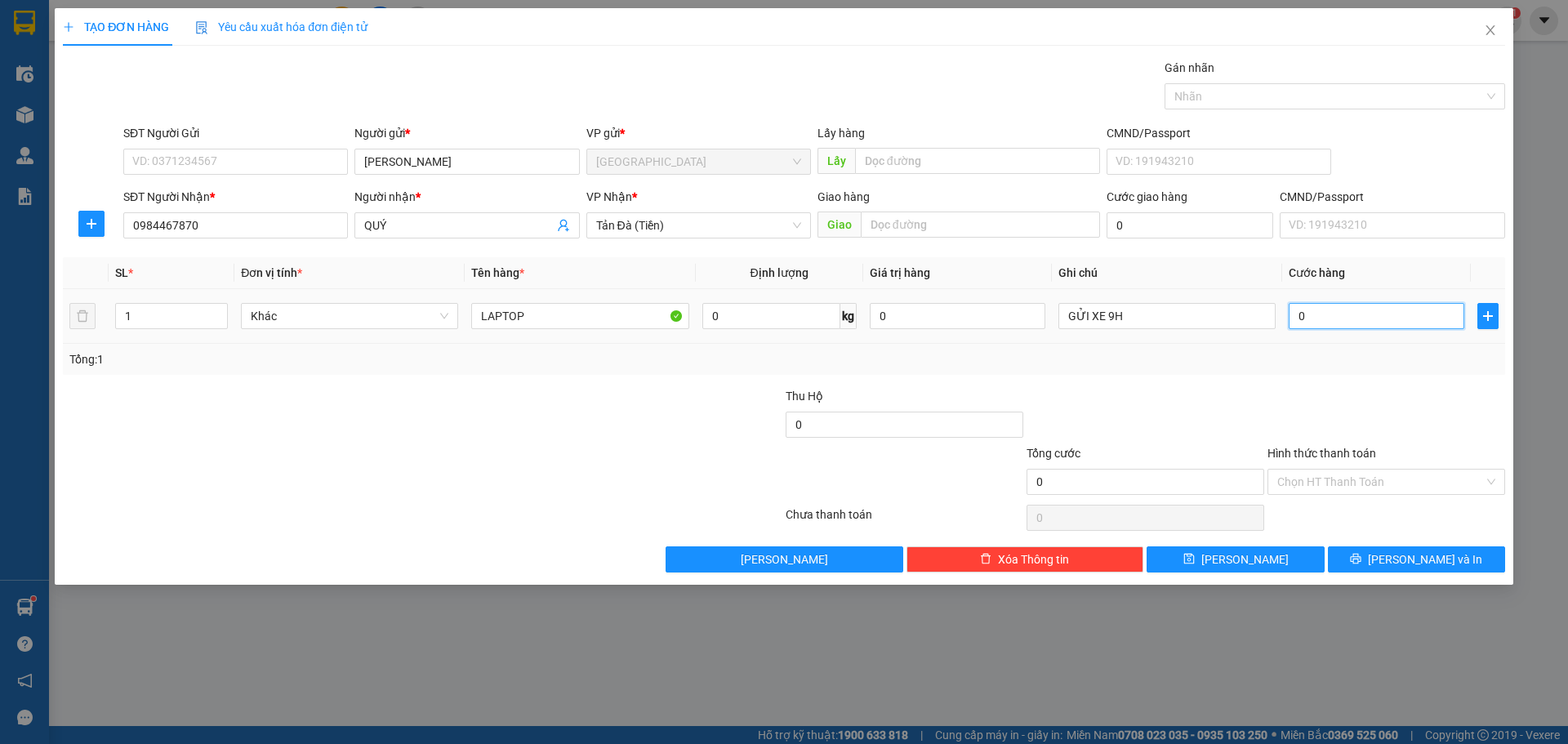
type input "5"
type input "50"
type input "50.000"
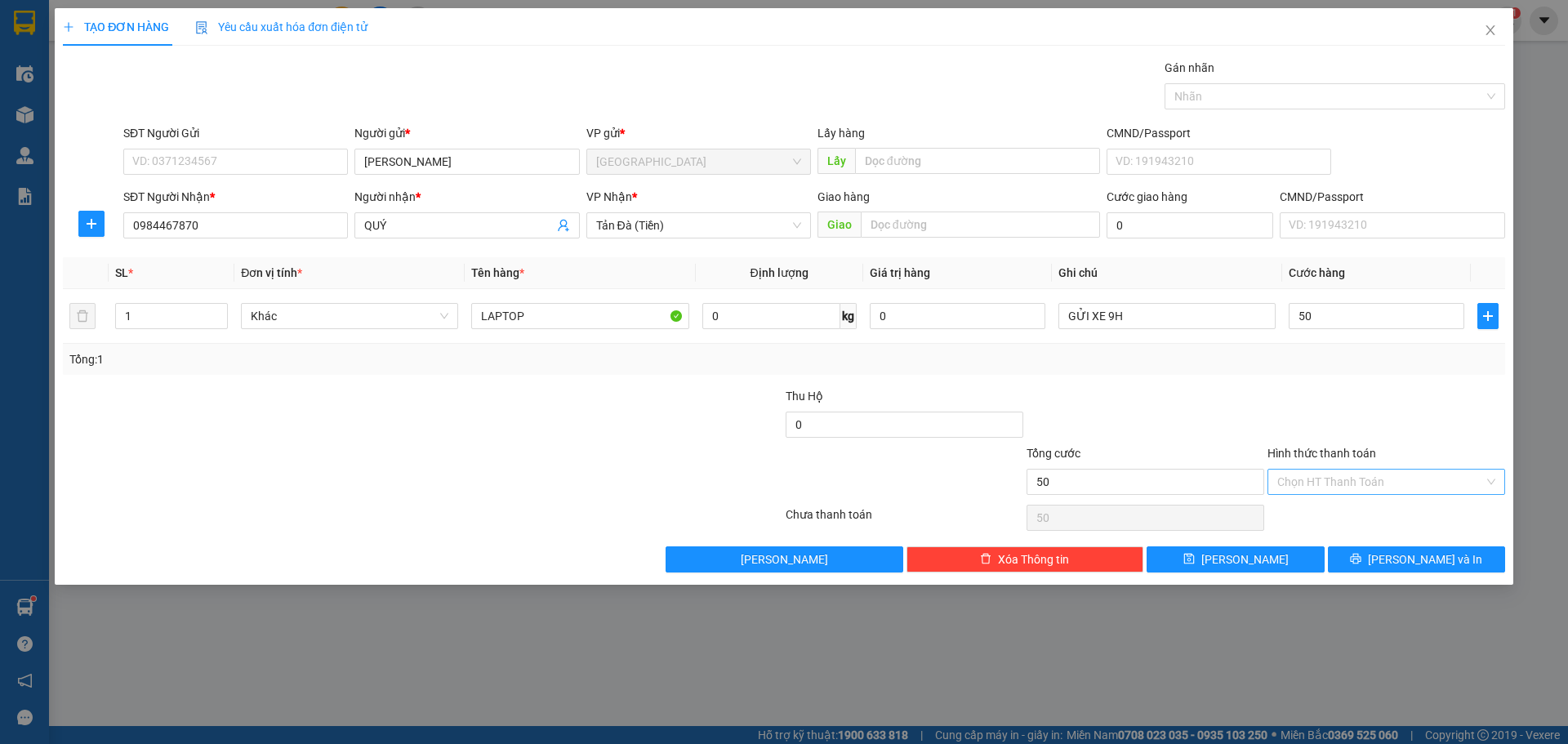
type input "50.000"
click at [1357, 478] on input "Hình thức thanh toán" at bounding box center [1380, 482] width 207 height 25
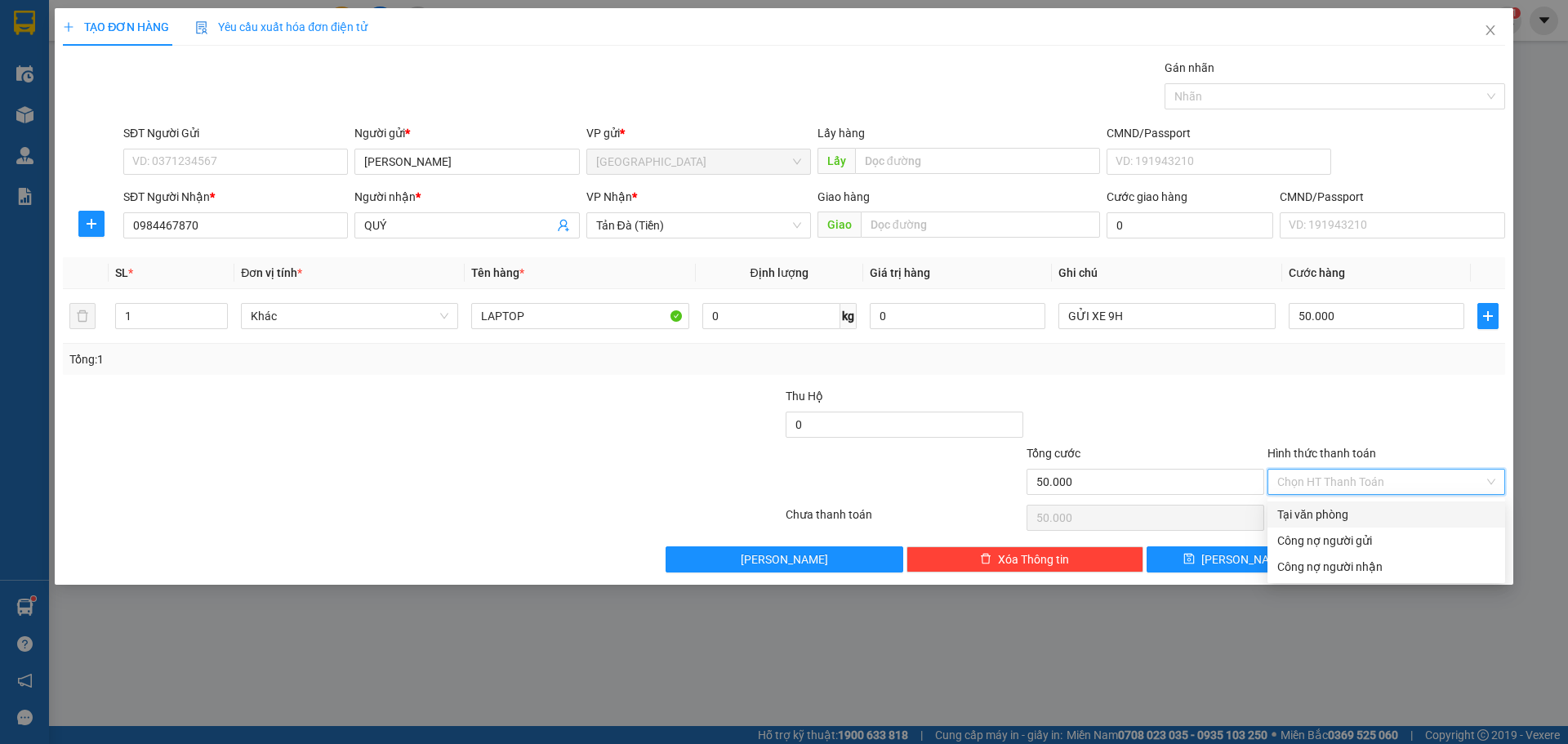
drag, startPoint x: 1343, startPoint y: 515, endPoint x: 1307, endPoint y: 544, distance: 46.2
click at [1341, 515] on div "Tại văn phòng" at bounding box center [1386, 515] width 218 height 18
type input "0"
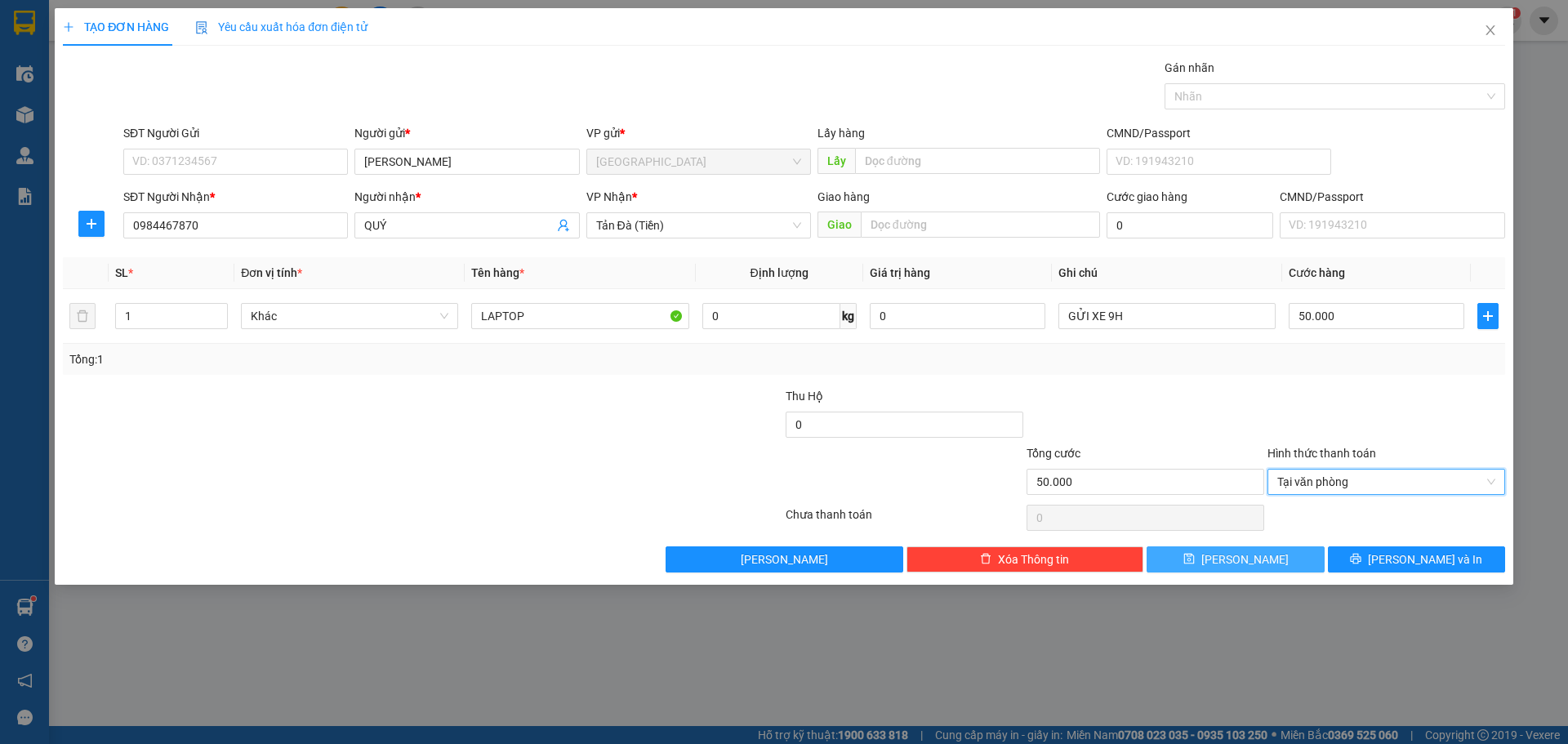
click at [1284, 563] on button "Lưu" at bounding box center [1235, 559] width 177 height 26
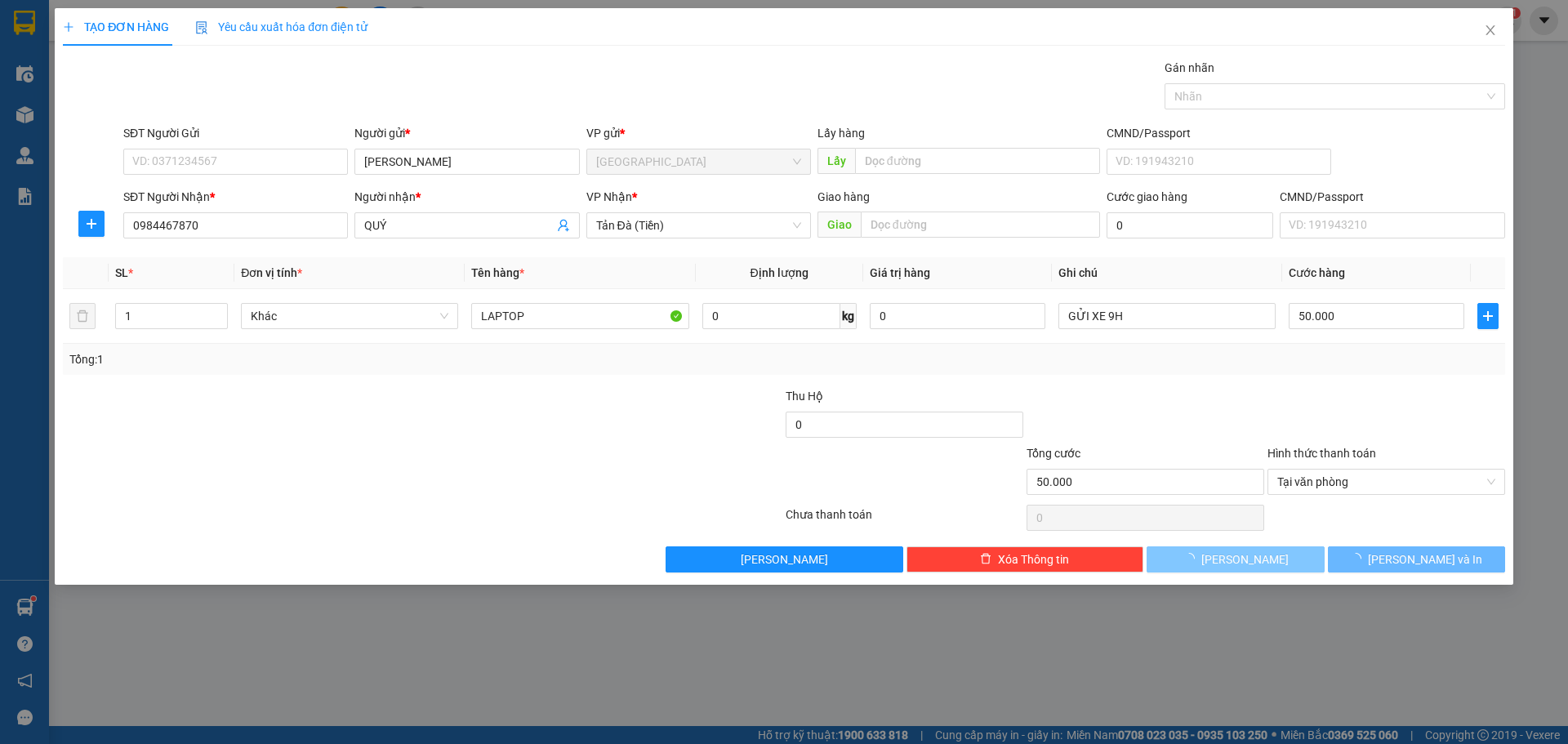
type input "0"
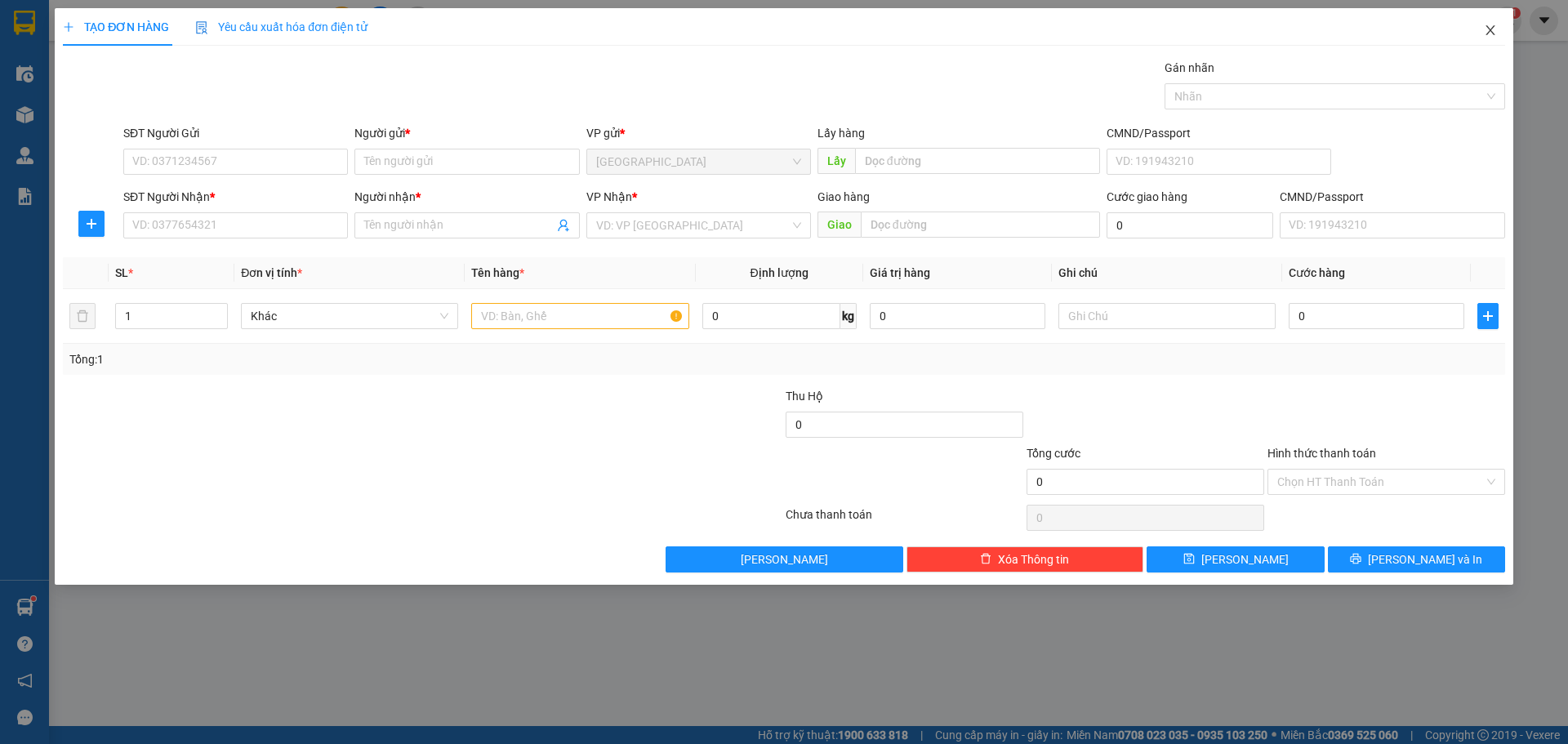
click at [1490, 31] on icon "close" at bounding box center [1490, 30] width 9 height 10
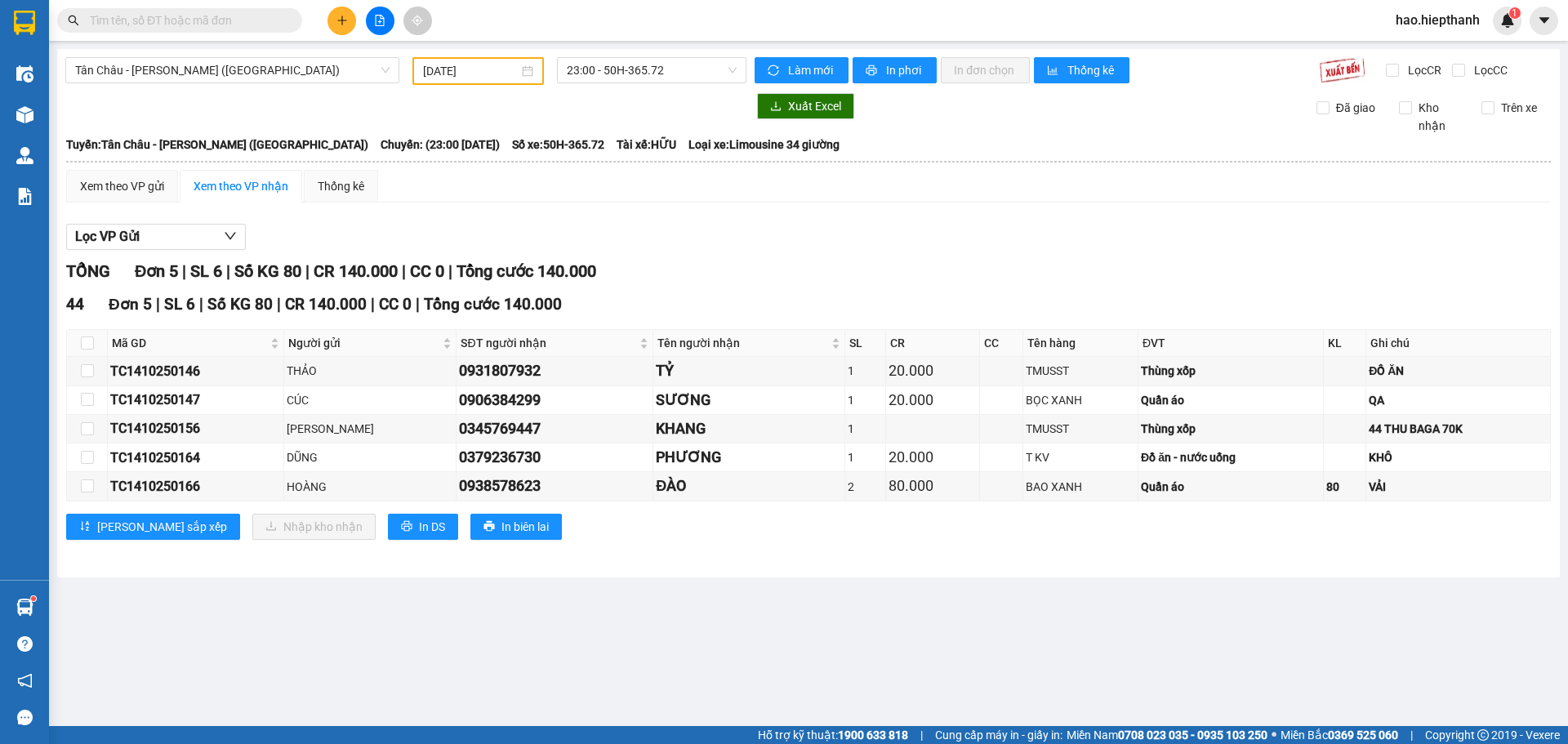
click at [67, 112] on div at bounding box center [406, 106] width 681 height 26
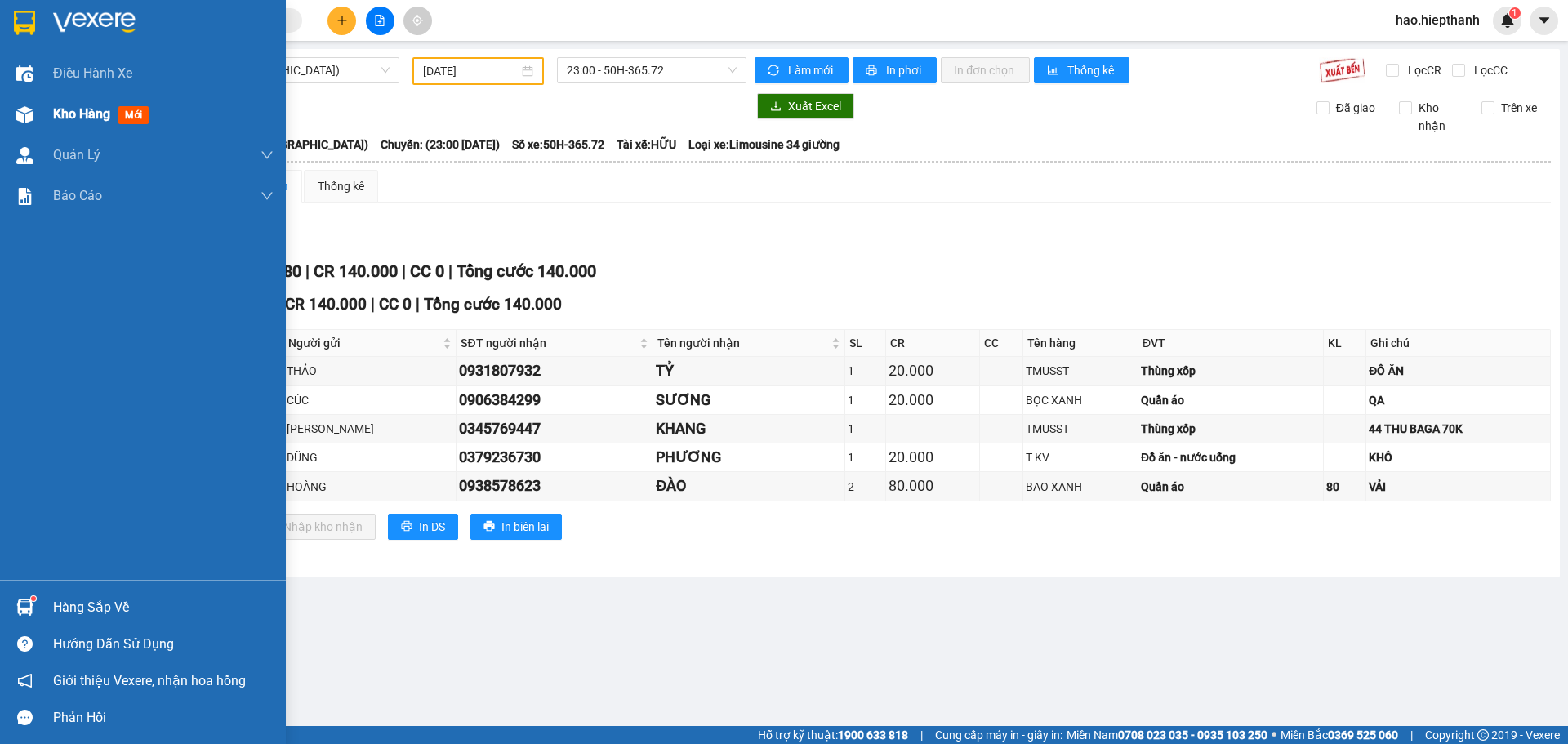
click at [63, 115] on span "Kho hàng" at bounding box center [82, 114] width 57 height 16
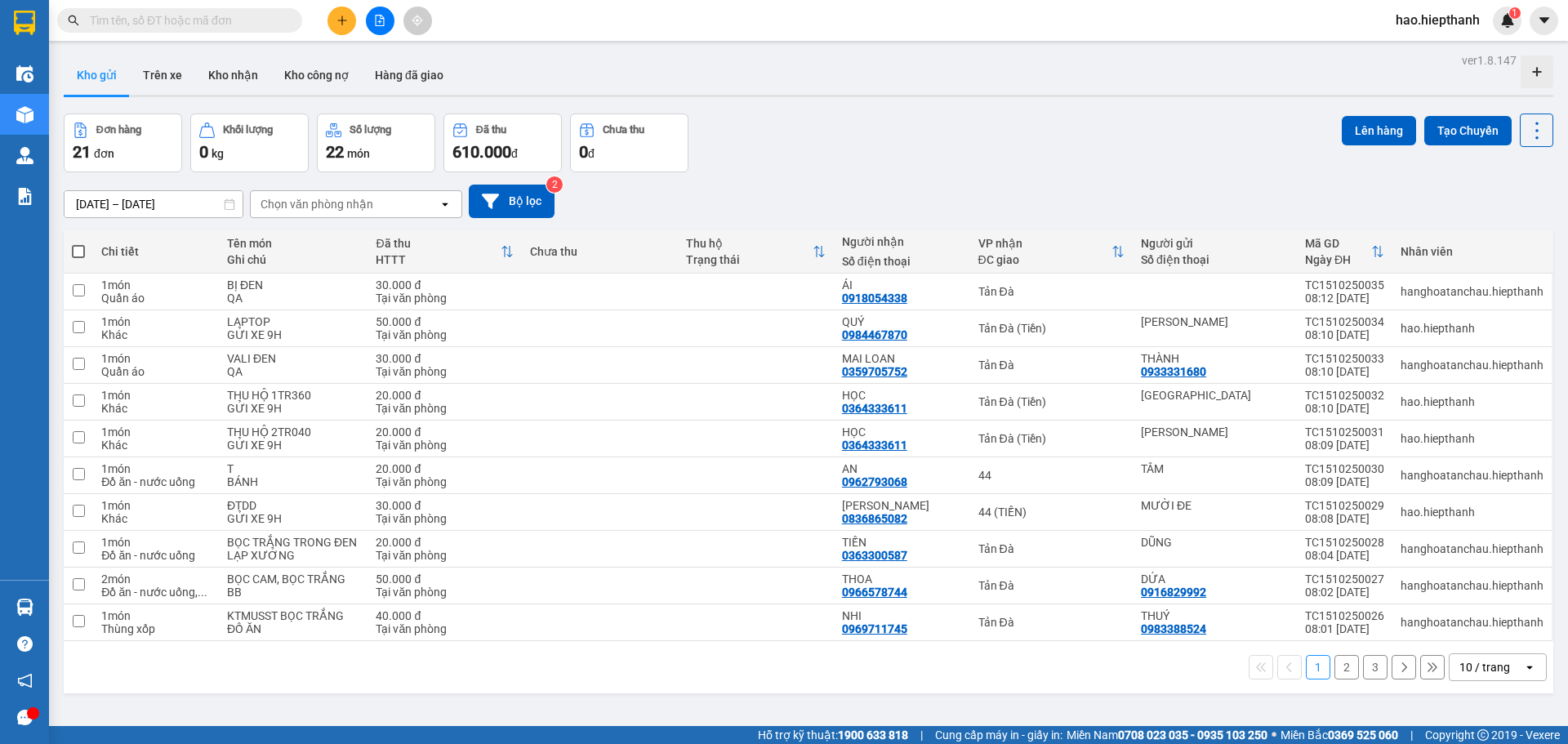
click at [1483, 671] on div "10 / trang" at bounding box center [1485, 667] width 51 height 16
click at [1503, 635] on span "100 / trang" at bounding box center [1479, 631] width 59 height 16
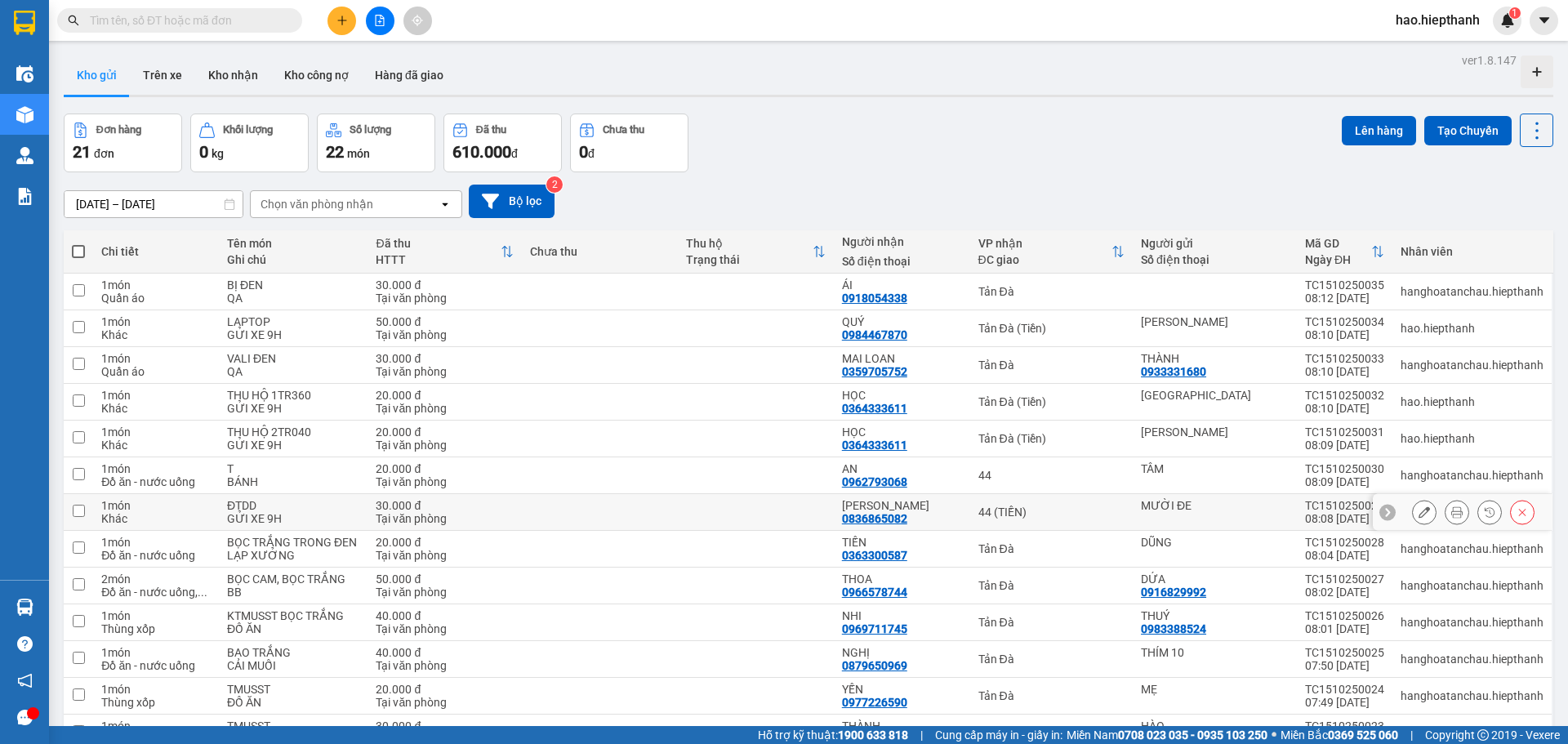
click at [1094, 517] on div "44 (TIỀN)" at bounding box center [1051, 512] width 146 height 13
checkbox input "true"
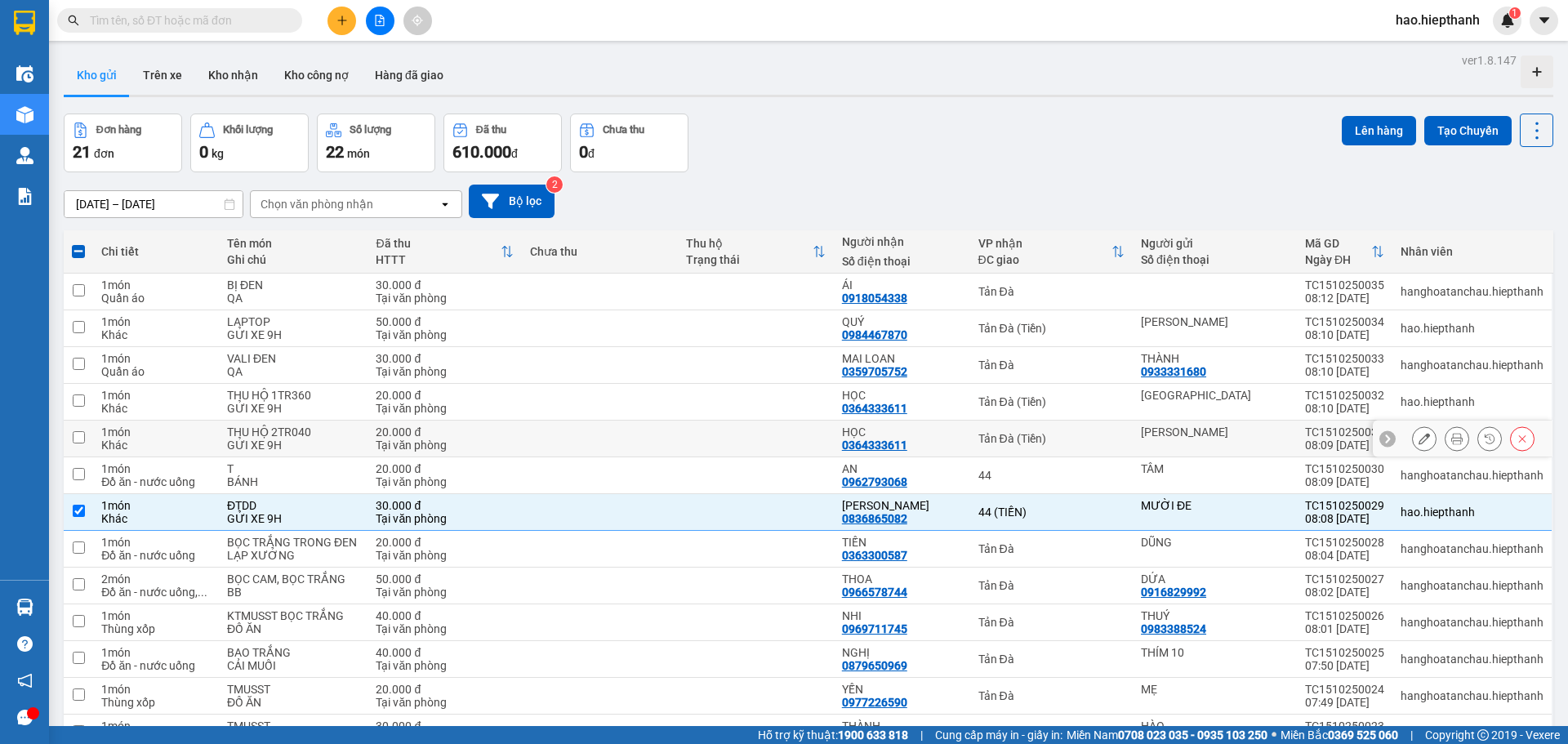
click at [1092, 435] on div "Tản Đà (Tiền)" at bounding box center [1051, 439] width 146 height 13
checkbox input "true"
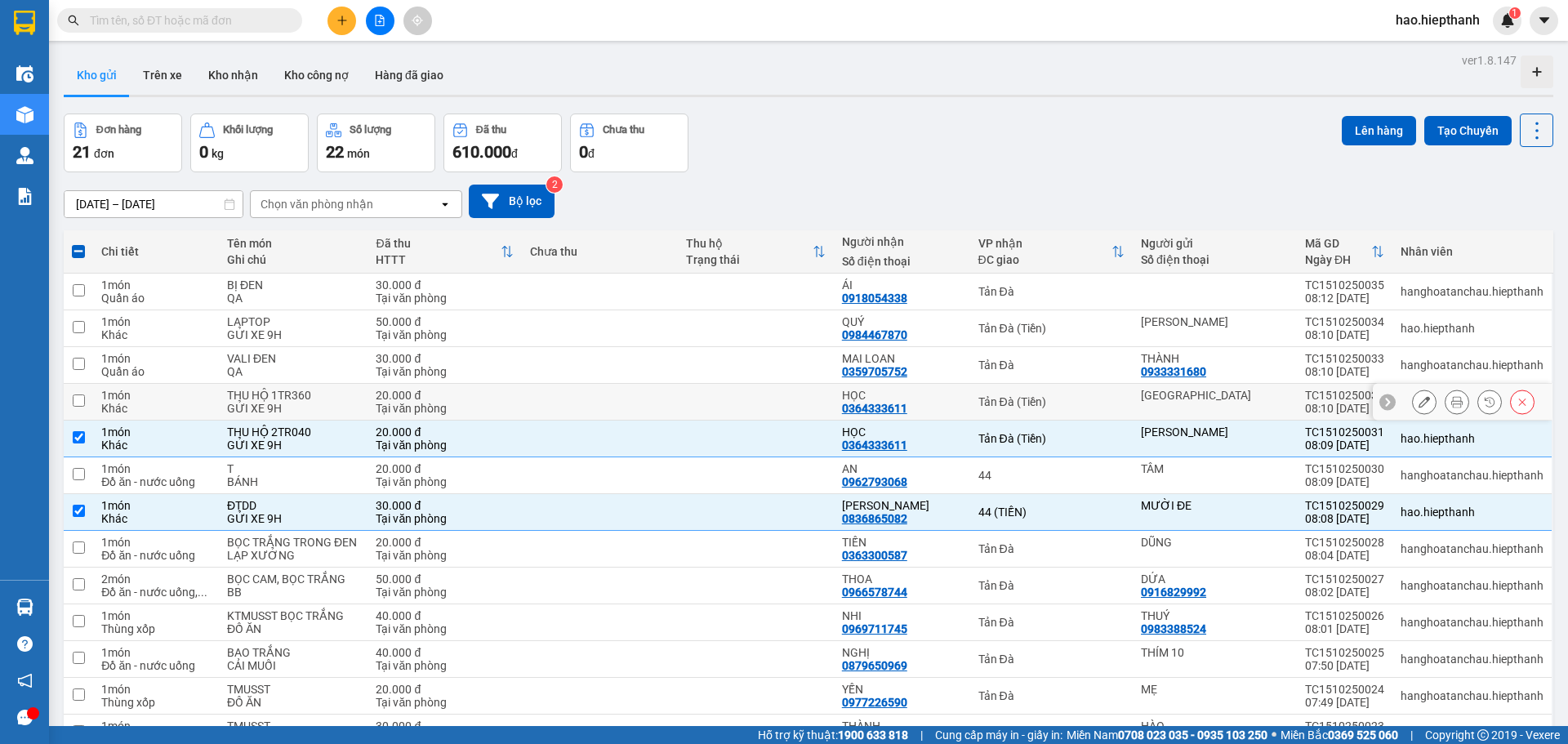
click at [1102, 390] on td "Tản Đà (Tiền)" at bounding box center [1051, 402] width 163 height 37
checkbox input "true"
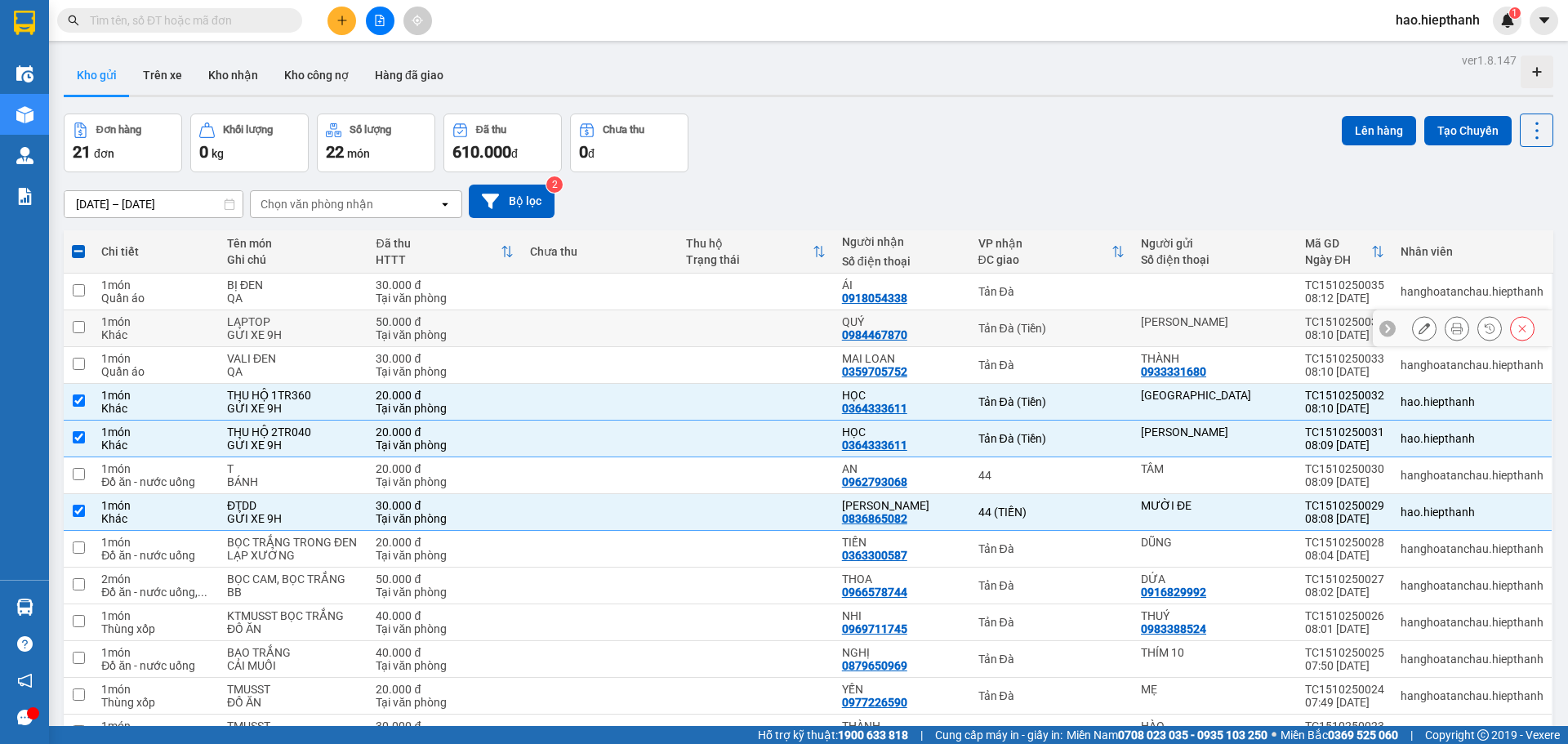
click at [1115, 323] on div "Tản Đà (Tiền)" at bounding box center [1051, 328] width 146 height 13
checkbox input "true"
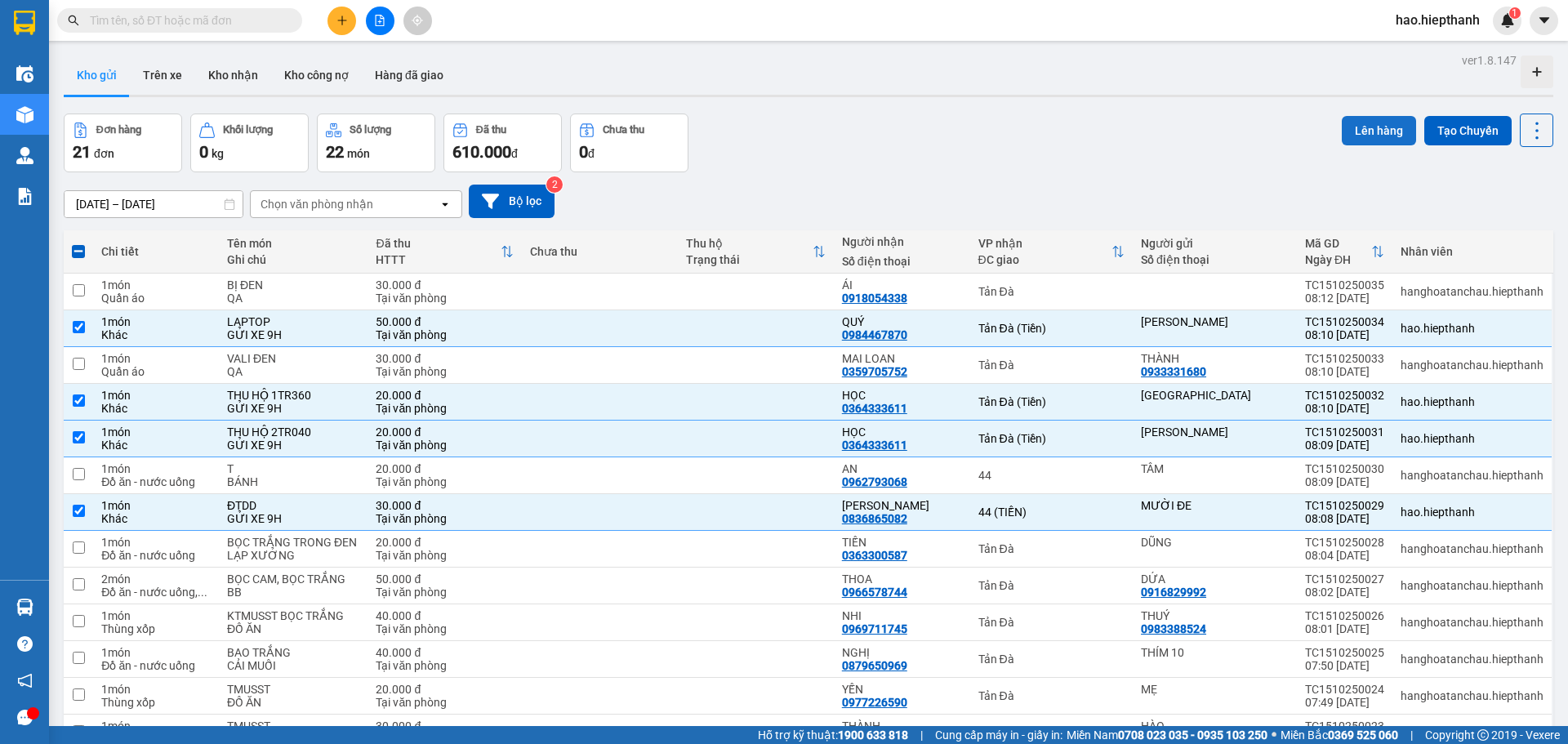
click at [1348, 130] on button "Lên hàng" at bounding box center [1379, 131] width 74 height 29
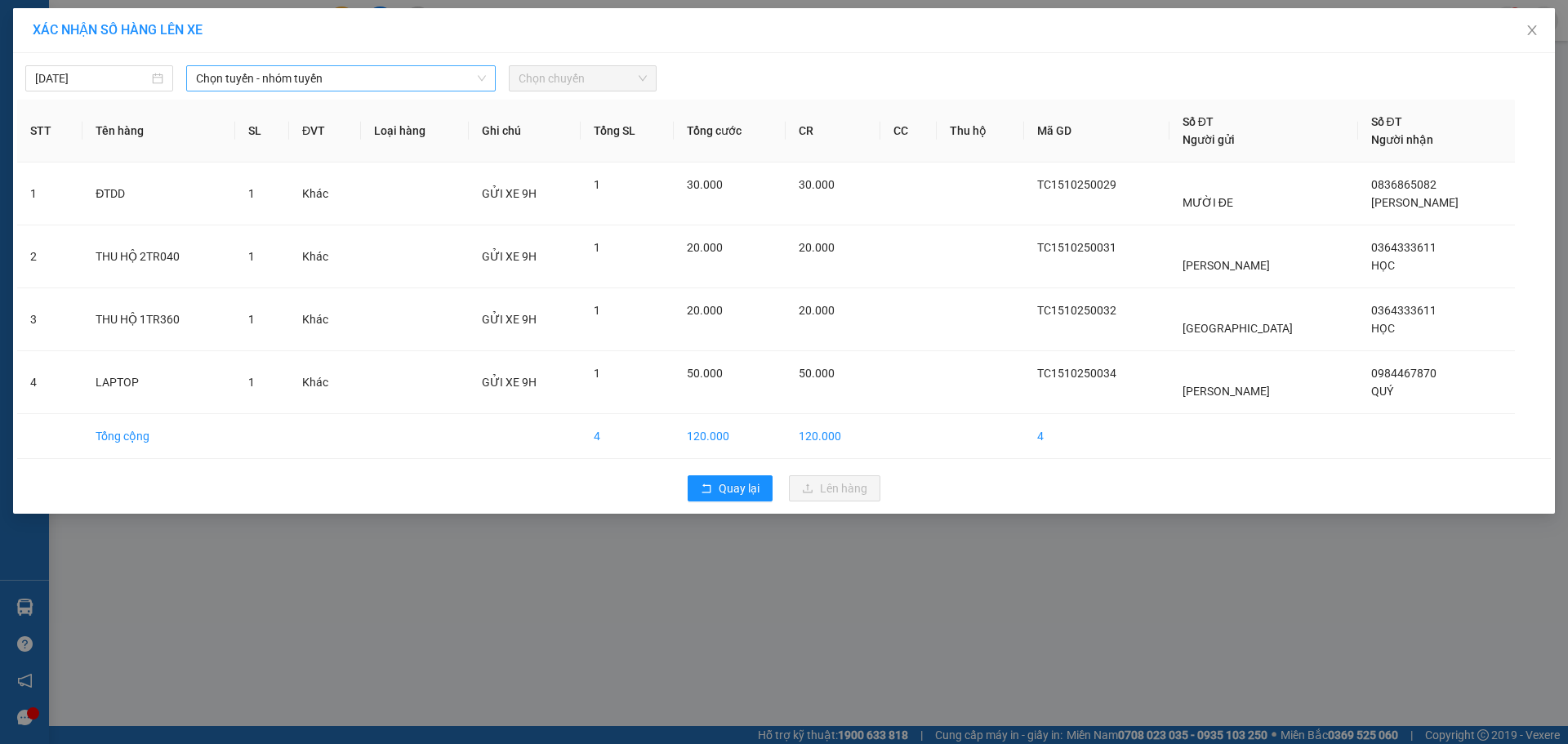
drag, startPoint x: 301, startPoint y: 78, endPoint x: 295, endPoint y: 89, distance: 12.5
click at [301, 81] on span "Chọn tuyến - nhóm tuyến" at bounding box center [341, 78] width 290 height 25
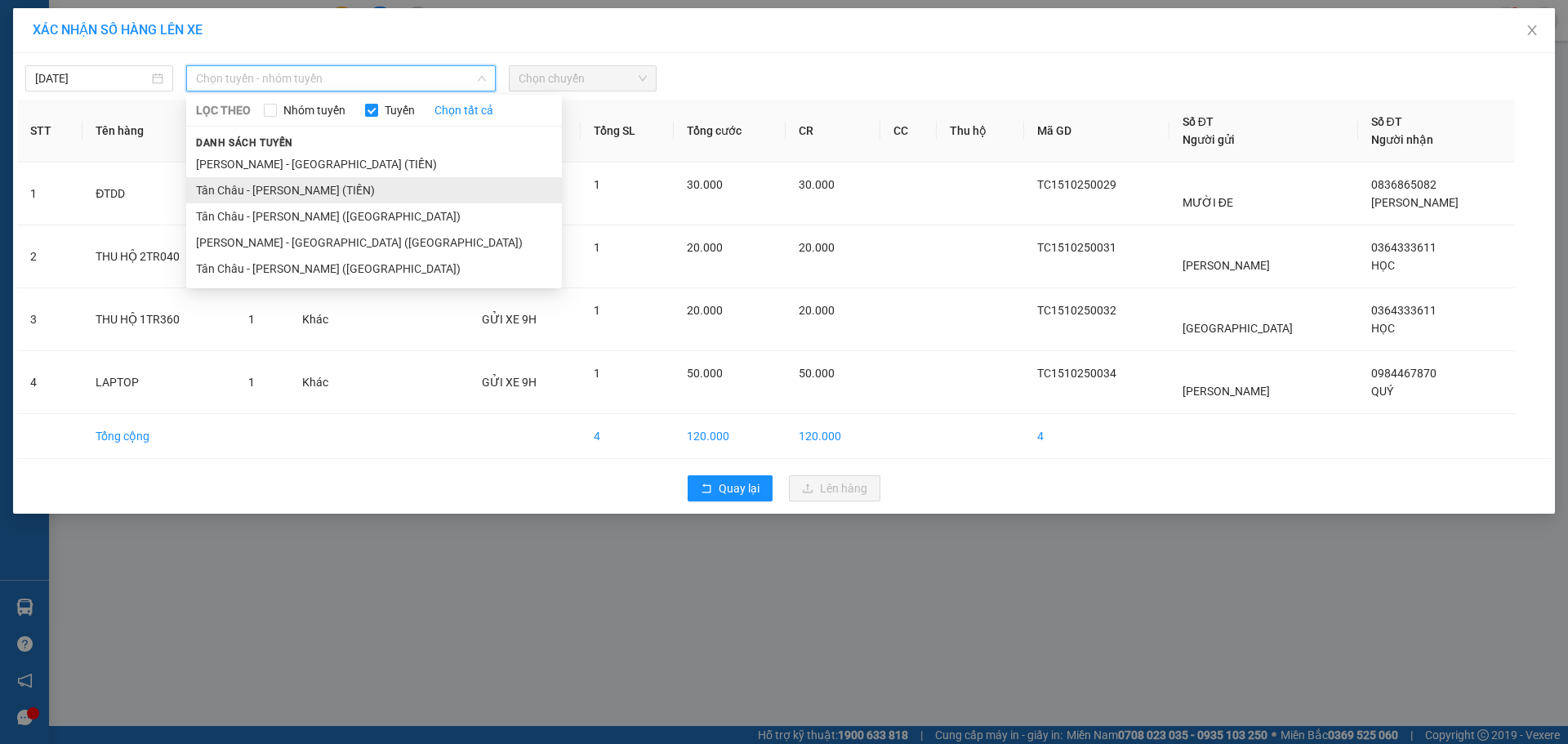
click at [211, 188] on li "Tân Châu - [PERSON_NAME] (TIỀN)" at bounding box center [374, 190] width 376 height 26
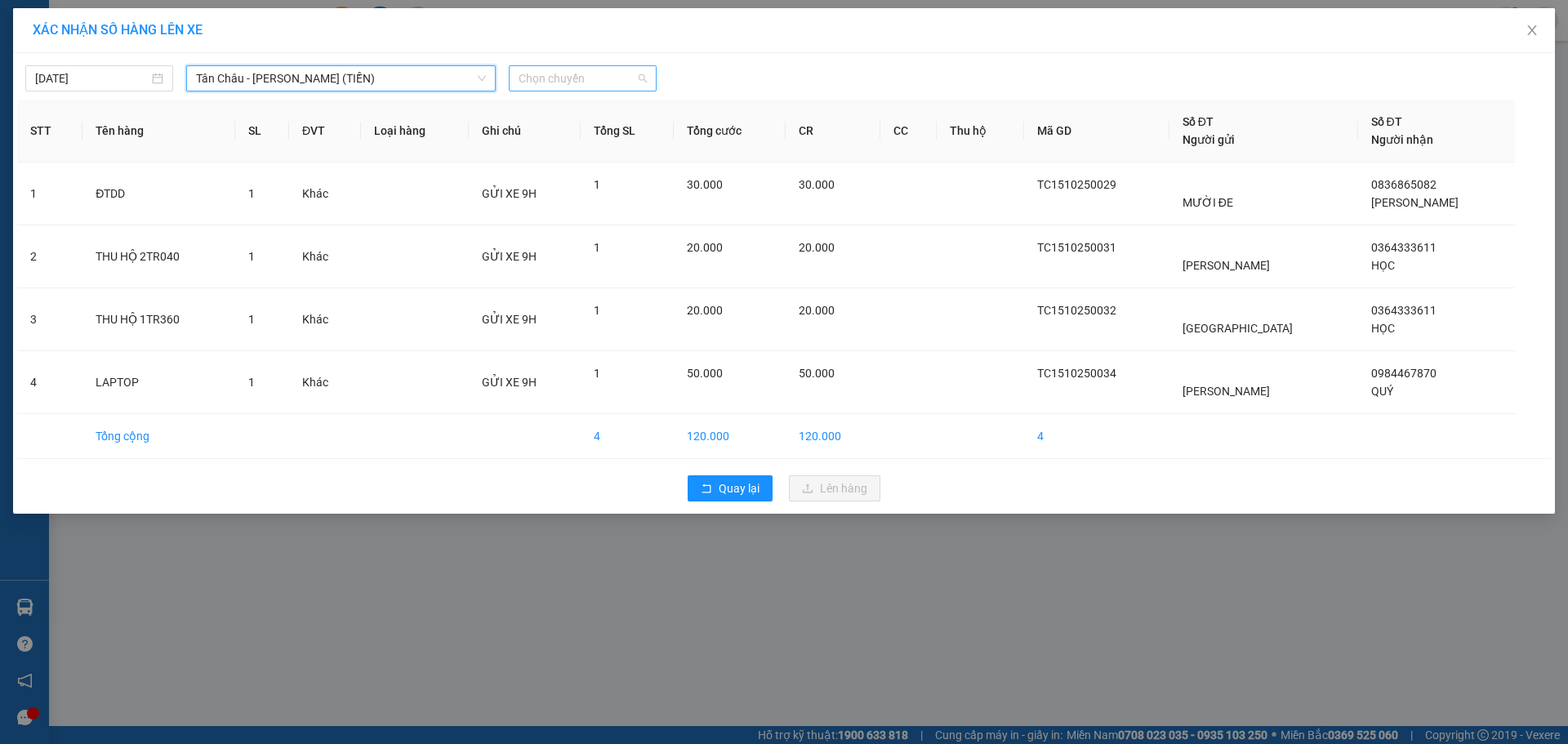
click at [571, 77] on span "Chọn chuyến" at bounding box center [582, 78] width 128 height 25
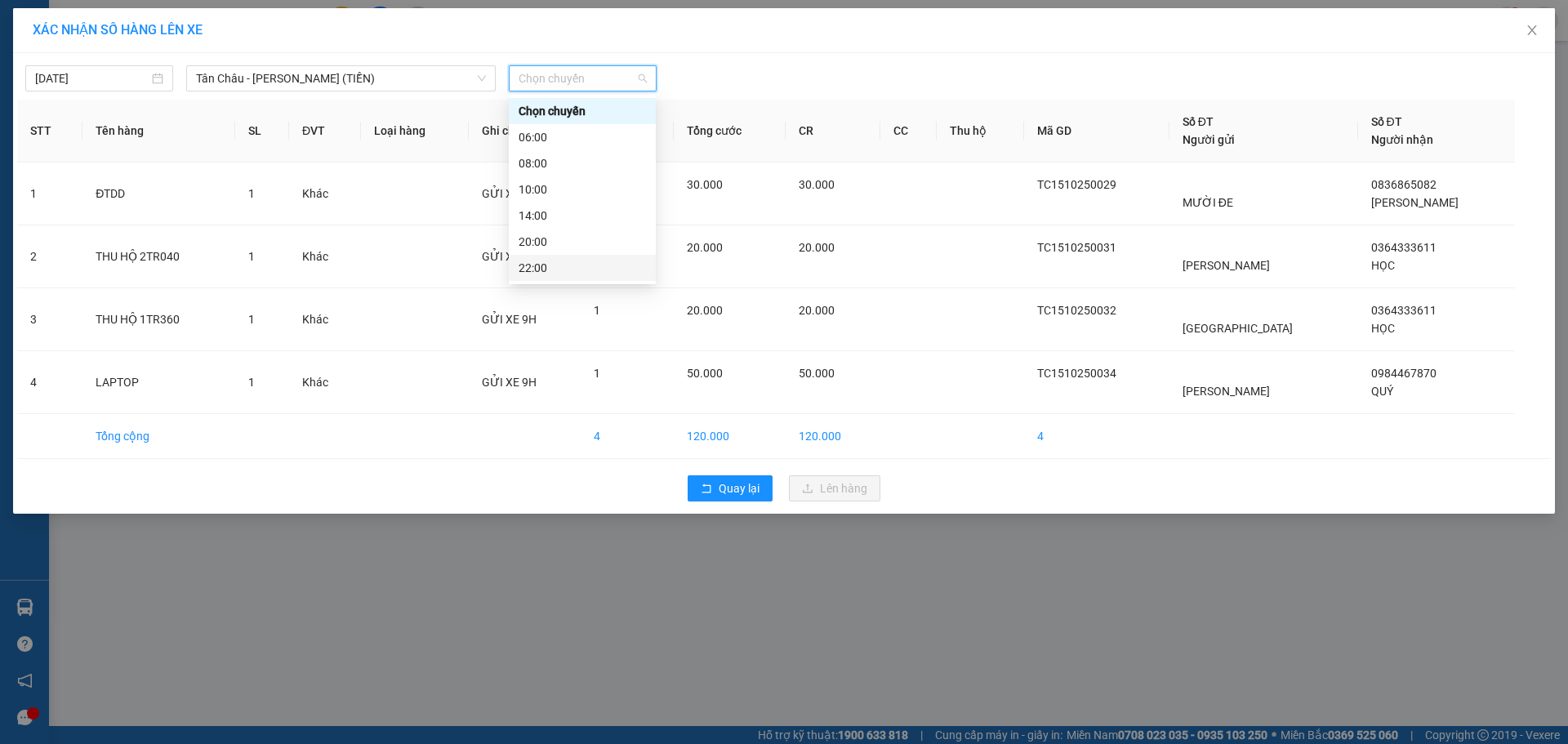
click at [578, 273] on div "22:00" at bounding box center [582, 268] width 127 height 18
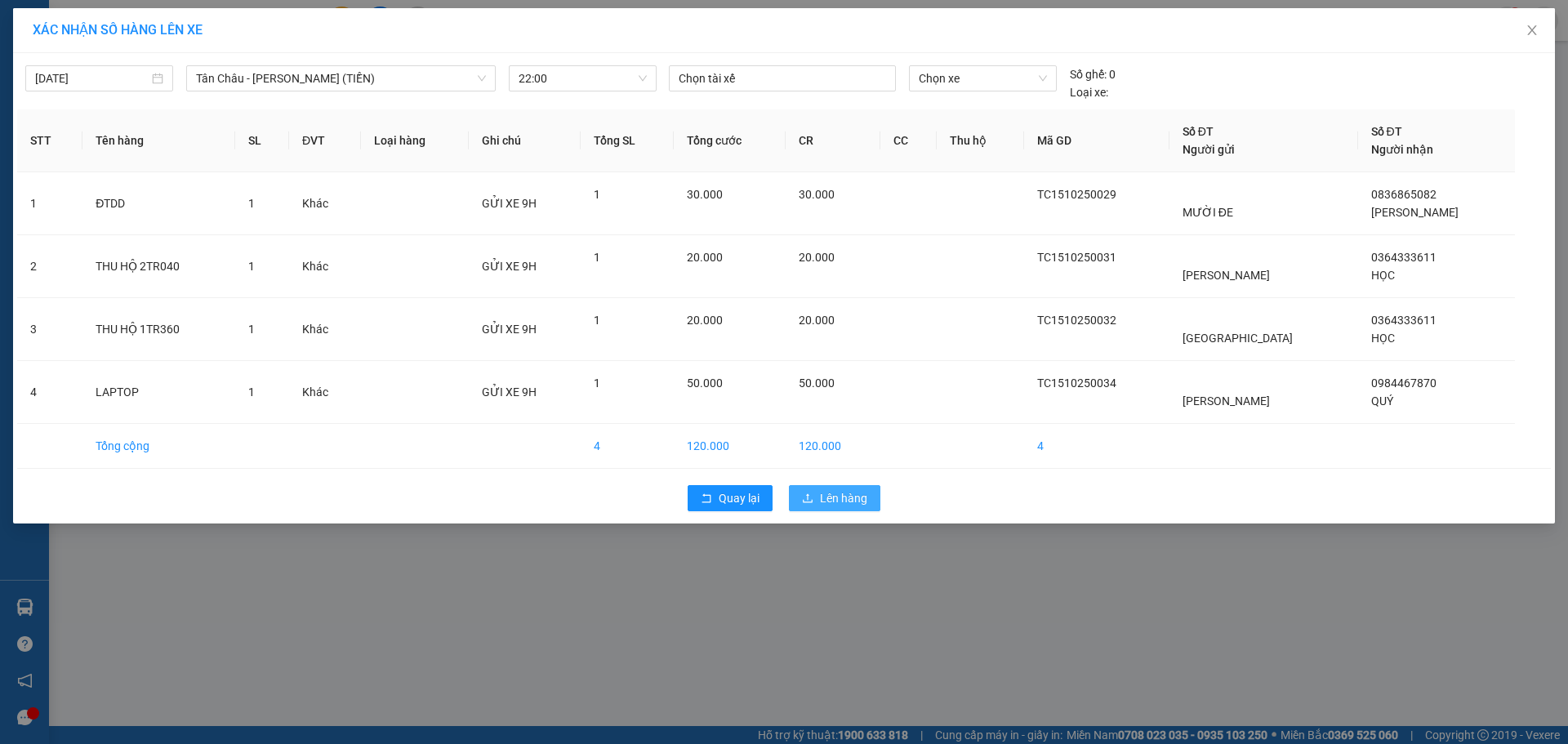
click at [854, 496] on span "Lên hàng" at bounding box center [844, 498] width 47 height 18
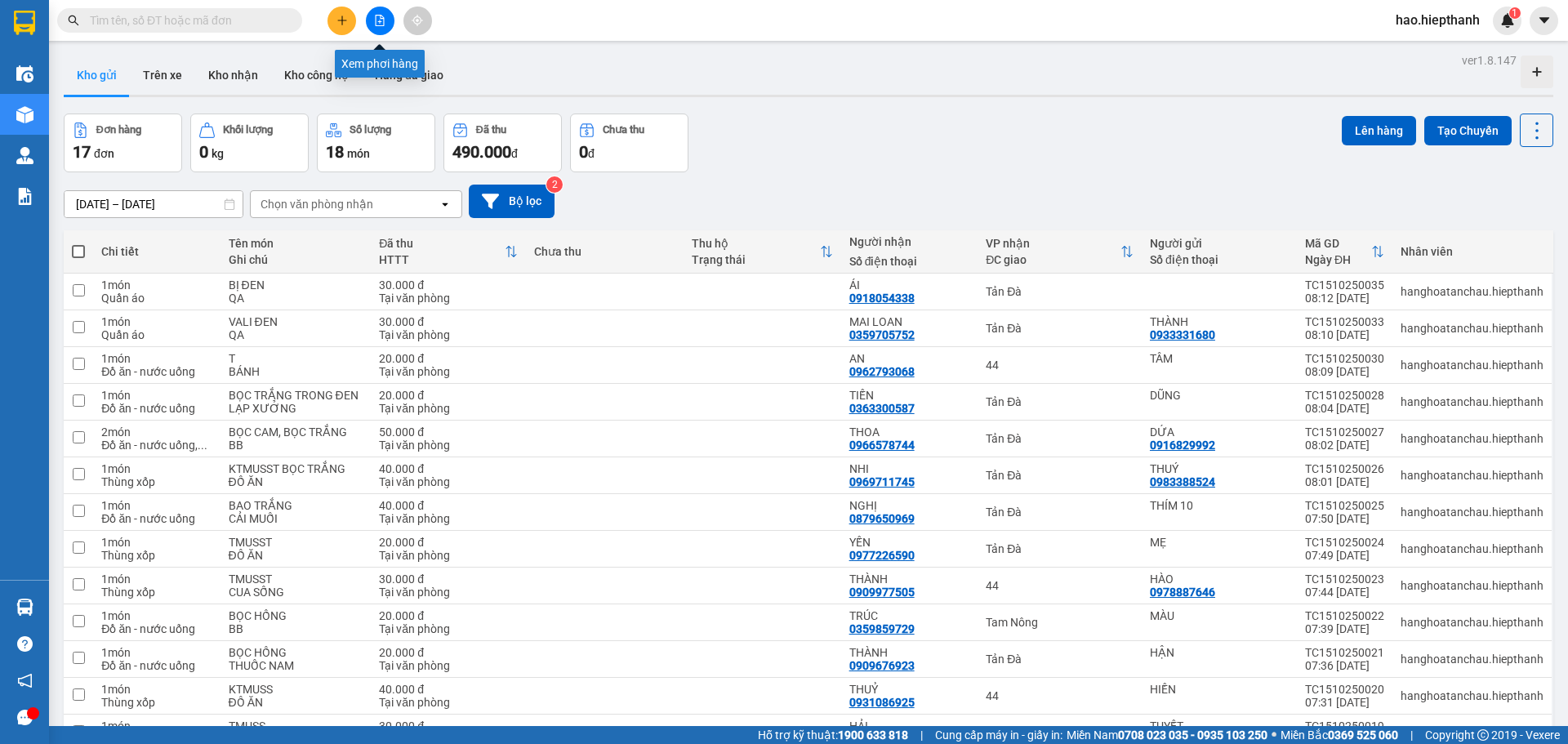
click at [380, 16] on icon "file-add" at bounding box center [380, 20] width 11 height 11
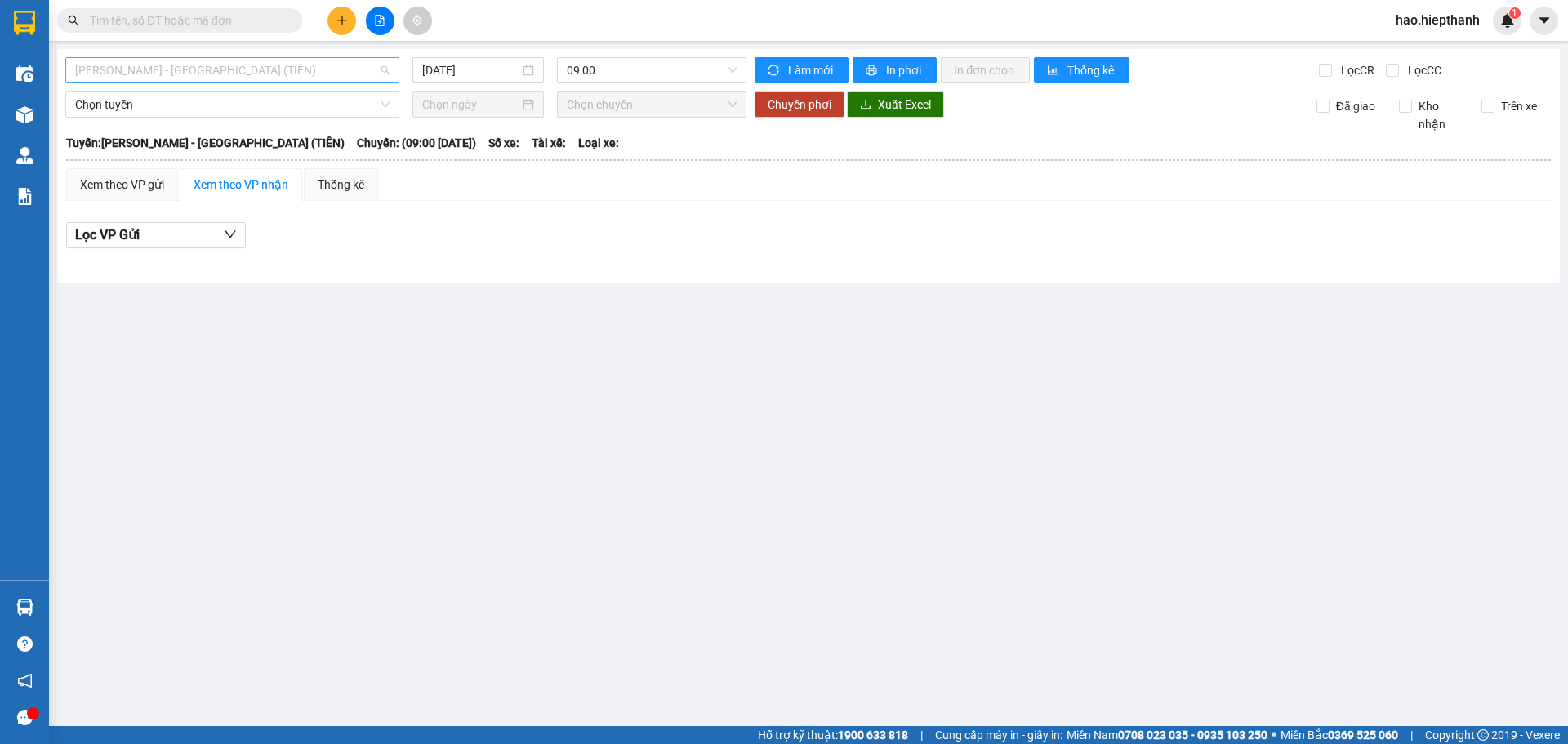
click at [318, 71] on span "[PERSON_NAME] - [GEOGRAPHIC_DATA] (TIỀN)" at bounding box center [232, 70] width 314 height 25
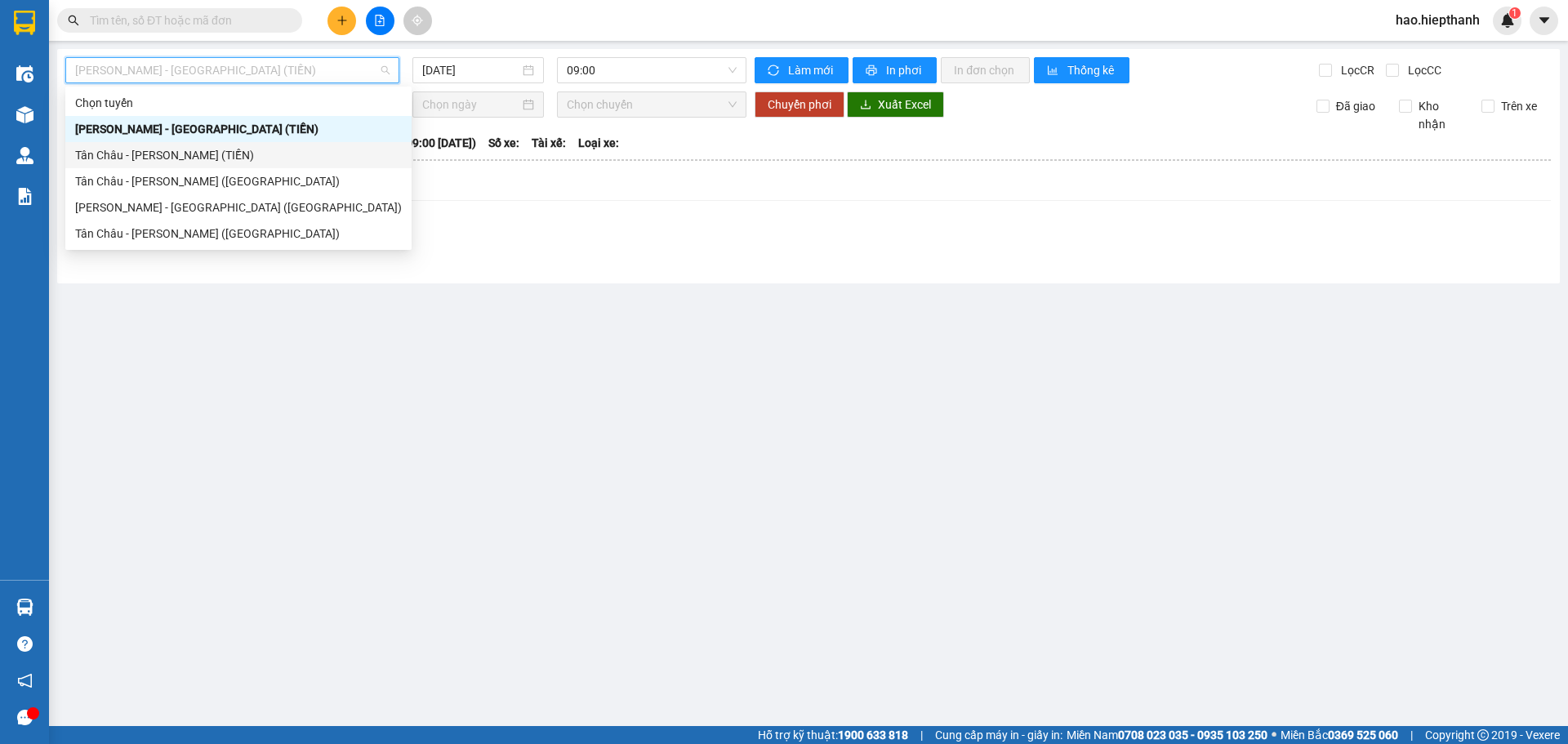
drag, startPoint x: 93, startPoint y: 157, endPoint x: 368, endPoint y: 82, distance: 285.0
click at [97, 157] on div "Tân Châu - [PERSON_NAME] (TIỀN)" at bounding box center [238, 155] width 327 height 18
type input "[DATE]"
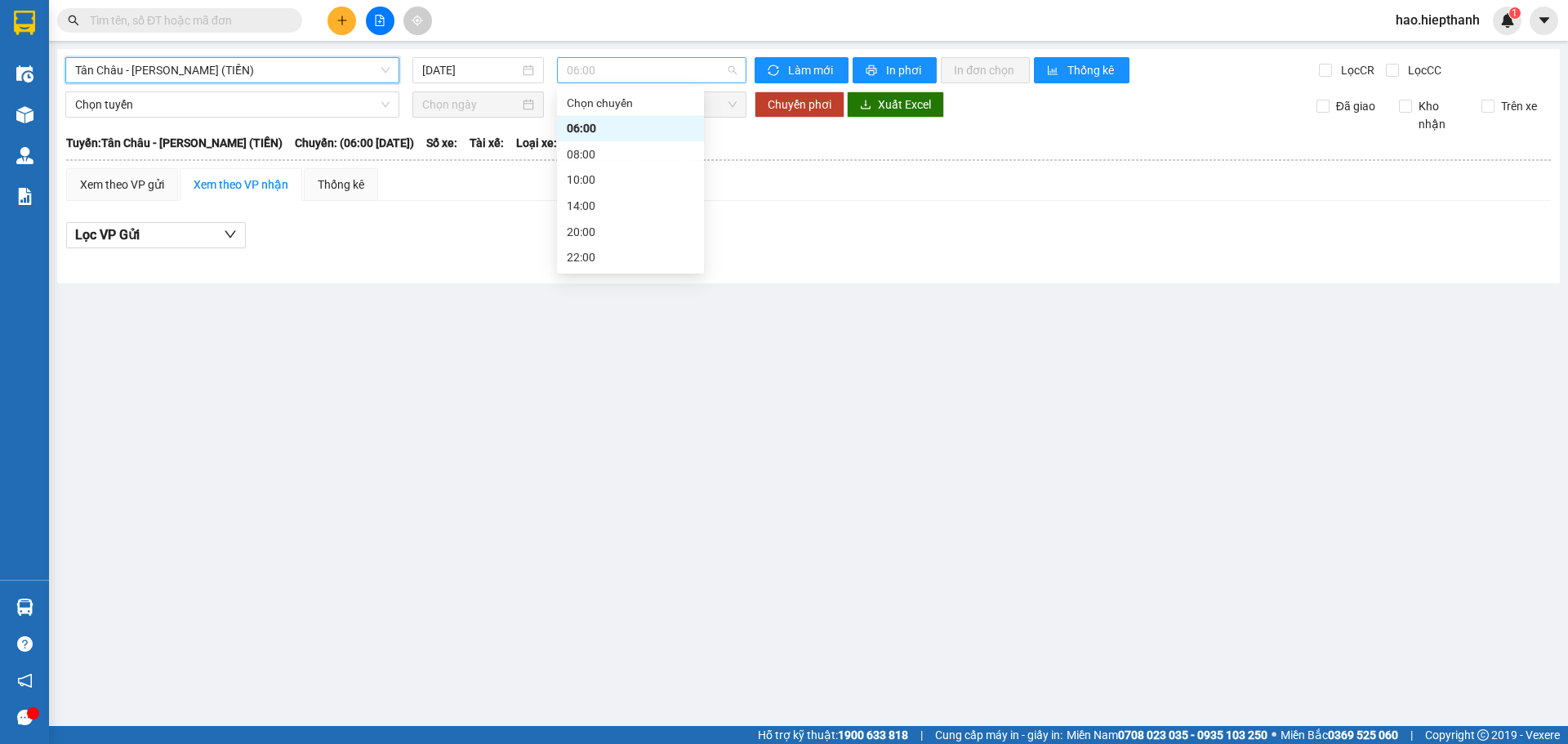
click at [647, 60] on span "06:00" at bounding box center [652, 70] width 170 height 25
click at [636, 263] on div "22:00" at bounding box center [630, 260] width 127 height 18
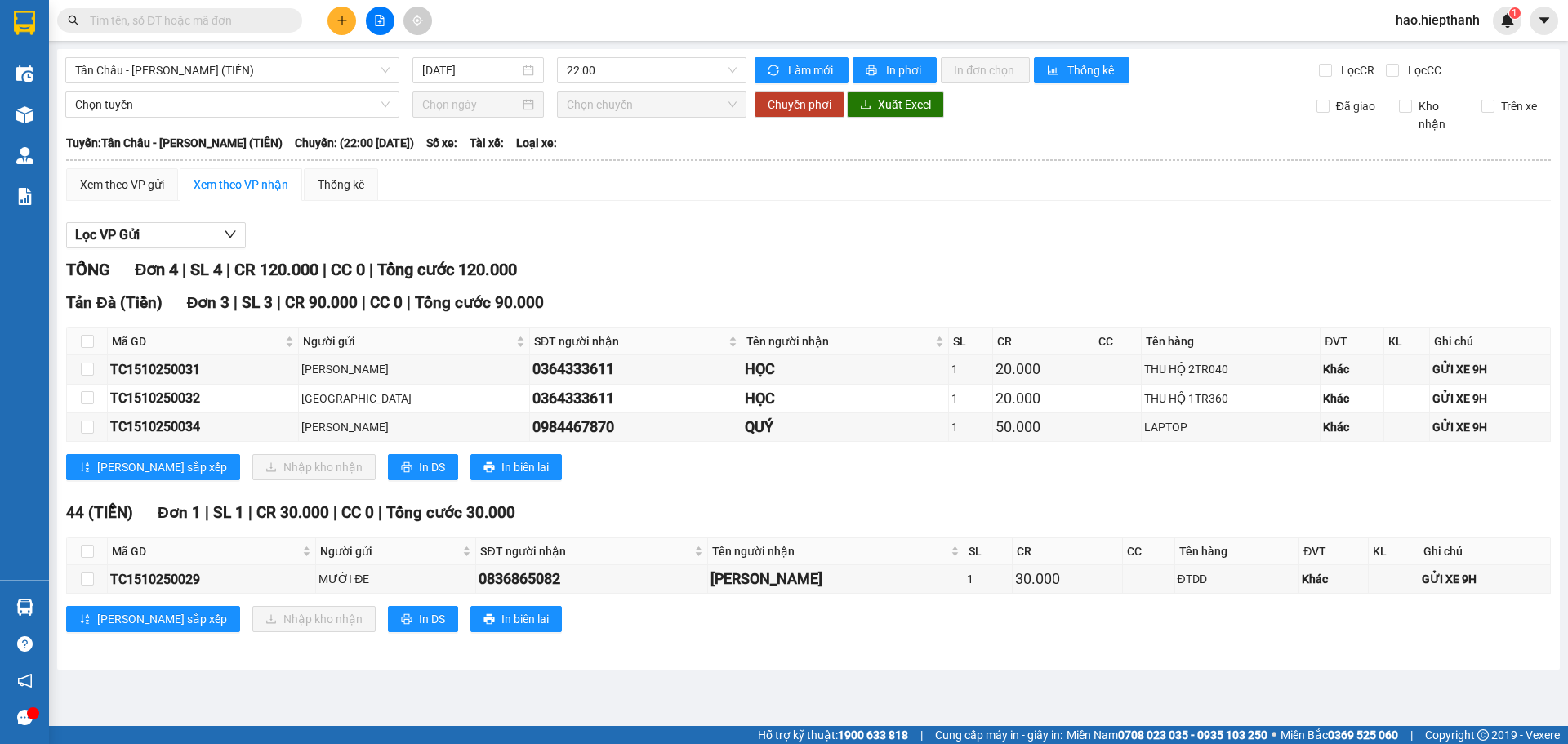
drag, startPoint x: 225, startPoint y: 11, endPoint x: 225, endPoint y: 20, distance: 9.0
click at [225, 14] on input "text" at bounding box center [186, 20] width 193 height 18
click at [225, 20] on input "text" at bounding box center [186, 20] width 193 height 18
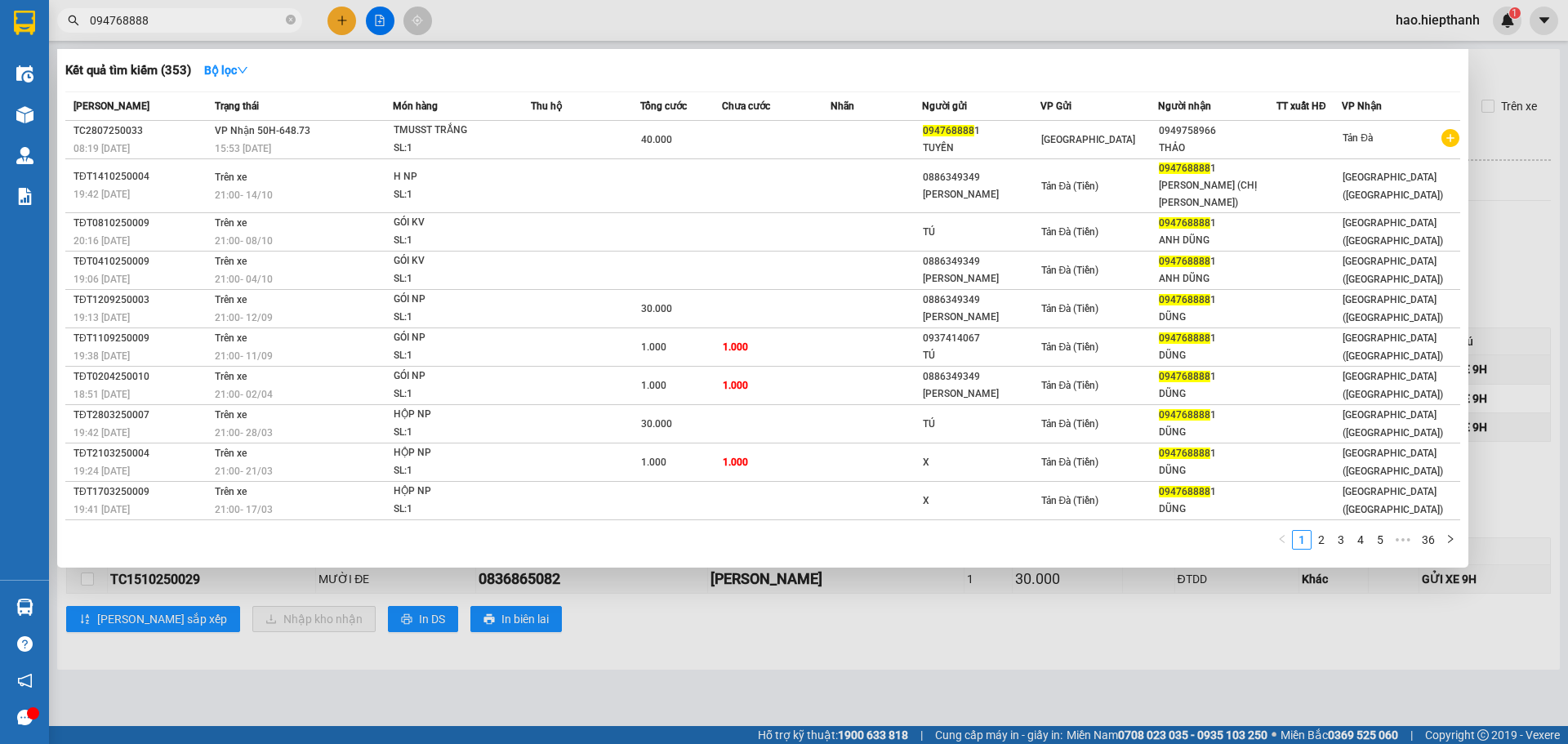
type input "0947688881"
click at [292, 21] on icon "close-circle" at bounding box center [291, 20] width 10 height 10
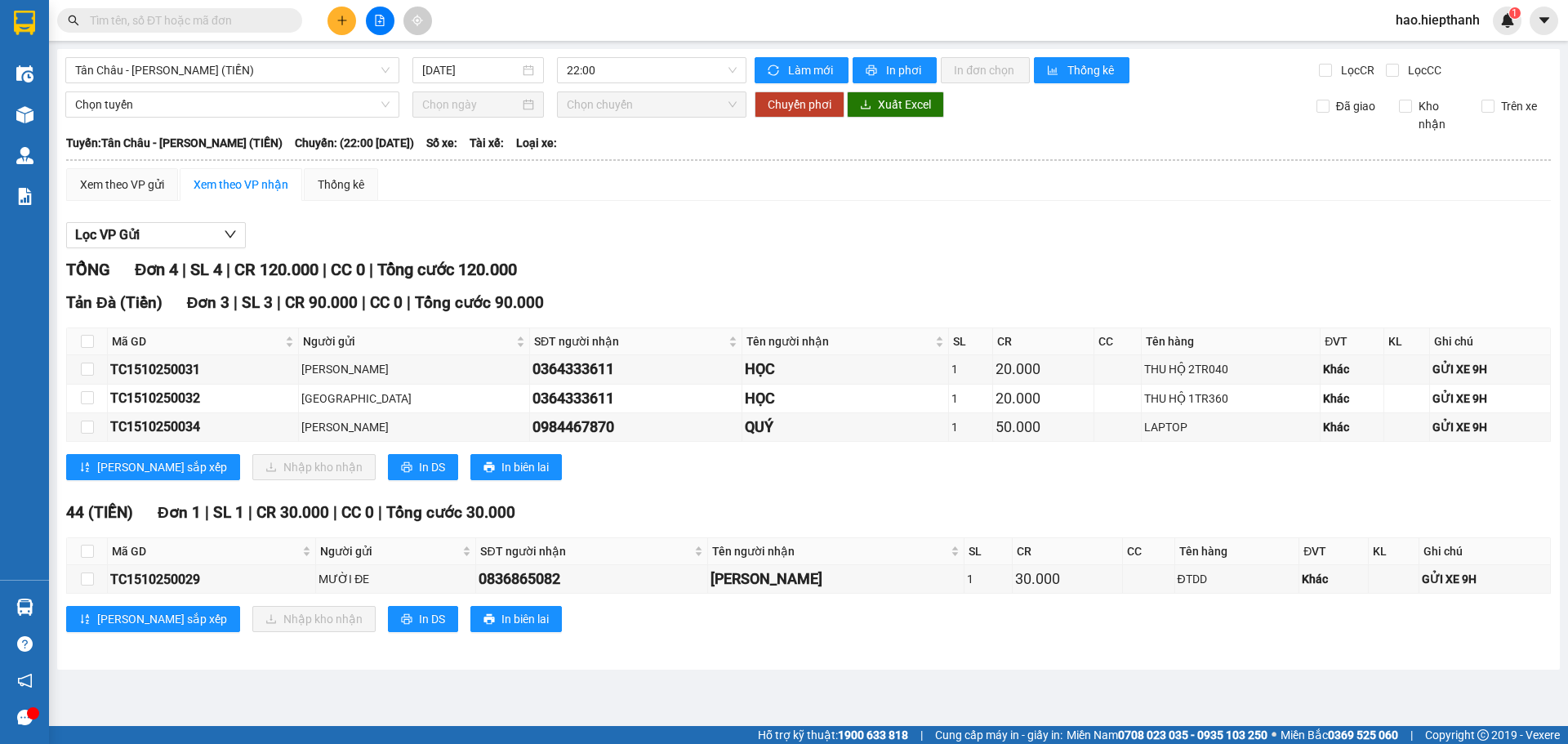
click at [254, 21] on input "text" at bounding box center [186, 20] width 193 height 18
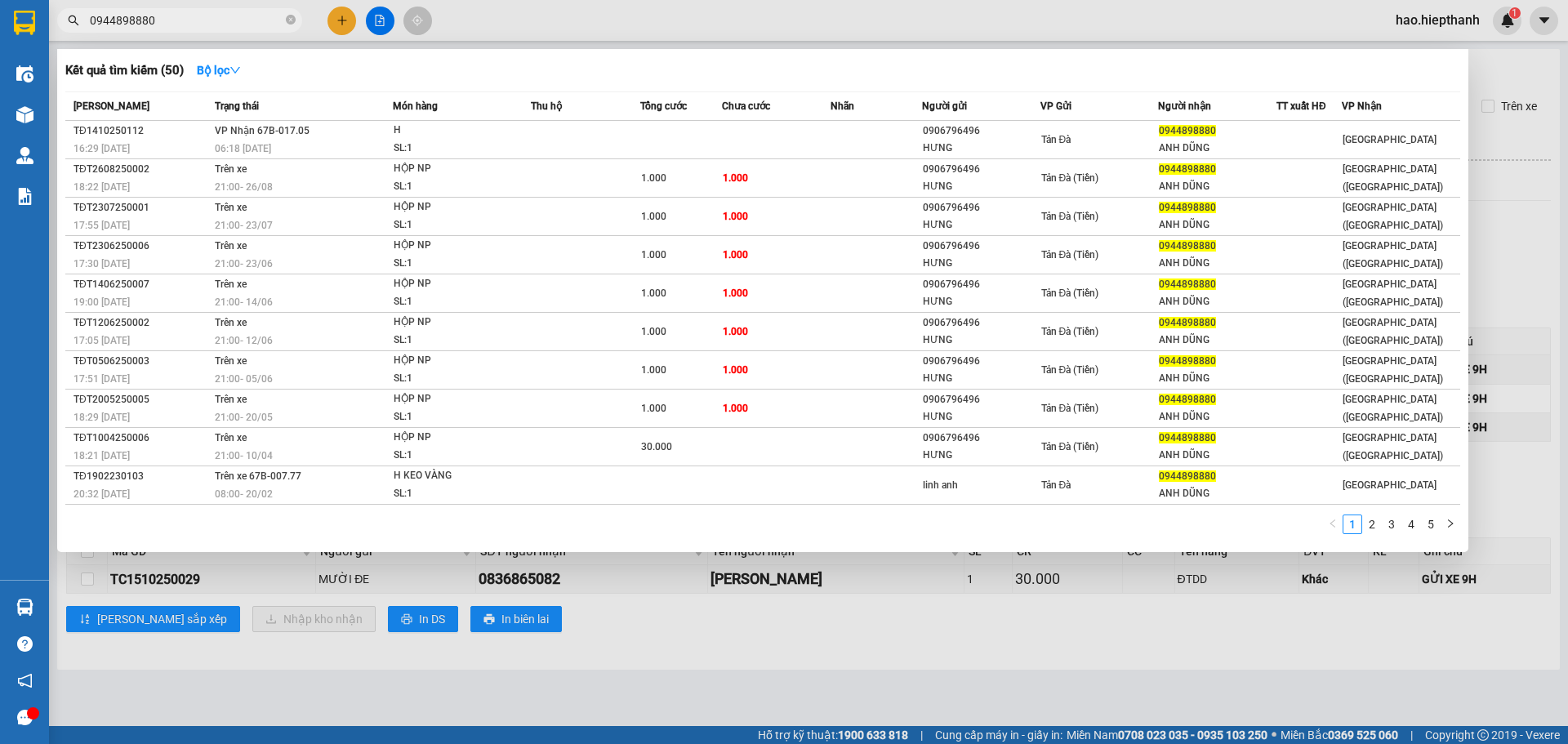
type input "0944898880"
click at [382, 23] on div at bounding box center [784, 372] width 1568 height 744
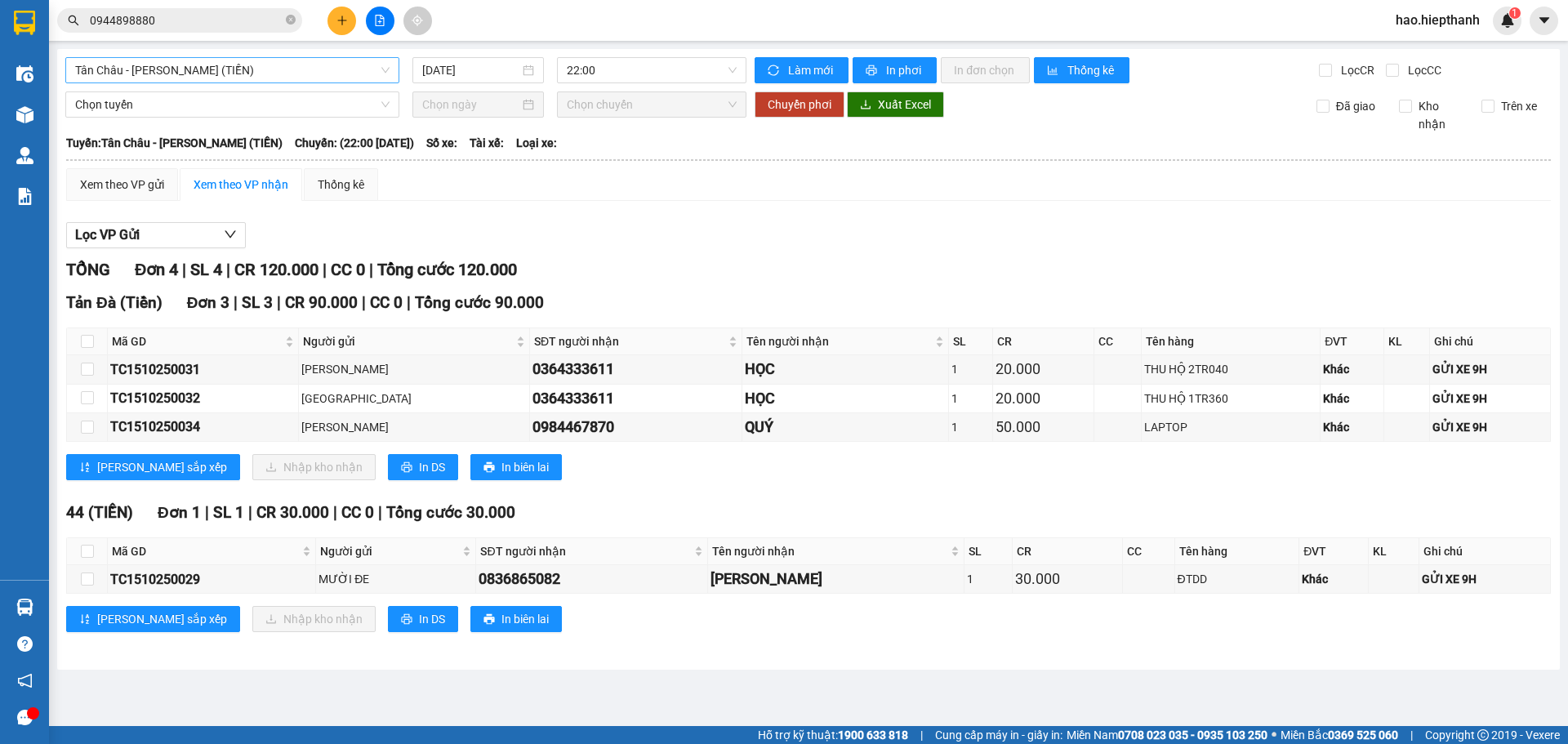
click at [238, 69] on span "Tân Châu - [PERSON_NAME] (TIỀN)" at bounding box center [232, 70] width 314 height 25
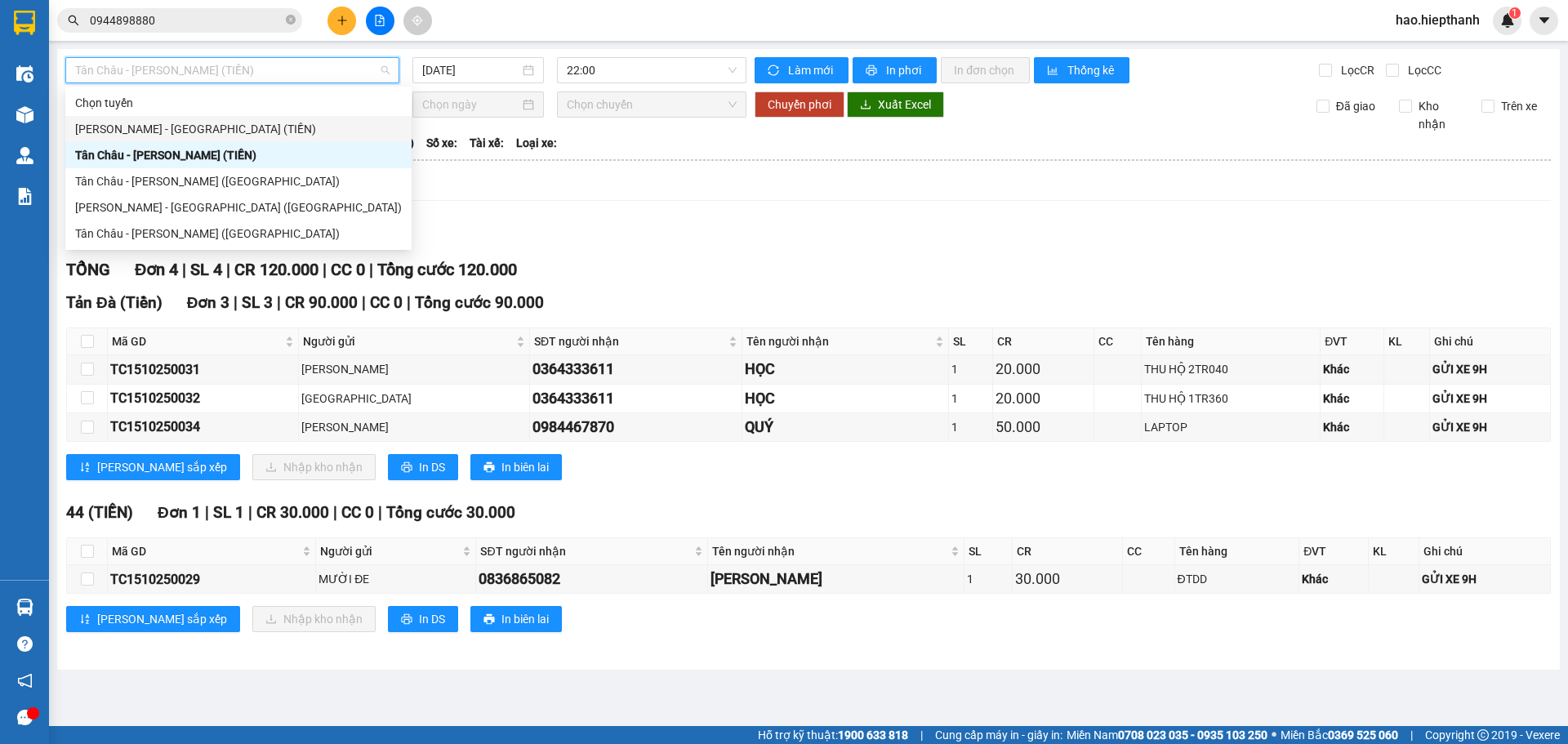
click at [127, 124] on div "[PERSON_NAME] - [GEOGRAPHIC_DATA] (TIỀN)" at bounding box center [238, 129] width 327 height 18
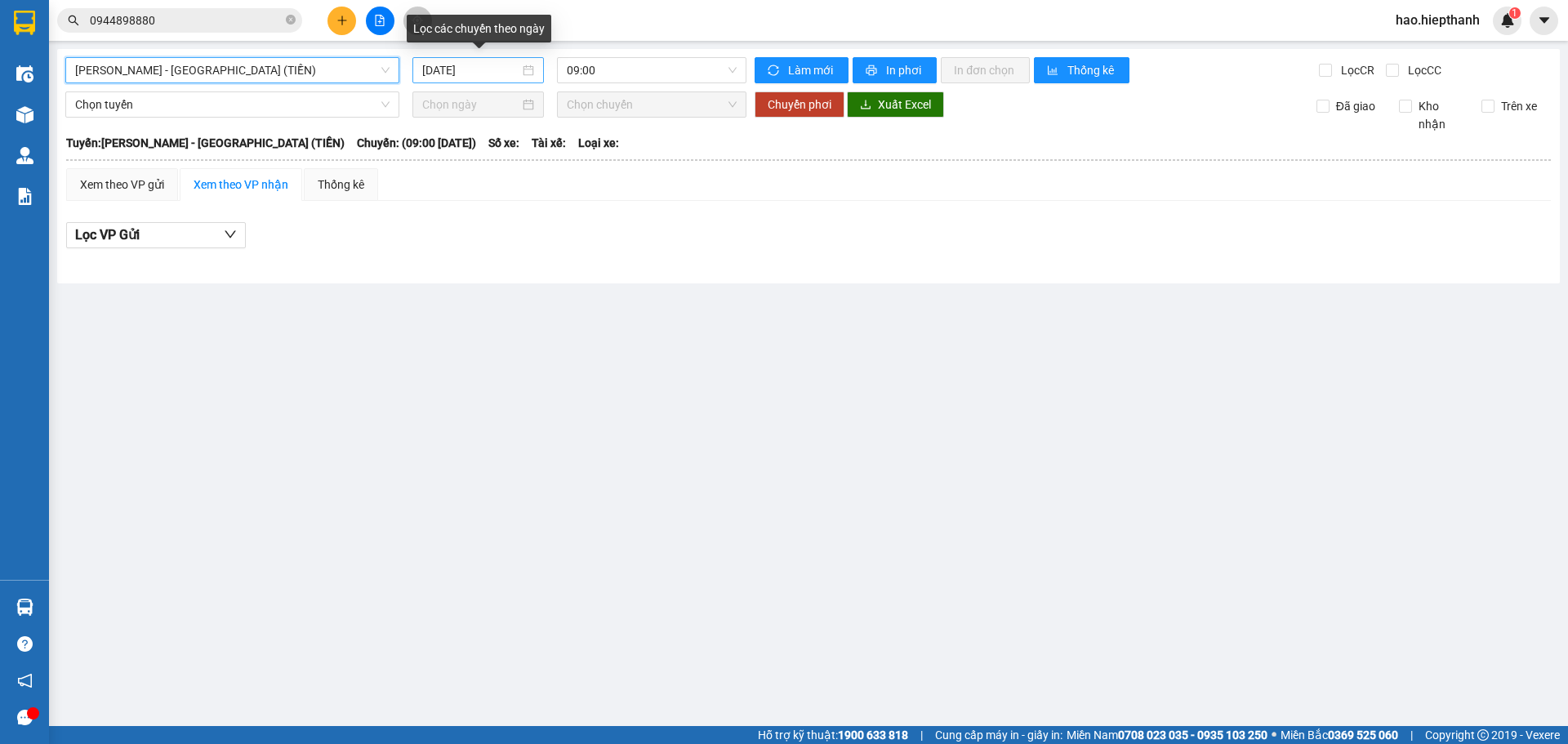
click at [502, 70] on input "[DATE]" at bounding box center [470, 70] width 97 height 18
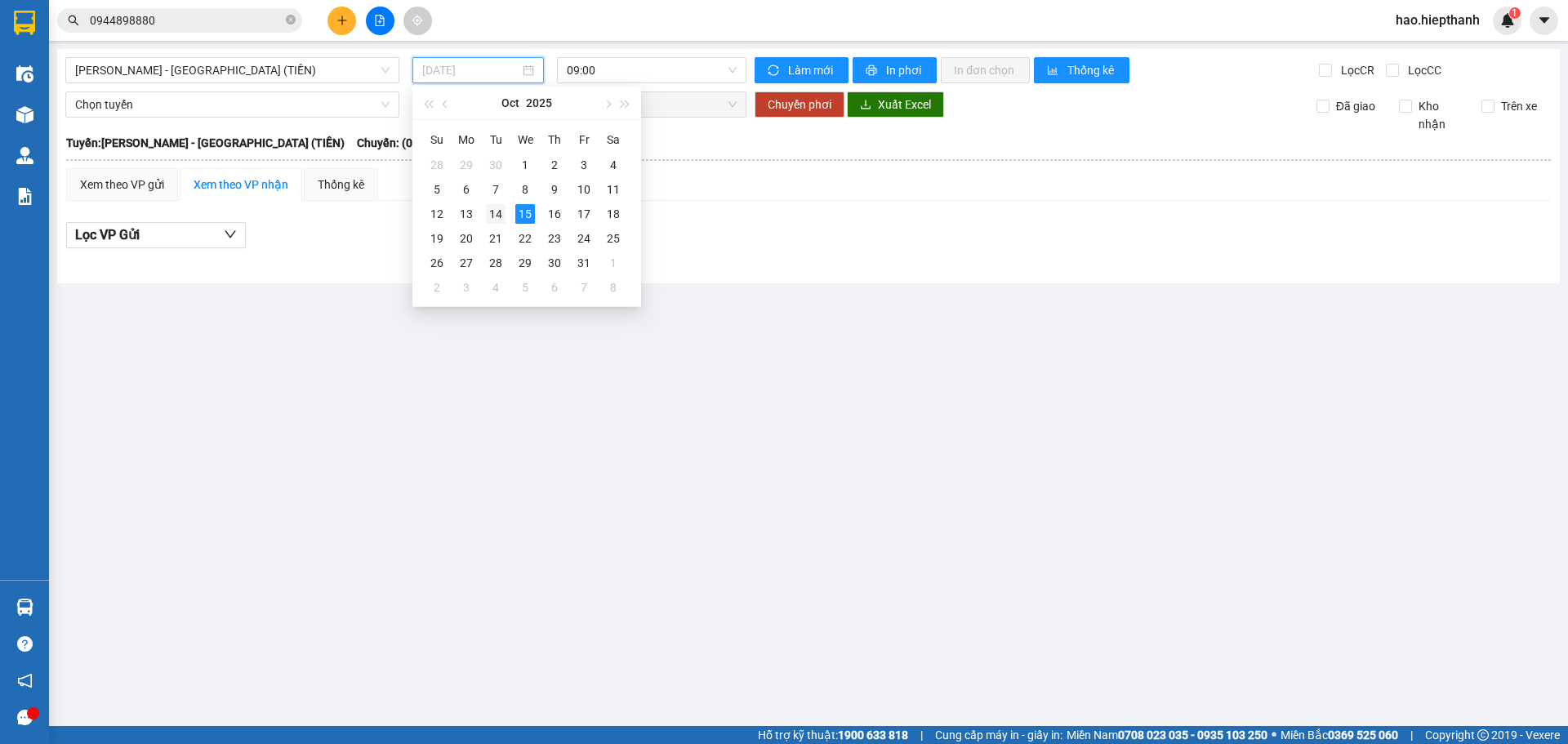
click at [493, 214] on div "14" at bounding box center [496, 214] width 20 height 20
type input "[DATE]"
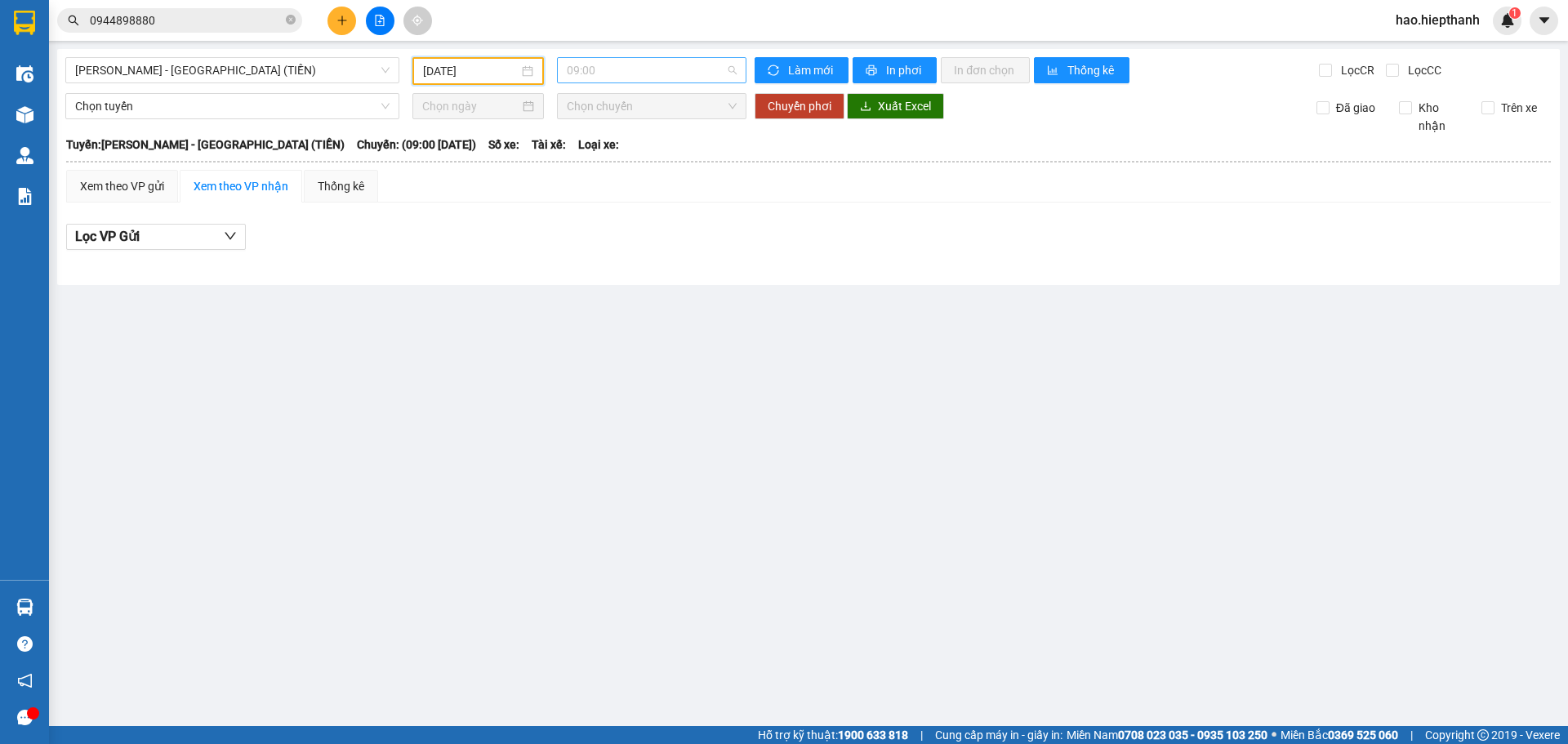
click at [601, 69] on span "09:00" at bounding box center [652, 70] width 170 height 25
click at [594, 180] on div "21:00" at bounding box center [630, 181] width 127 height 18
